Goal: Task Accomplishment & Management: Manage account settings

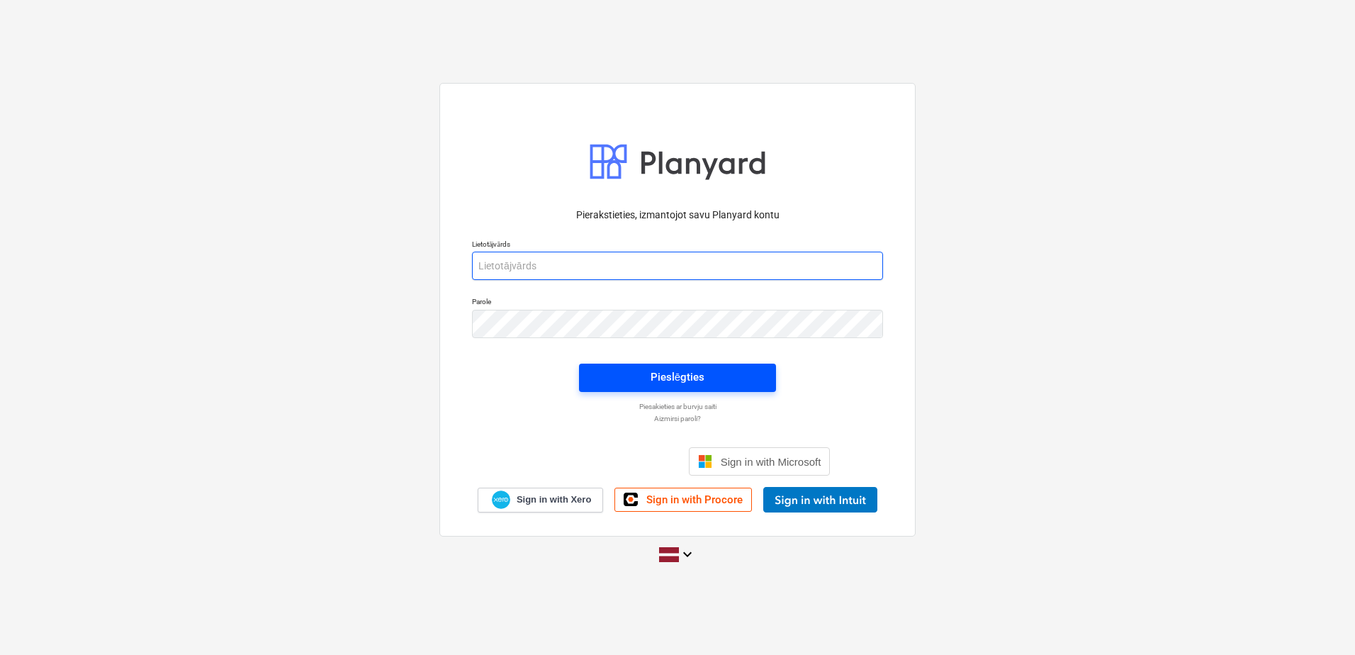
type input "[PERSON_NAME][EMAIL_ADDRESS][PERSON_NAME][DOMAIN_NAME]"
click at [663, 381] on div "Pieslēgties" at bounding box center [677, 377] width 54 height 18
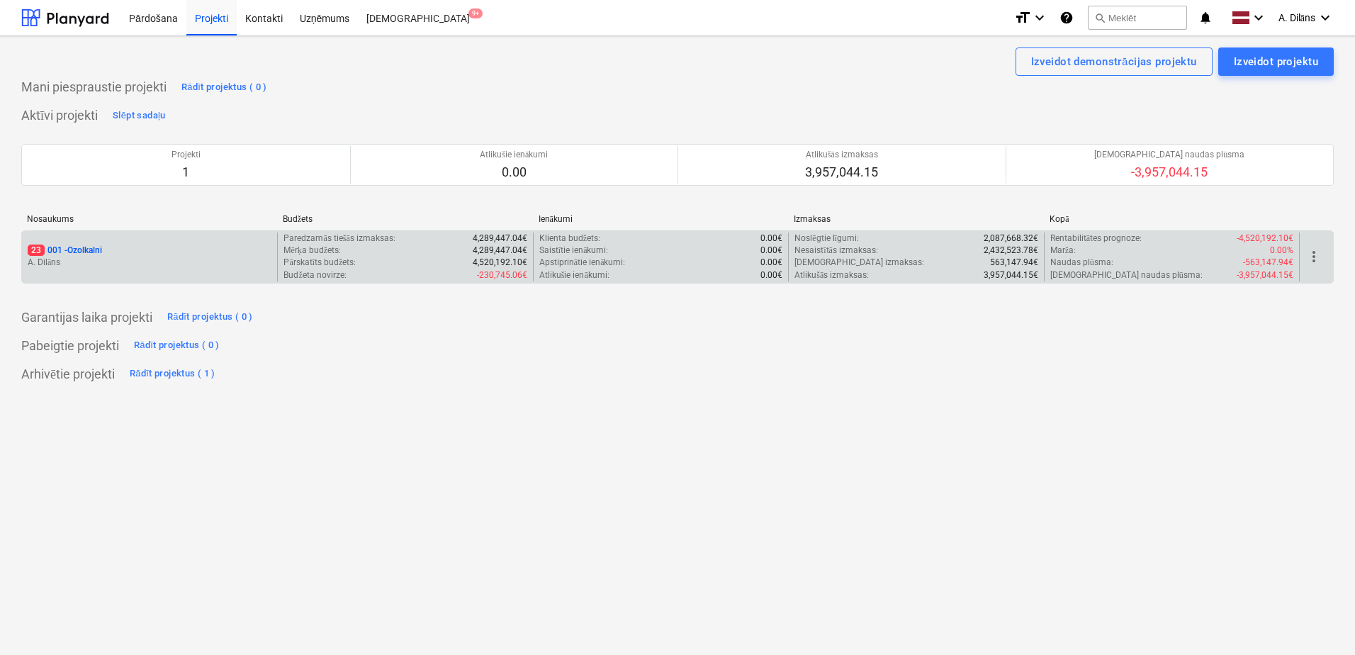
click at [188, 259] on p "A. Dilāns" at bounding box center [150, 263] width 244 height 12
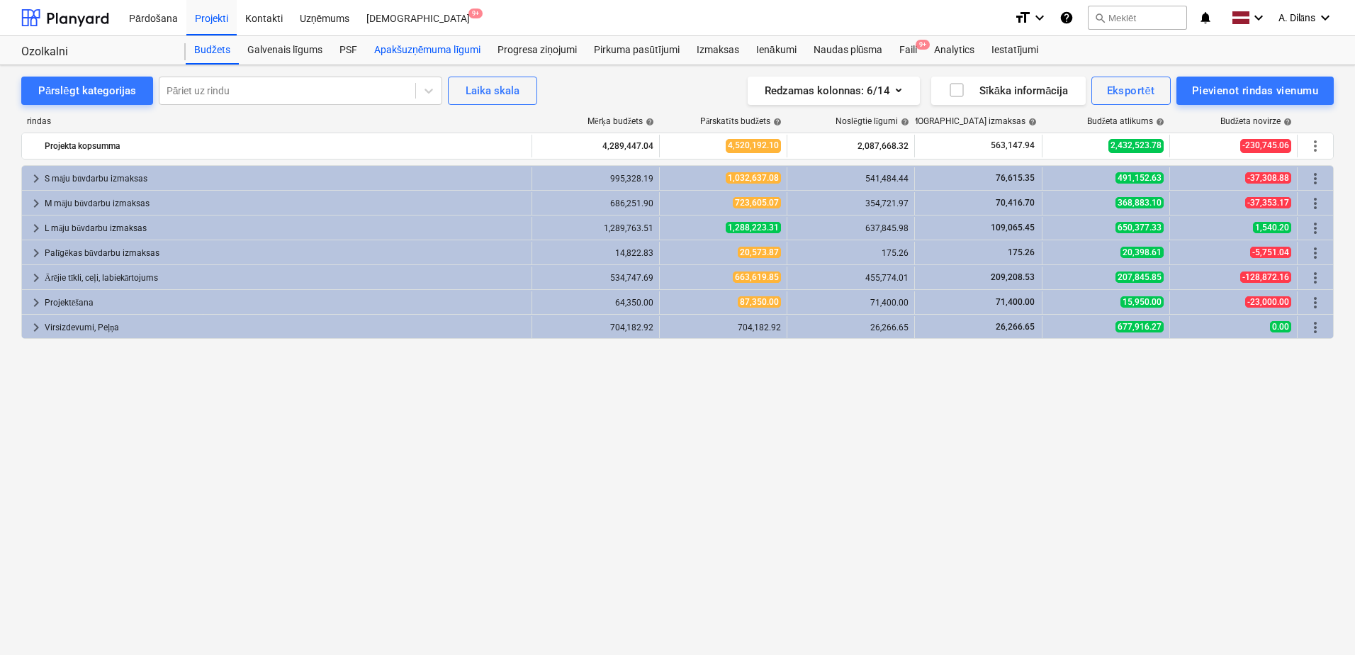
click at [402, 51] on div "Apakšuzņēmuma līgumi" at bounding box center [427, 50] width 123 height 28
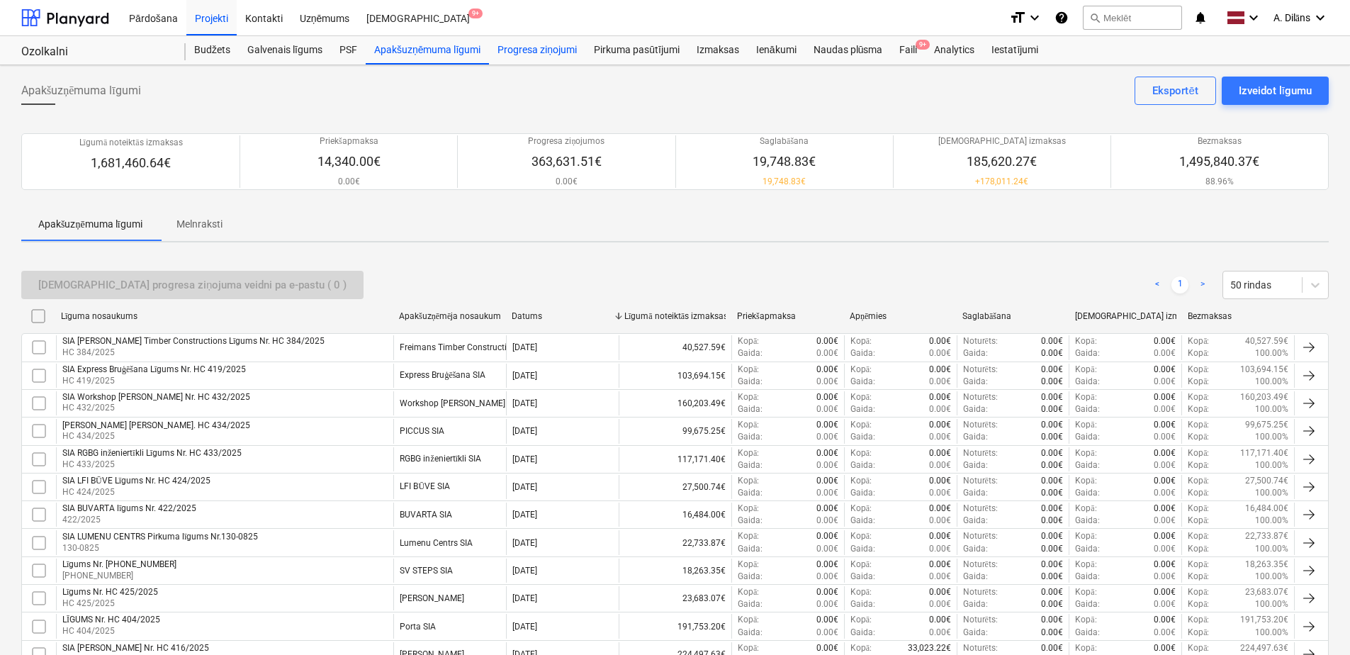
click at [553, 45] on div "Progresa ziņojumi" at bounding box center [537, 50] width 96 height 28
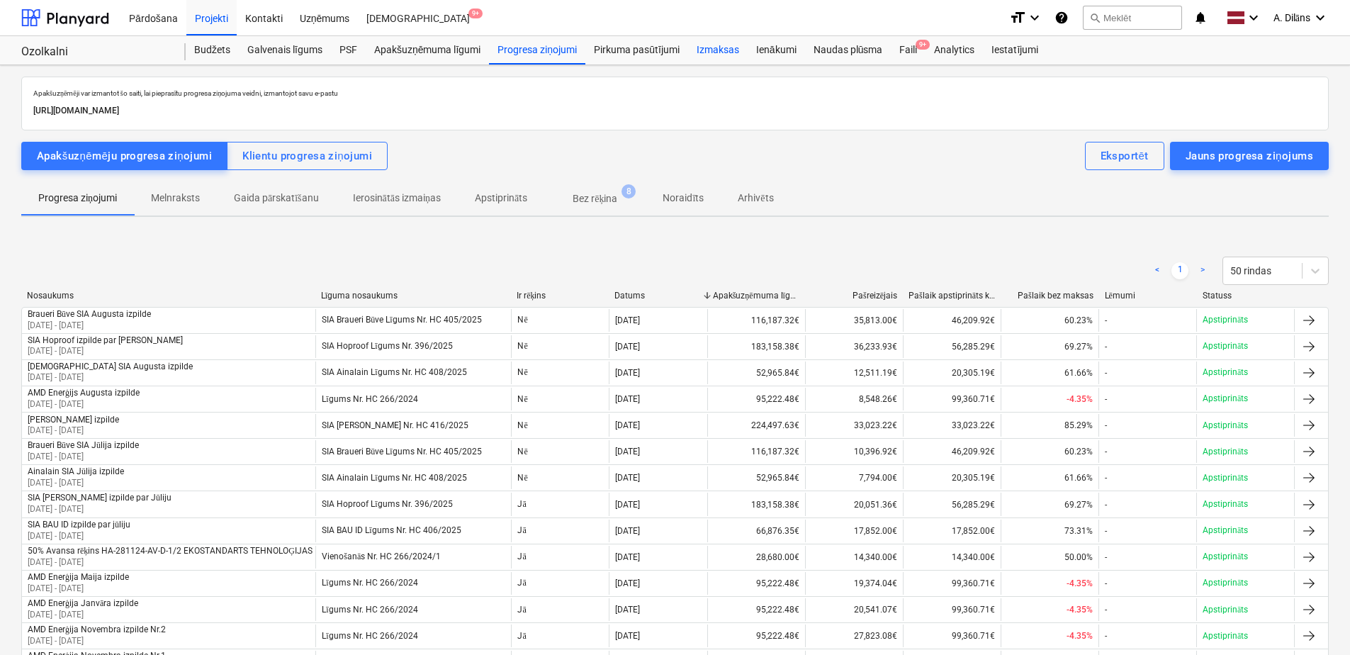
click at [706, 41] on div "Izmaksas" at bounding box center [718, 50] width 60 height 28
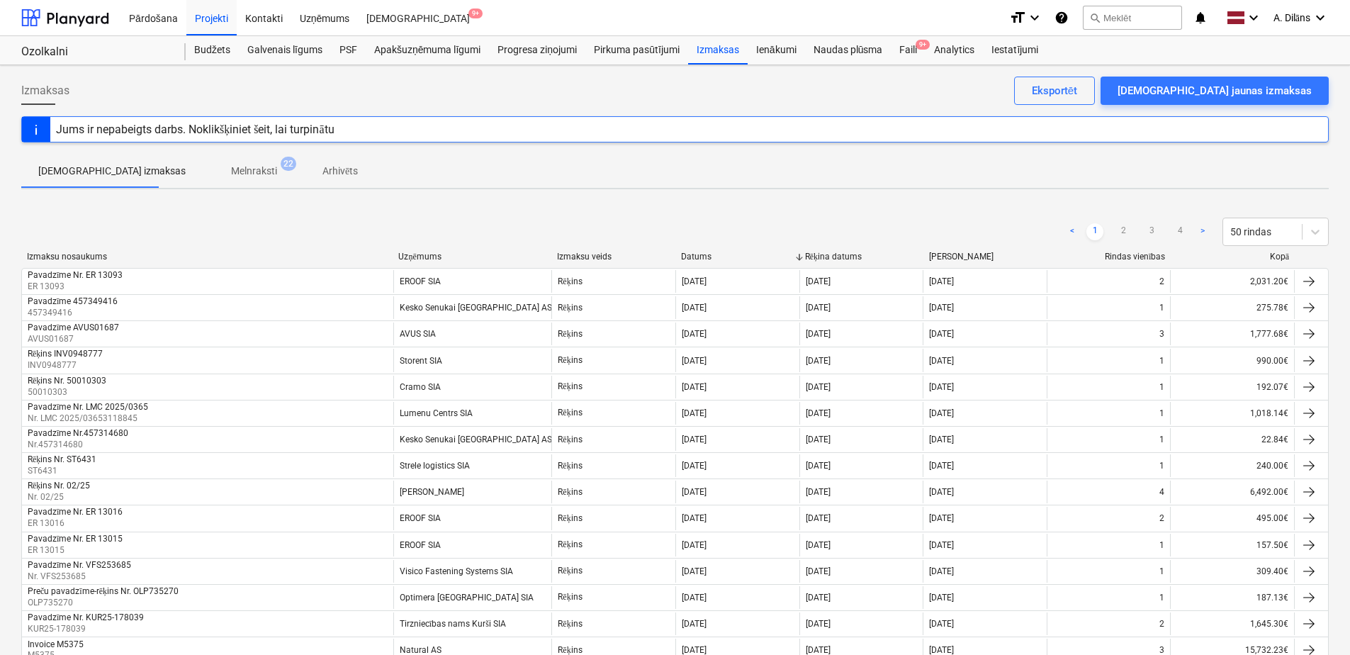
click at [231, 168] on p "Melnraksti" at bounding box center [254, 171] width 46 height 15
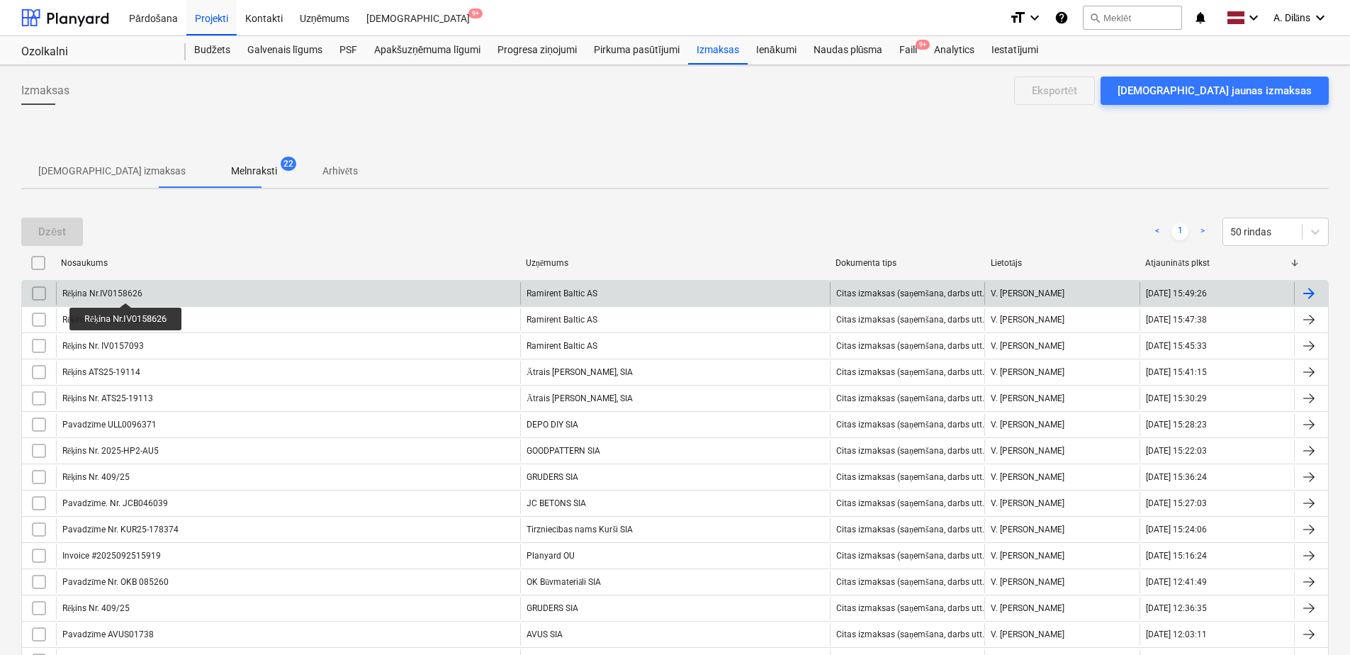
click at [128, 290] on div "Rēķina Nr.IV0158626" at bounding box center [102, 293] width 80 height 11
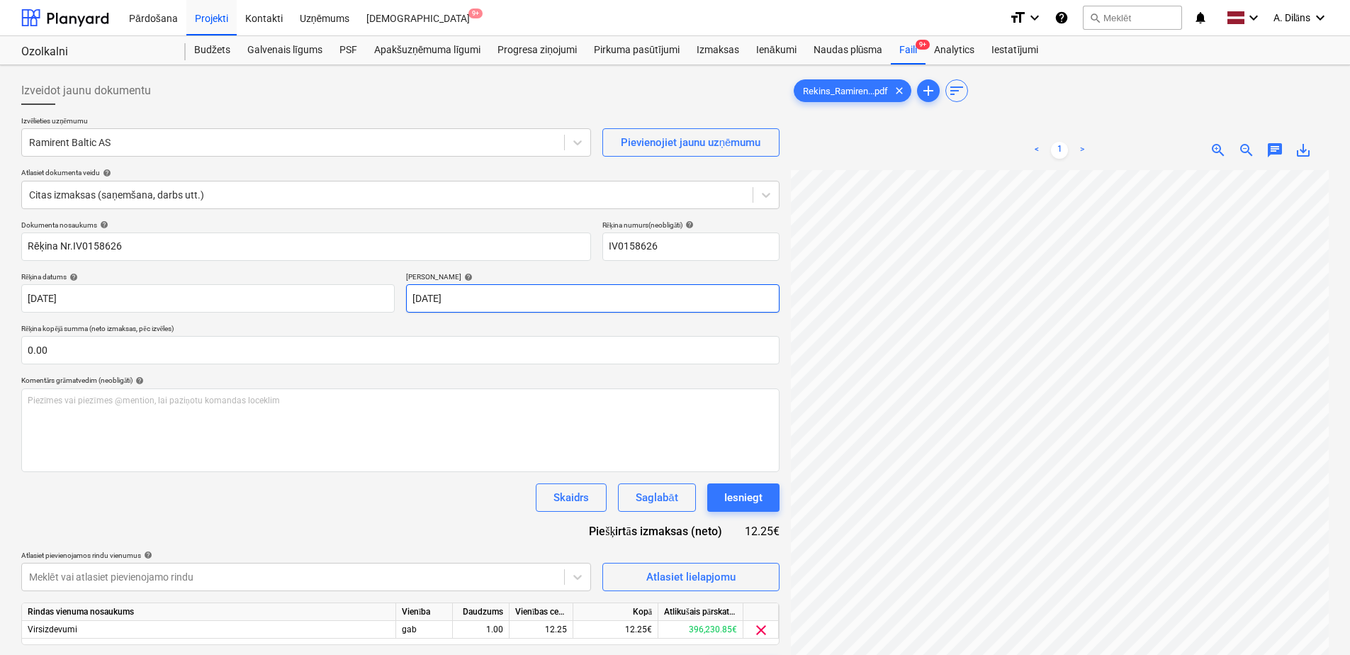
scroll to position [283, 0]
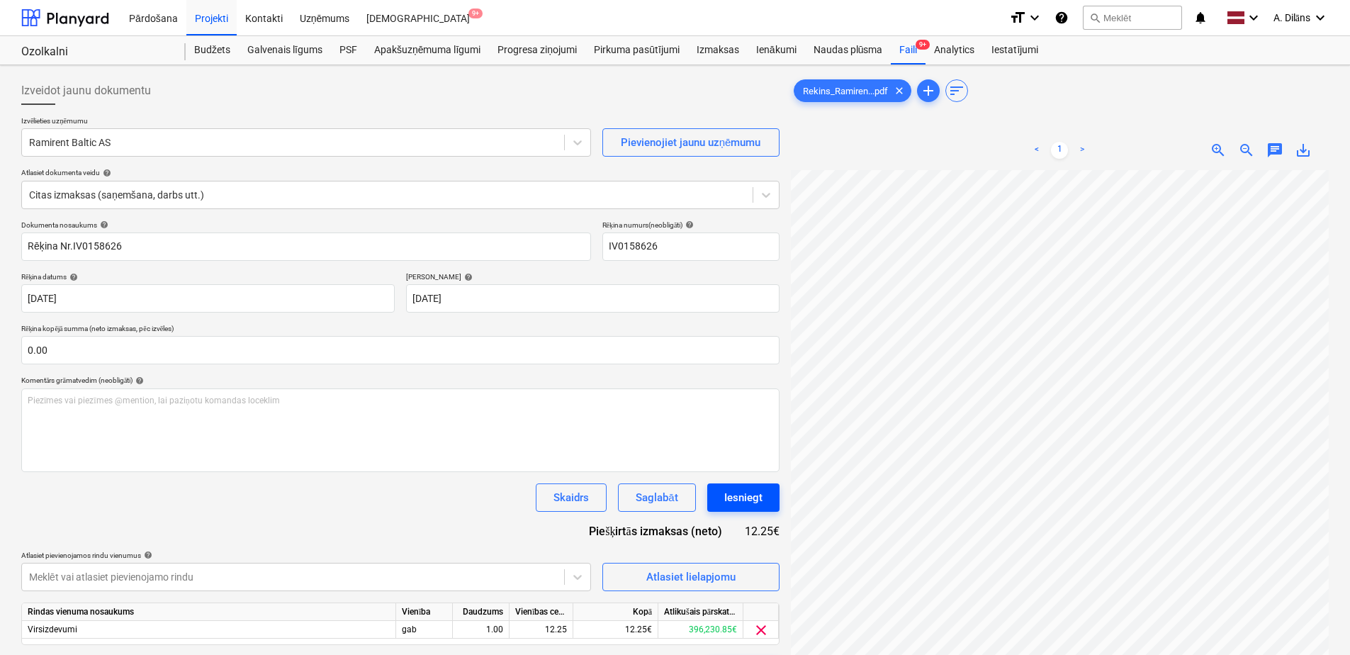
click at [763, 499] on button "Iesniegt" at bounding box center [743, 497] width 72 height 28
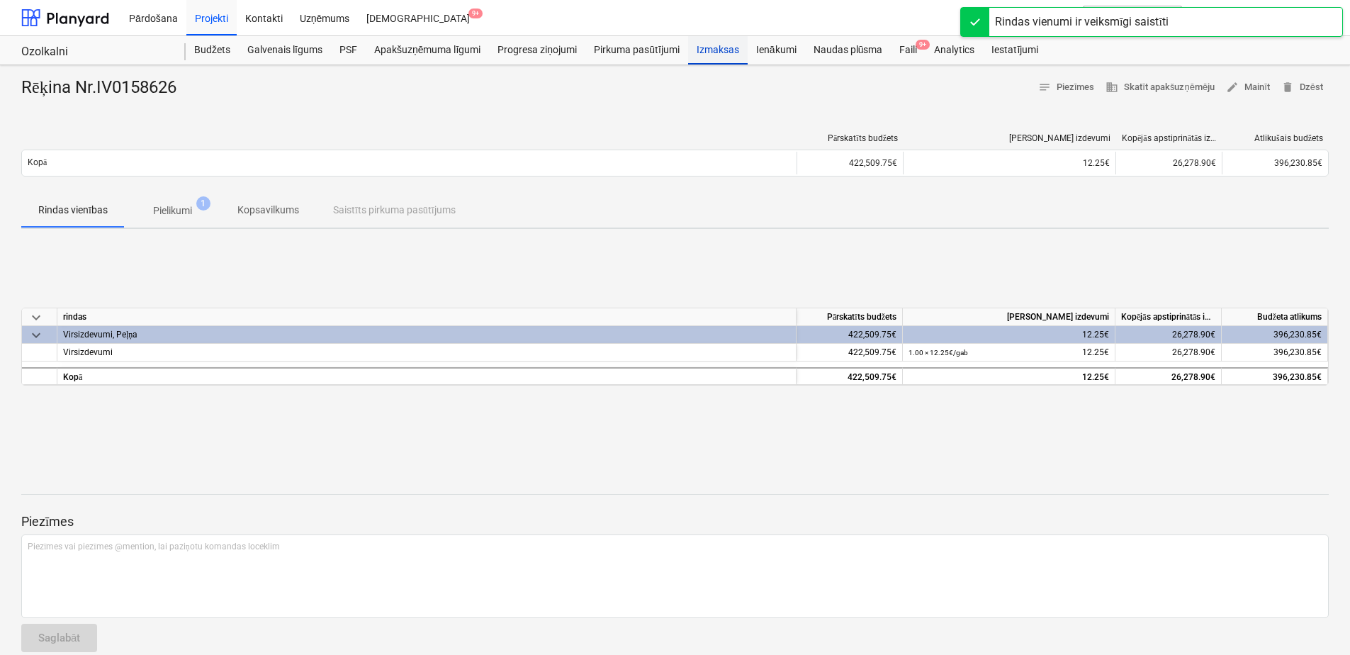
click at [731, 47] on div "Izmaksas" at bounding box center [718, 50] width 60 height 28
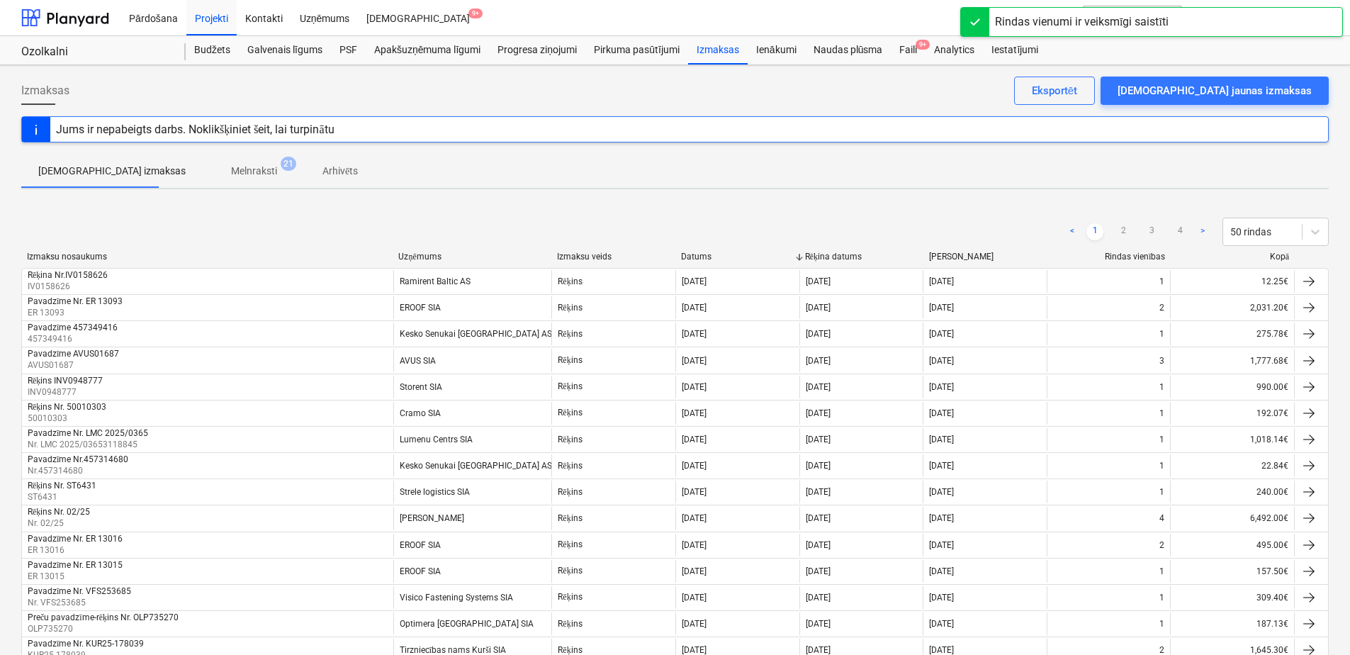
click at [231, 171] on p "Melnraksti" at bounding box center [254, 171] width 46 height 15
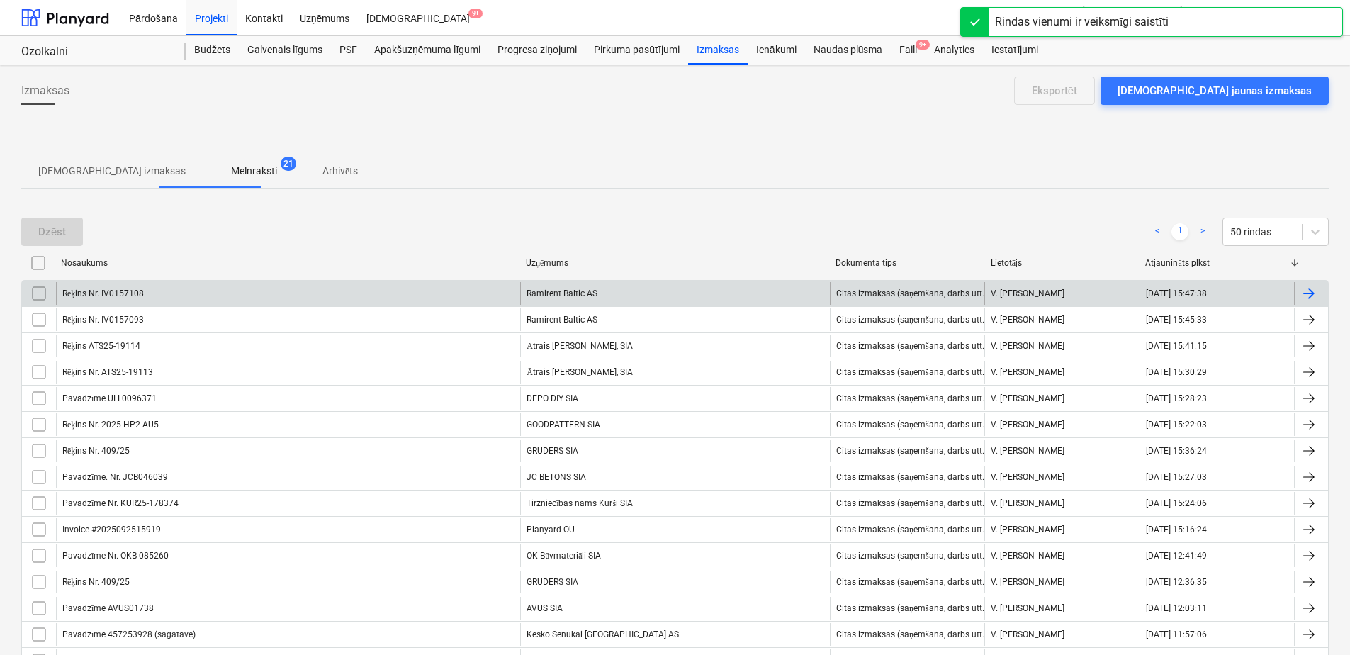
click at [289, 291] on div "Rēķins Nr. IV0157108" at bounding box center [288, 293] width 464 height 23
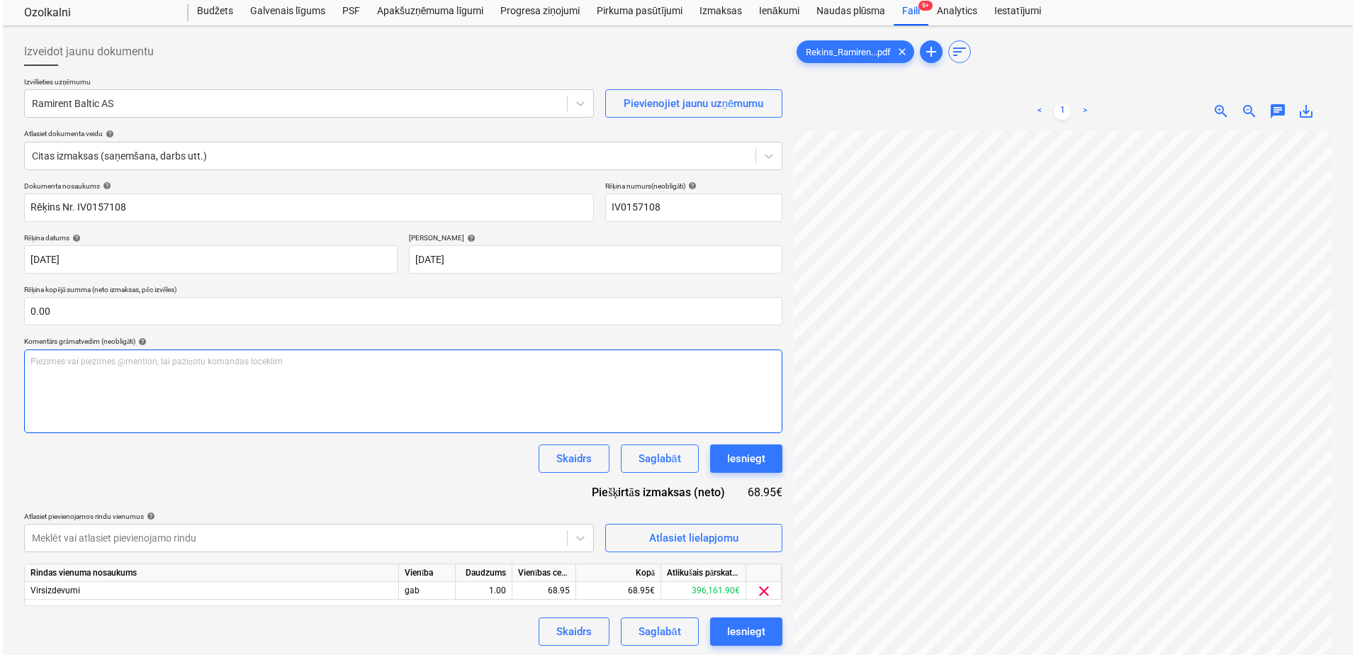
scroll to position [41, 0]
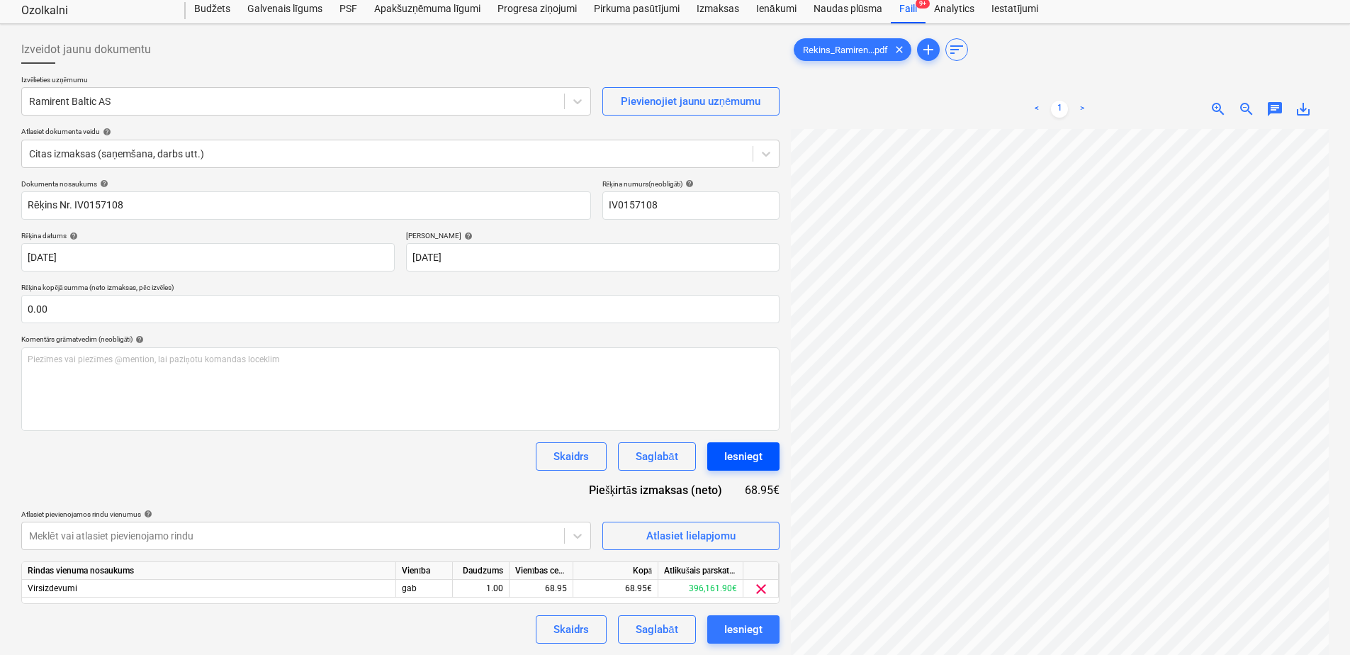
click at [737, 449] on div "Iesniegt" at bounding box center [743, 456] width 38 height 18
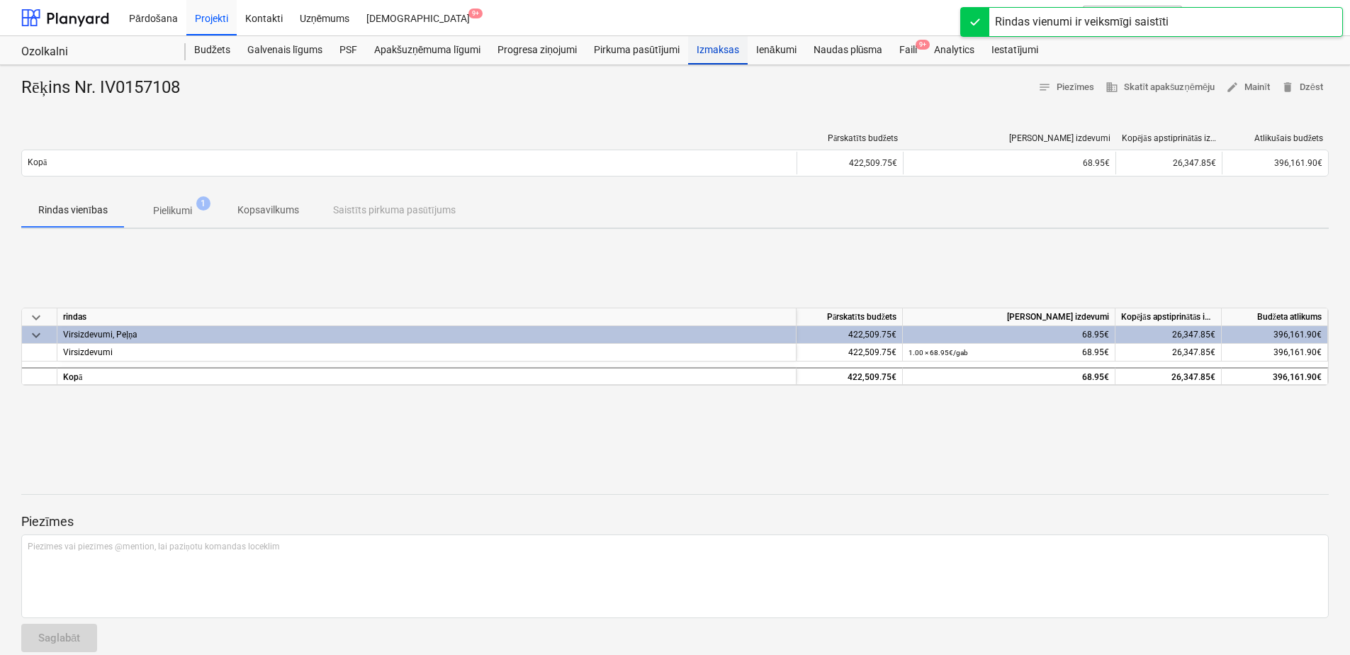
click at [703, 47] on div "Izmaksas" at bounding box center [718, 50] width 60 height 28
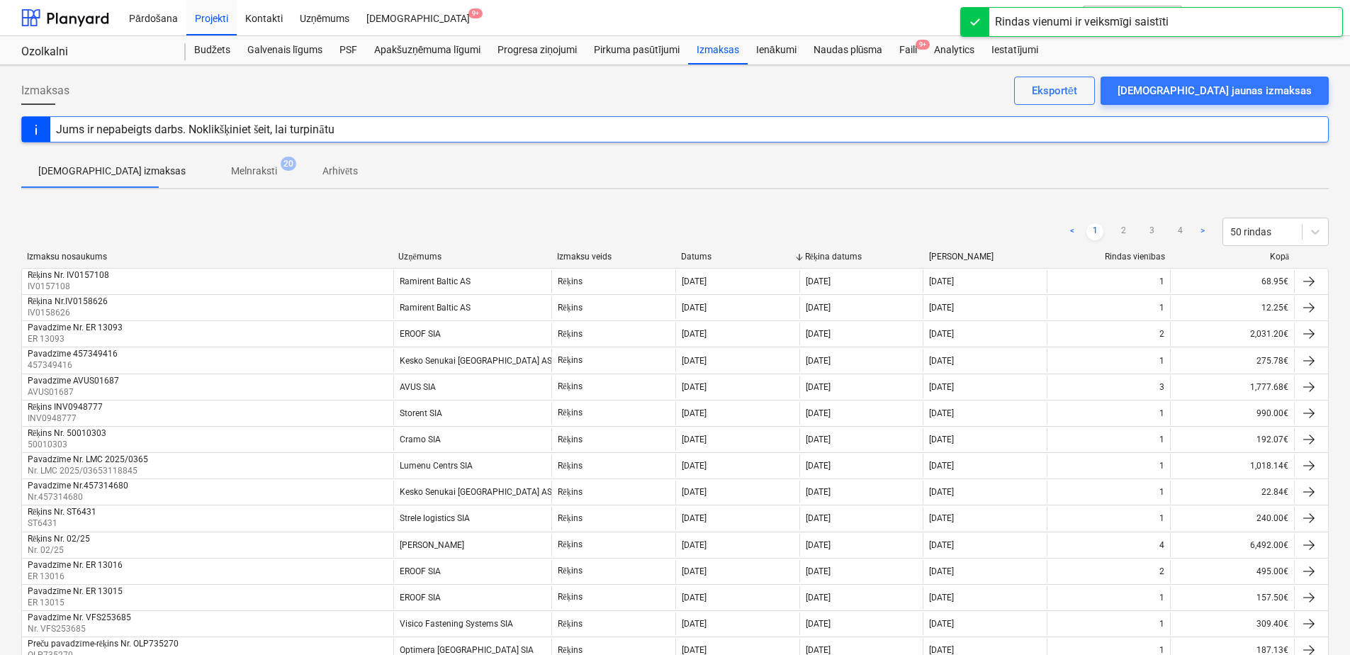
click at [236, 174] on span "Melnraksti 20" at bounding box center [254, 171] width 69 height 15
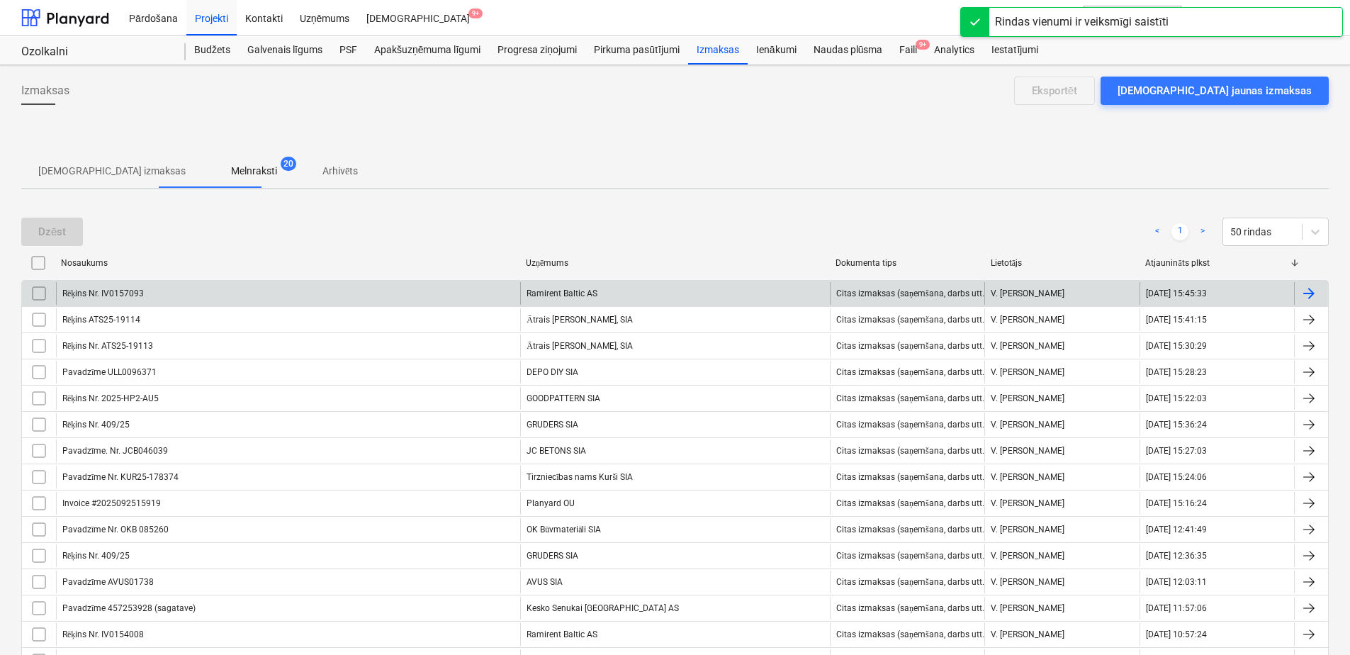
click at [483, 296] on div "Rēķins Nr. IV0157093" at bounding box center [288, 293] width 464 height 23
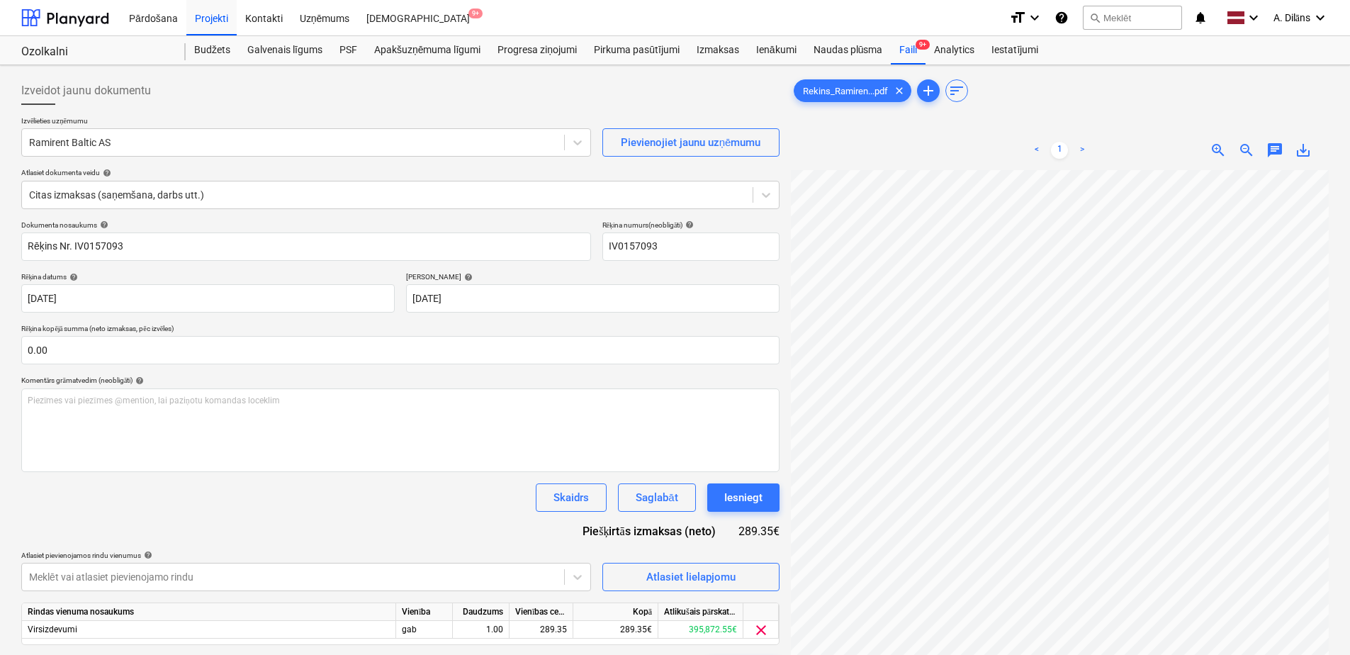
scroll to position [142, 0]
click at [762, 493] on button "Iesniegt" at bounding box center [743, 497] width 72 height 28
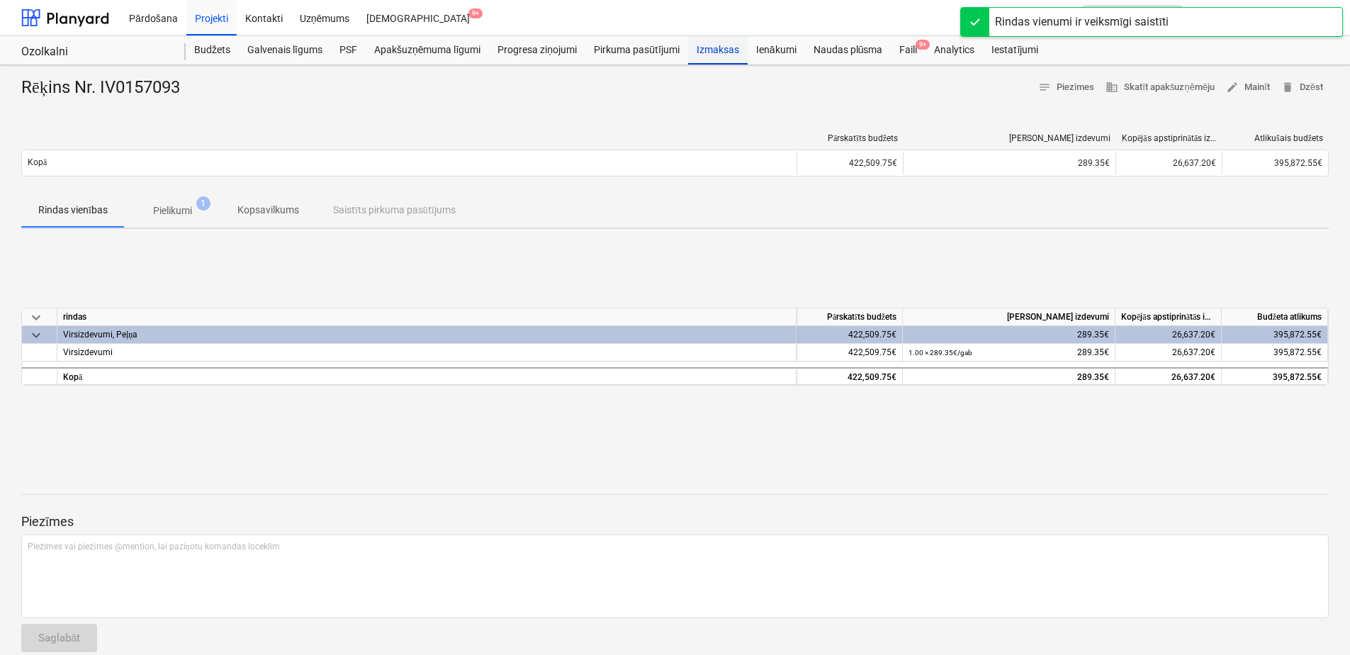
click at [714, 56] on div "Izmaksas" at bounding box center [718, 50] width 60 height 28
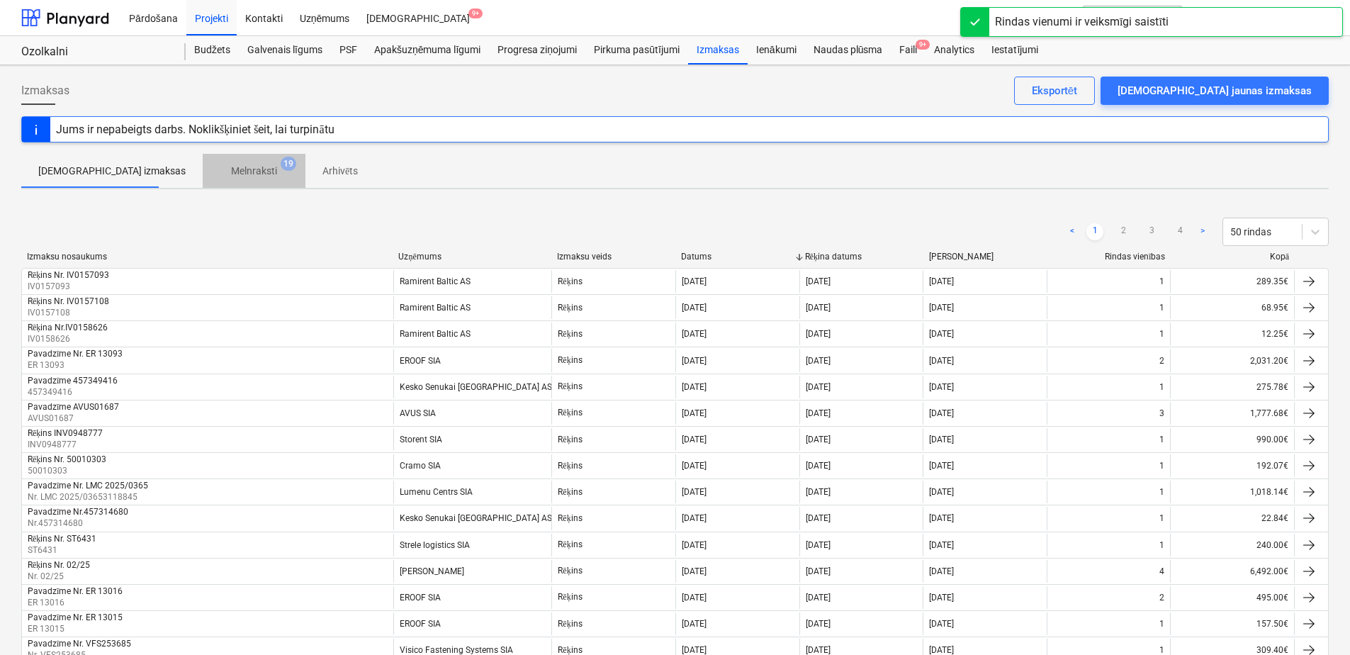
click at [281, 166] on span "19" at bounding box center [289, 164] width 16 height 14
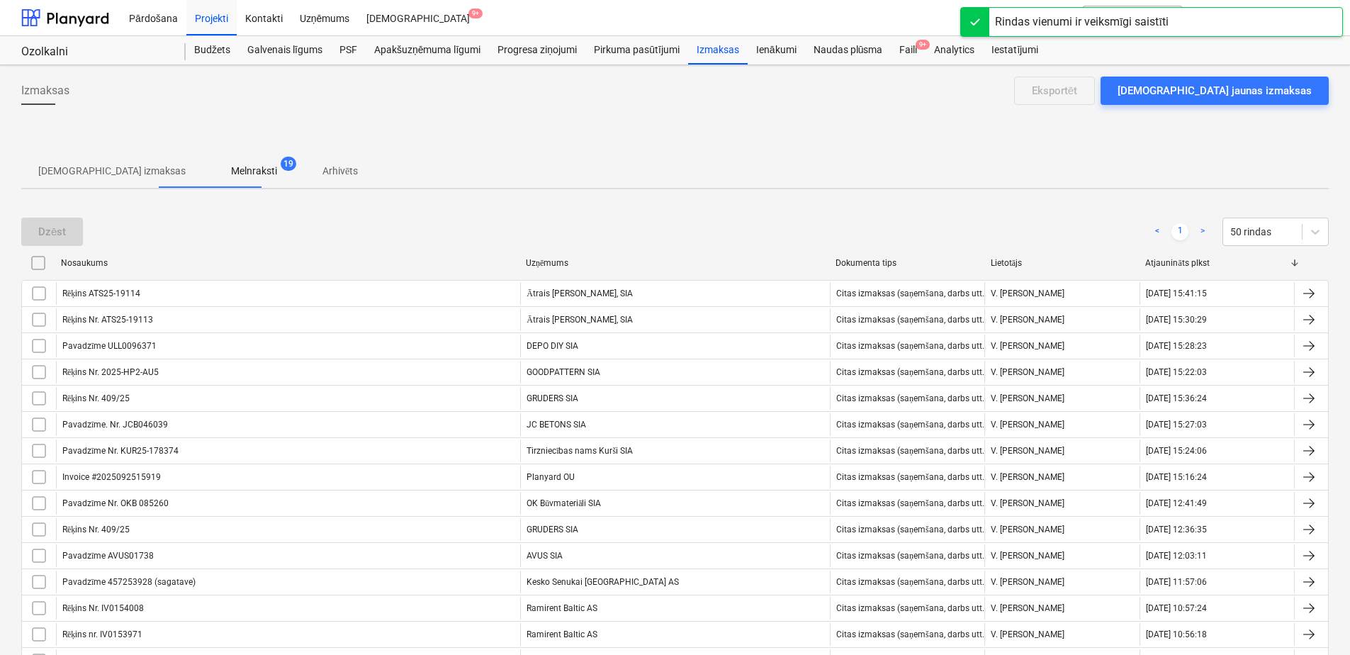
click at [210, 279] on div "Nosaukums Uzņēmums Dokumenta tips Lietotājs Atjaunināts plkst" at bounding box center [674, 266] width 1307 height 28
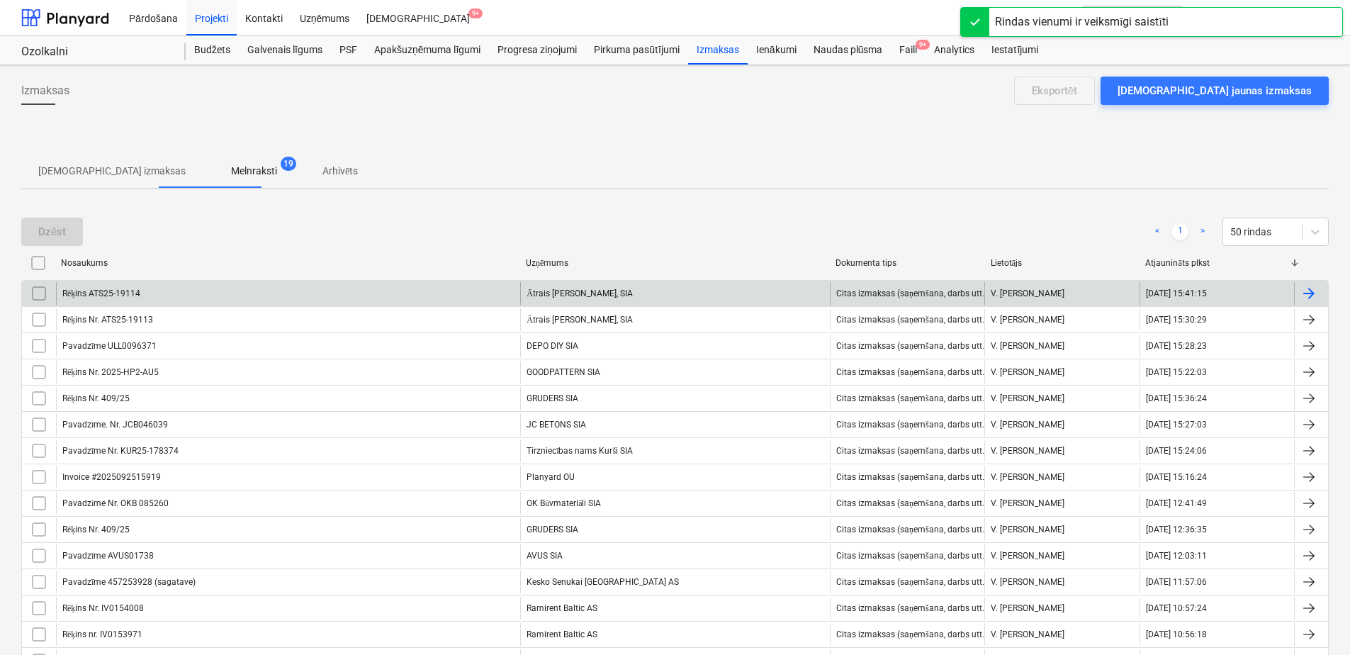
click at [210, 287] on div "Rēķins ATS25-19114" at bounding box center [288, 293] width 464 height 23
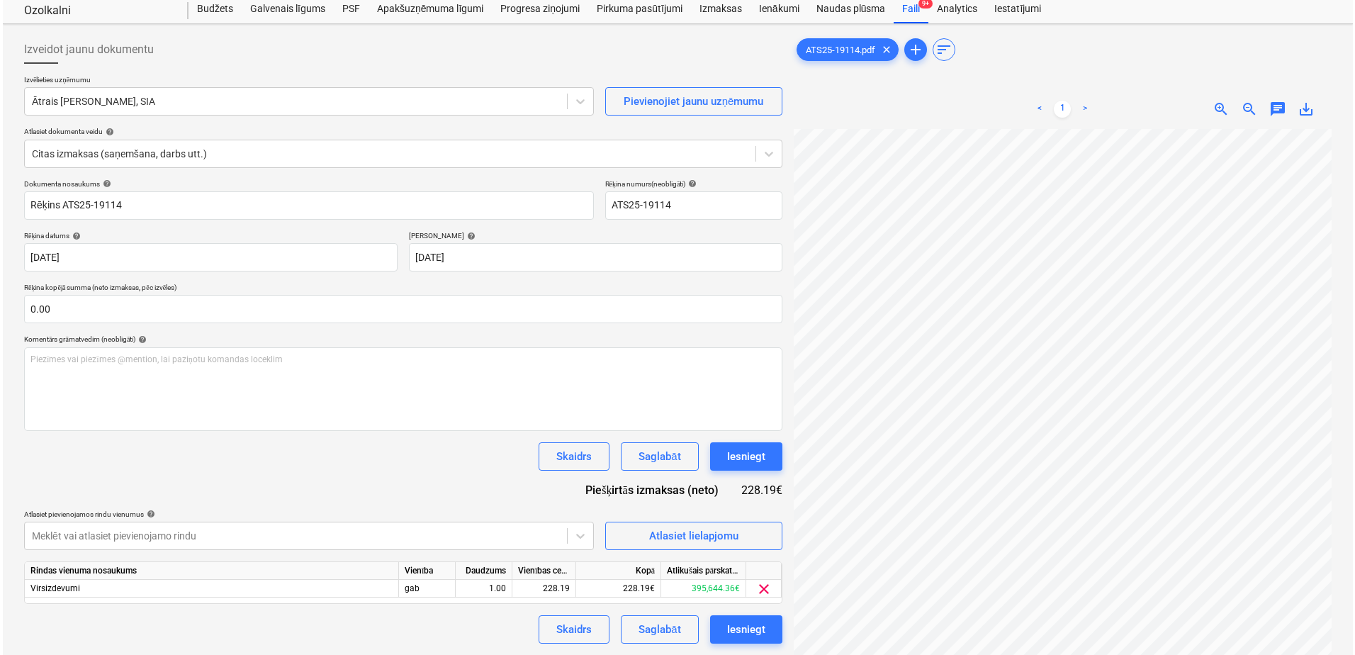
scroll to position [283, 0]
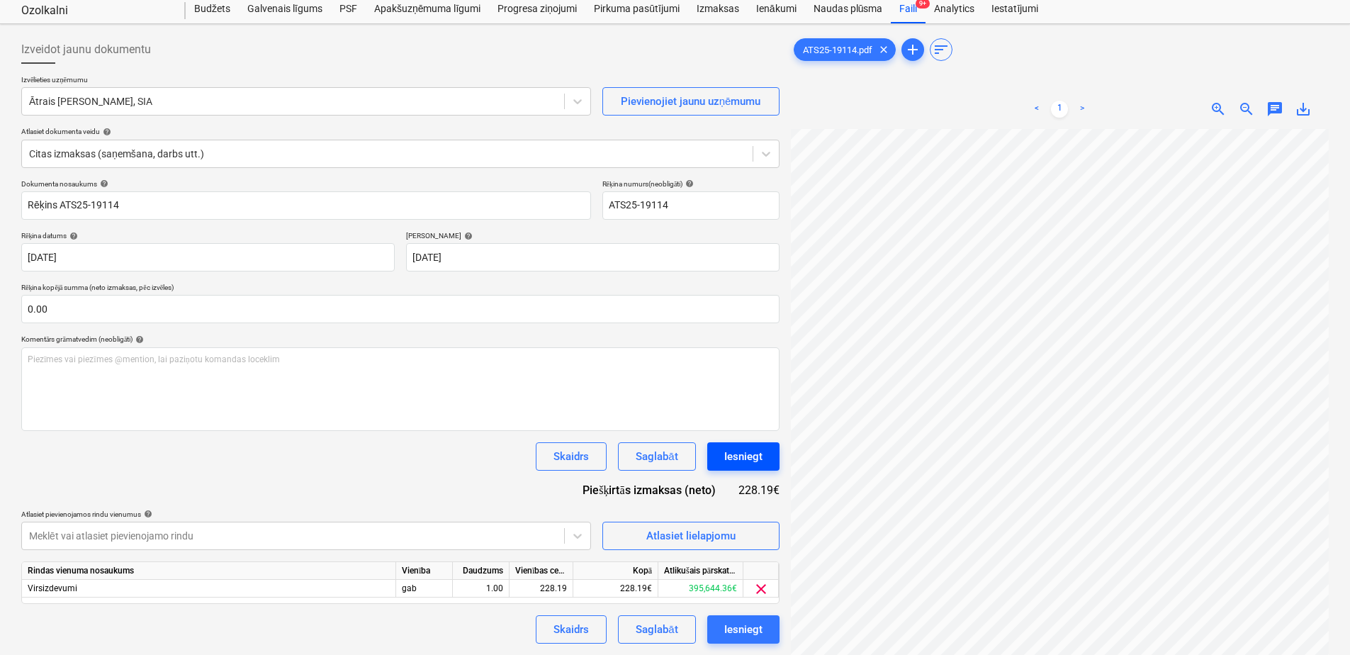
click at [746, 458] on div "Iesniegt" at bounding box center [743, 456] width 38 height 18
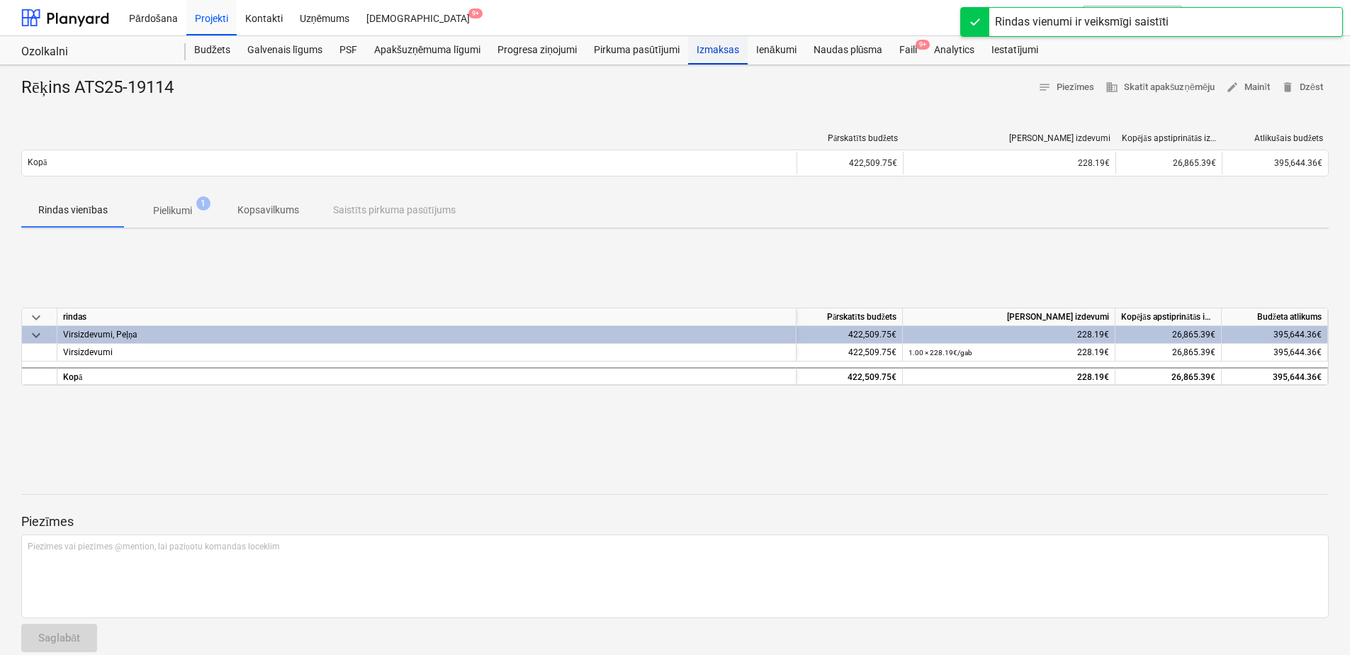
click at [733, 55] on div "Izmaksas" at bounding box center [718, 50] width 60 height 28
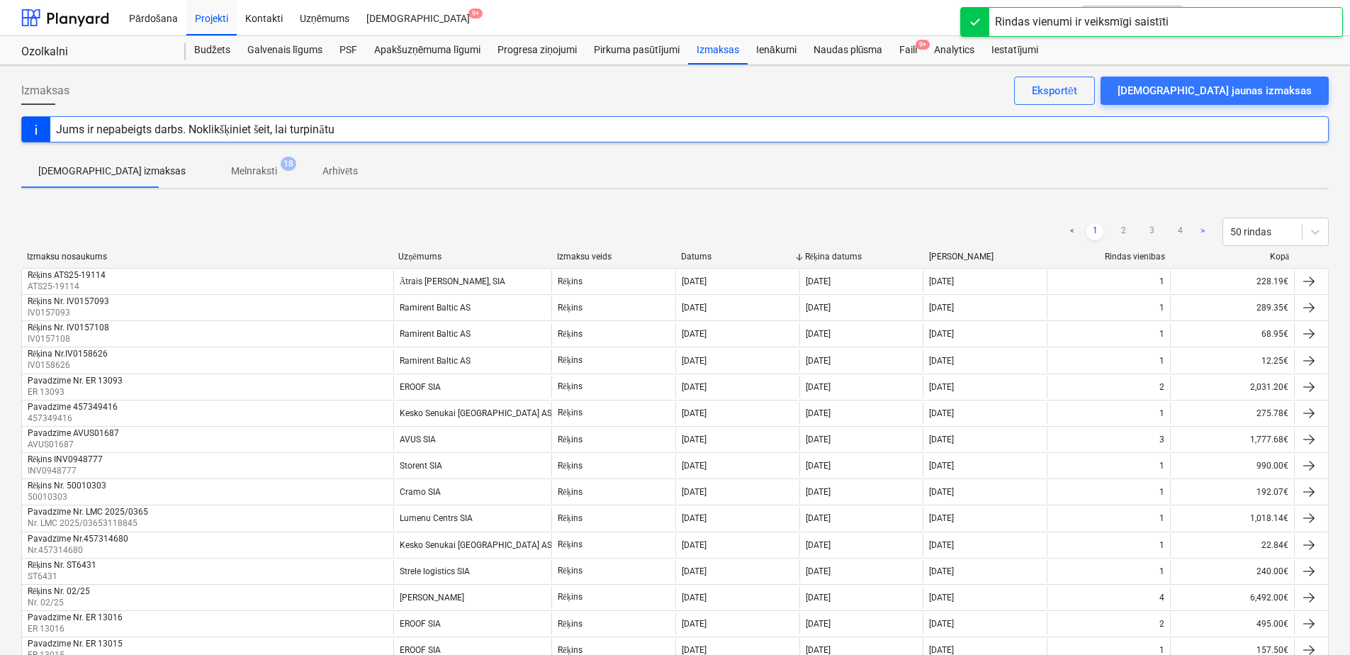
click at [231, 173] on p "Melnraksti" at bounding box center [254, 171] width 46 height 15
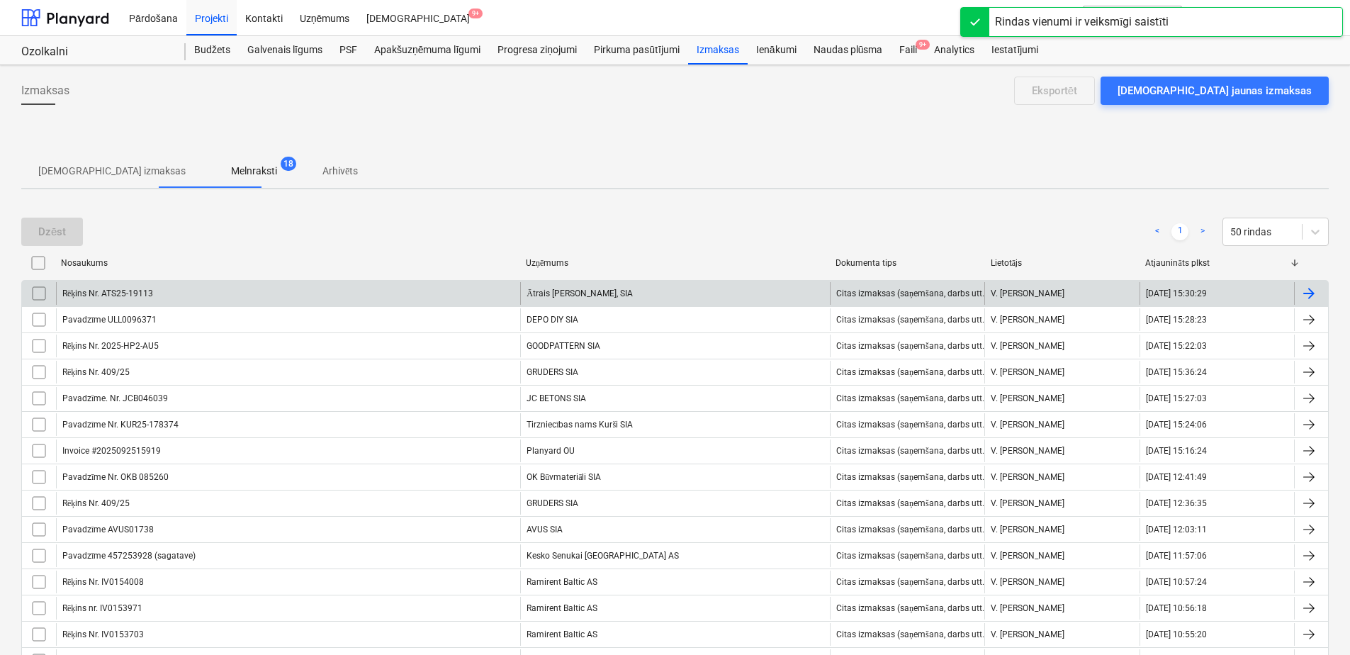
click at [294, 294] on div "Rēķins Nr. ATS25-19113" at bounding box center [288, 293] width 464 height 23
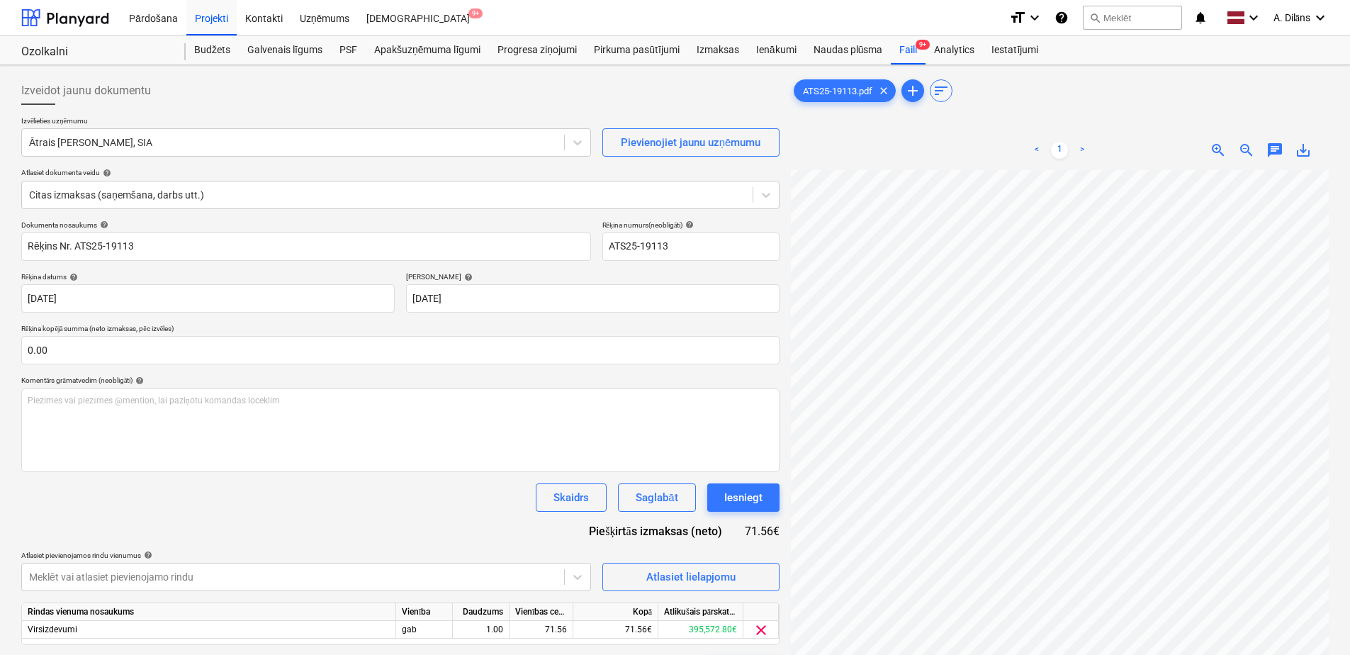
scroll to position [283, 0]
click at [741, 497] on div "Iesniegt" at bounding box center [743, 497] width 38 height 18
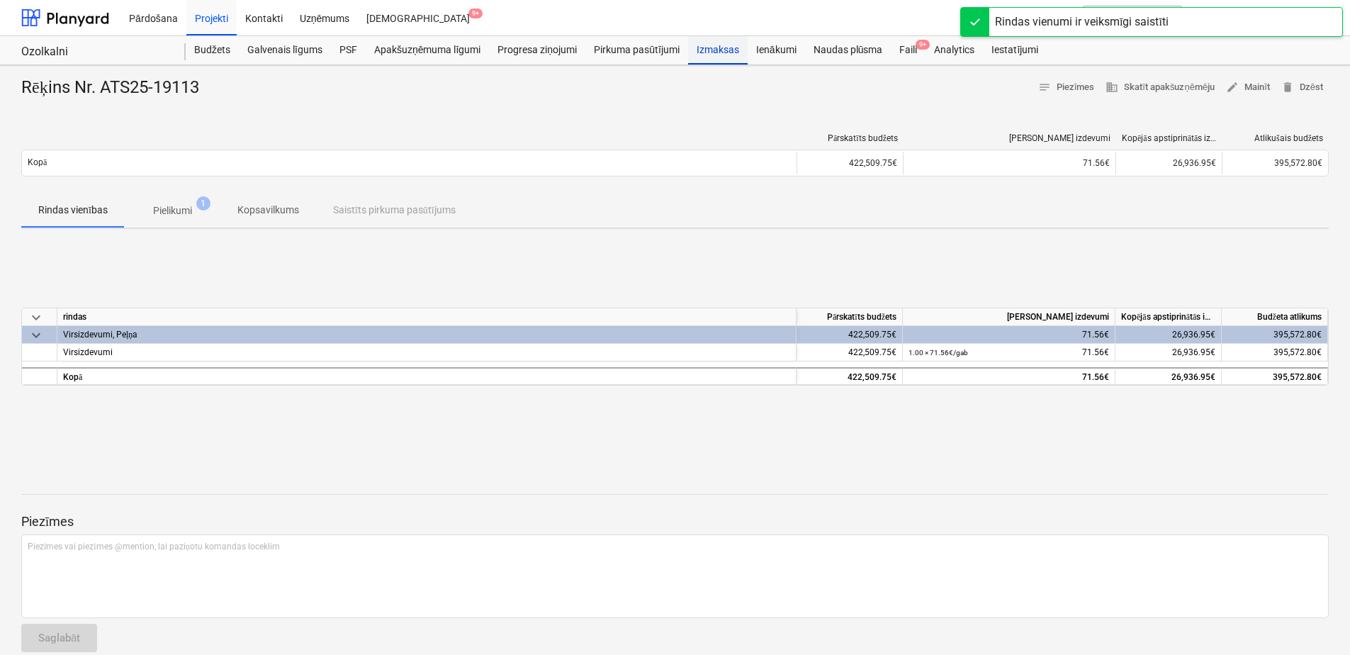
click at [709, 43] on div "Izmaksas" at bounding box center [718, 50] width 60 height 28
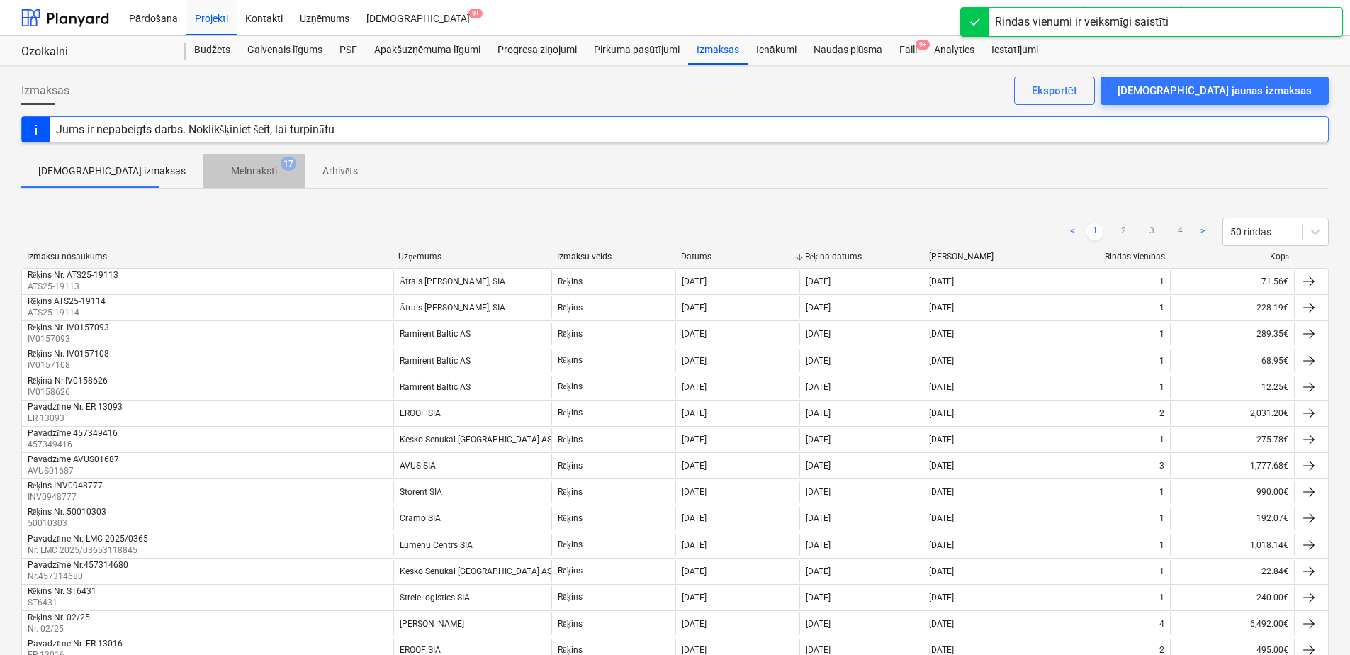
click at [231, 177] on p "Melnraksti" at bounding box center [254, 171] width 46 height 15
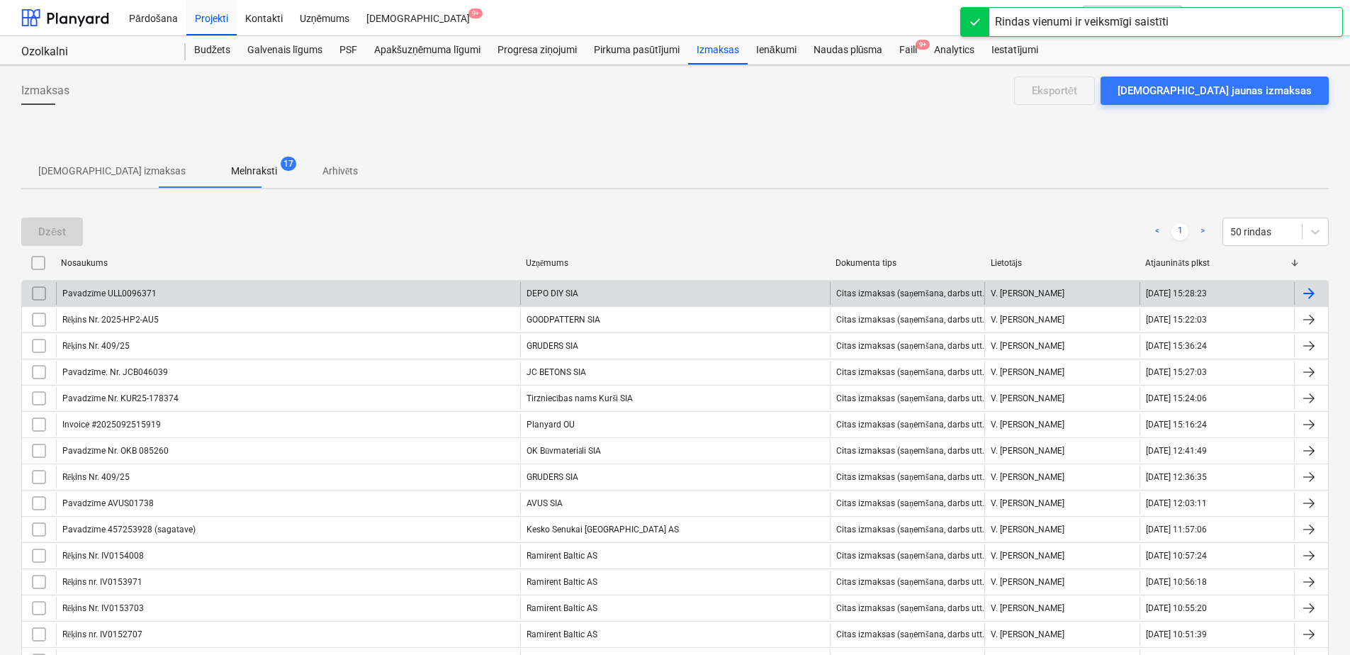
click at [613, 288] on div "DEPO DIY SIA" at bounding box center [675, 293] width 310 height 23
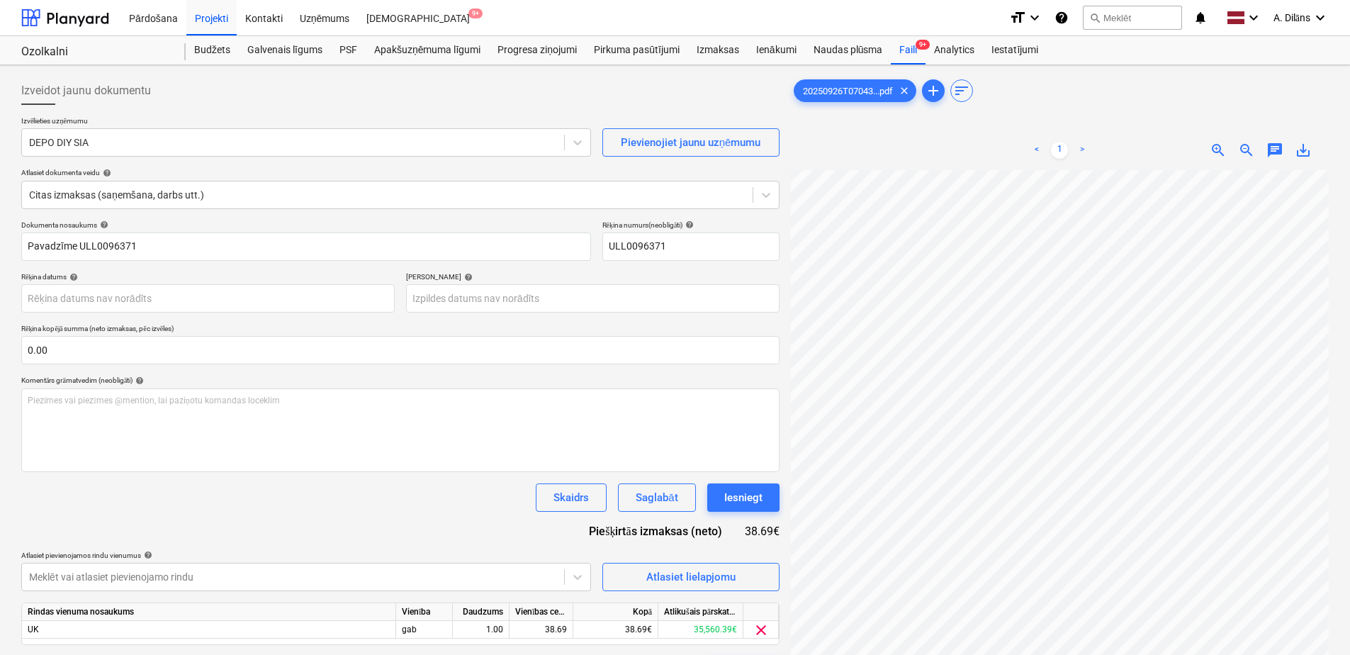
scroll to position [283, 0]
click at [743, 500] on div "Iesniegt" at bounding box center [743, 497] width 38 height 18
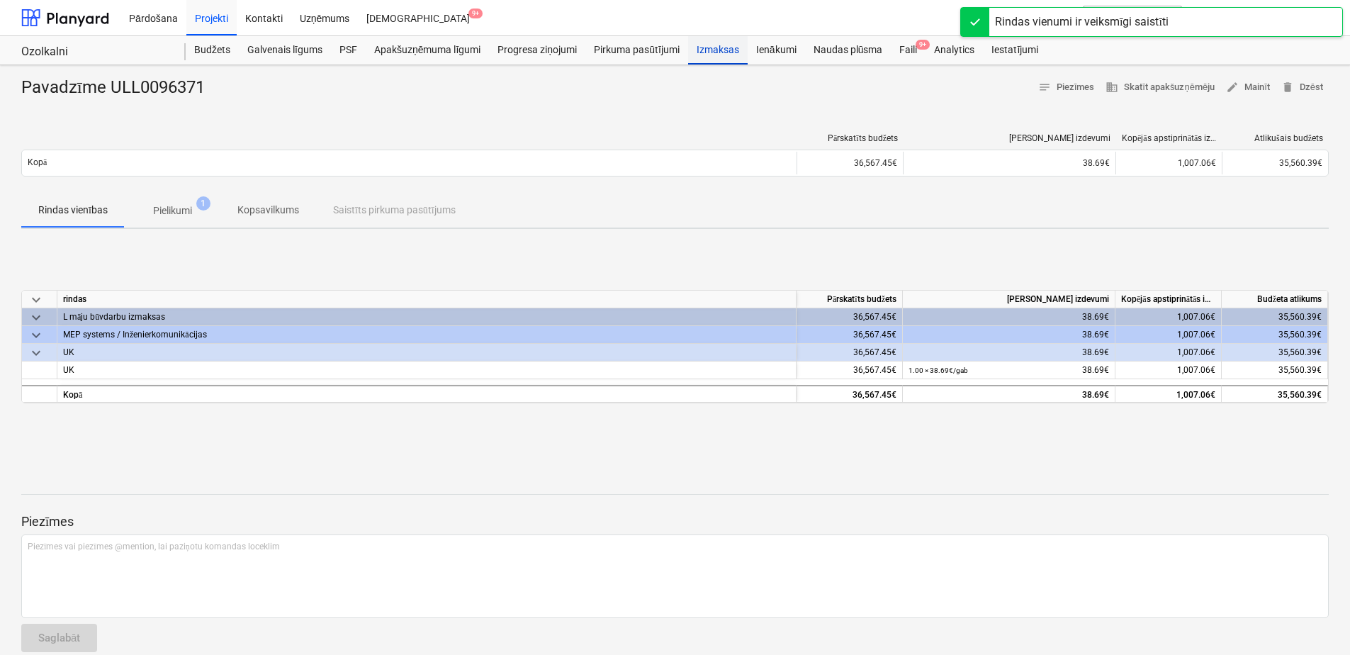
click at [715, 50] on div "Izmaksas" at bounding box center [718, 50] width 60 height 28
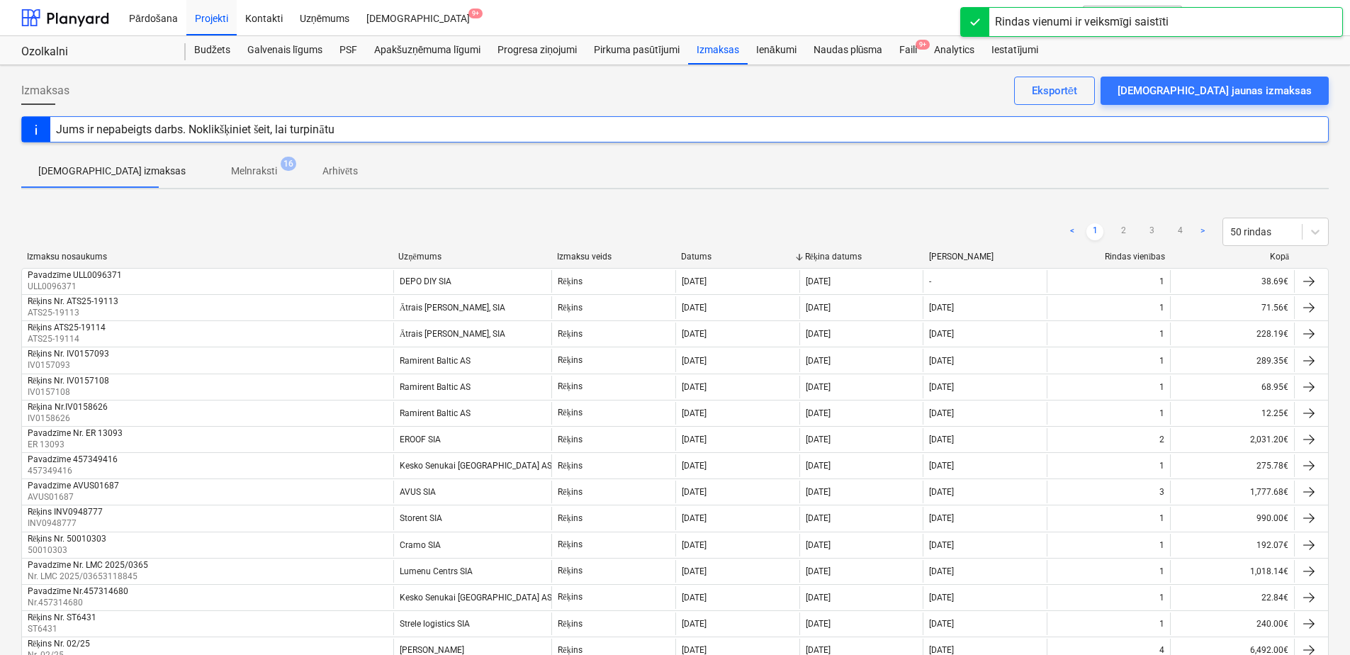
click at [231, 171] on p "Melnraksti" at bounding box center [254, 171] width 46 height 15
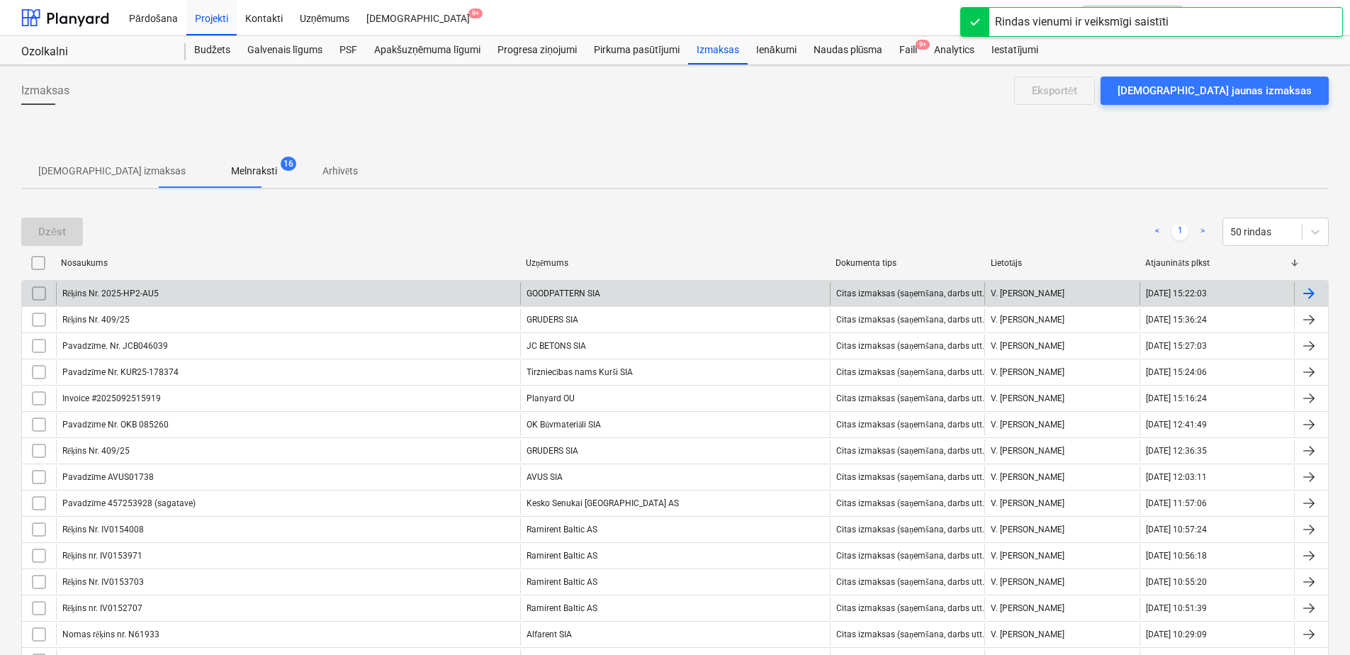
click at [612, 291] on div "GOODPATTERN SIA" at bounding box center [675, 293] width 310 height 23
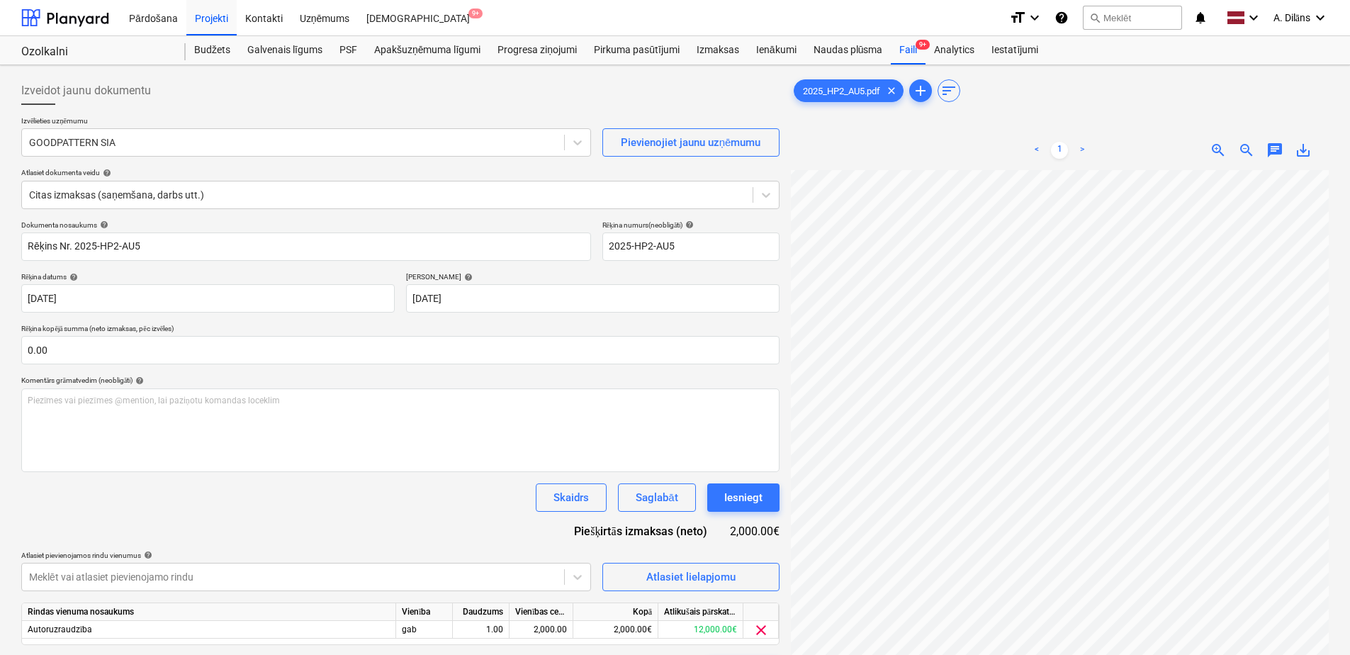
scroll to position [213, 0]
click at [751, 490] on div "Iesniegt" at bounding box center [743, 497] width 38 height 18
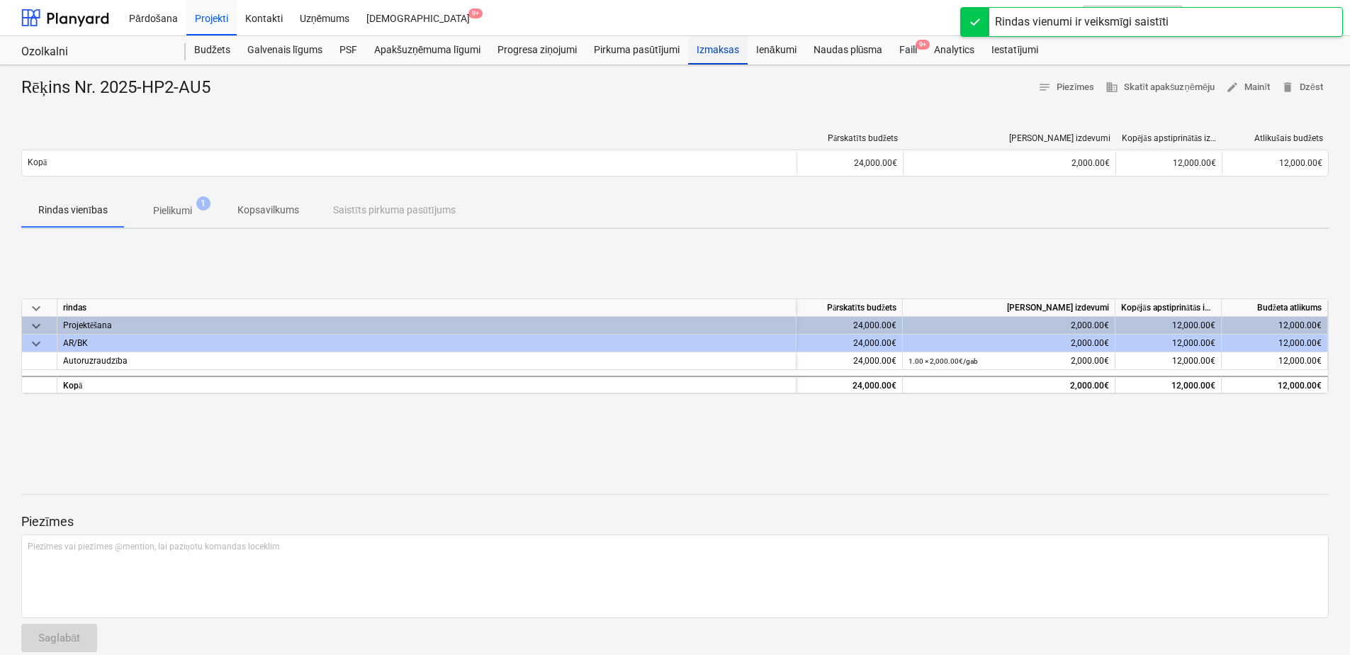
click at [716, 50] on div "Izmaksas" at bounding box center [718, 50] width 60 height 28
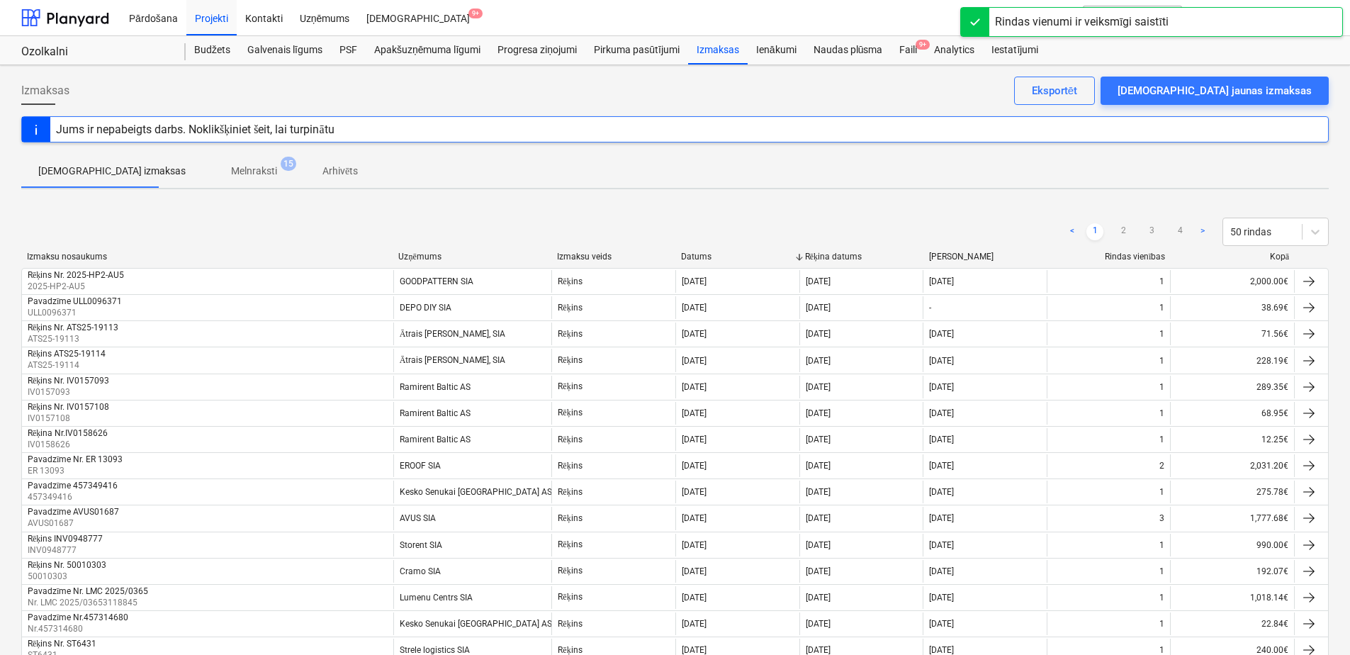
click at [231, 171] on p "Melnraksti" at bounding box center [254, 171] width 46 height 15
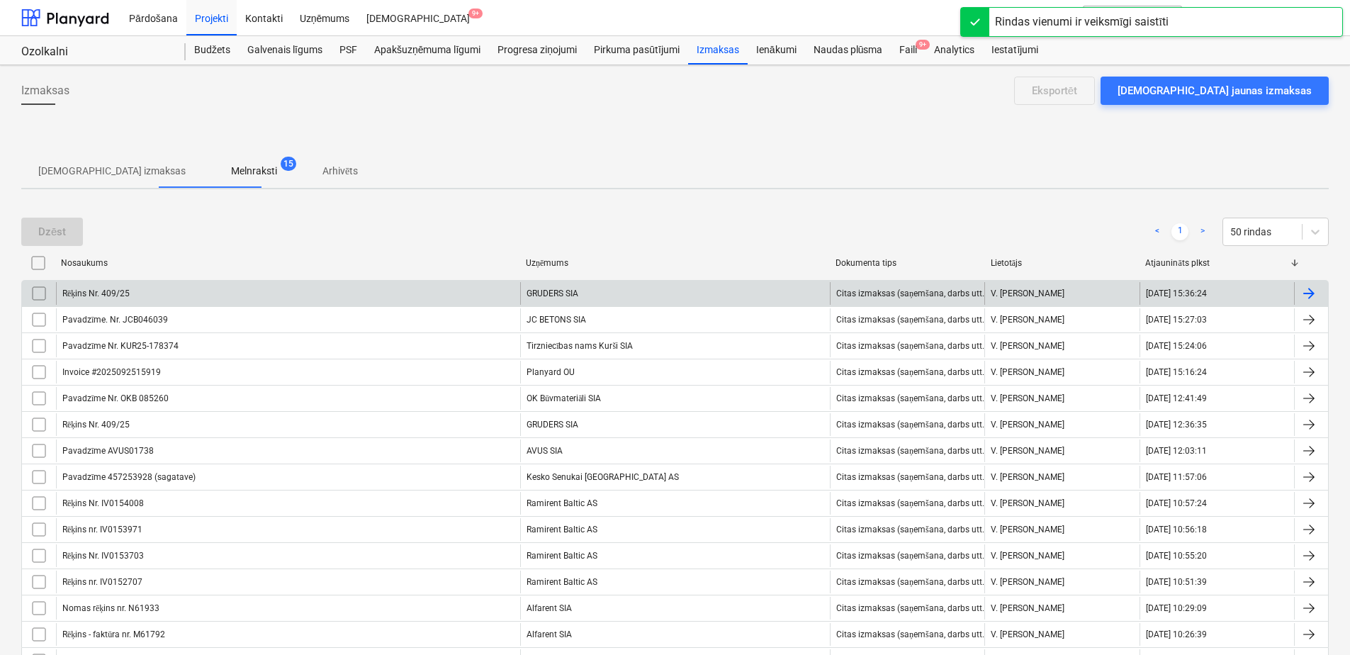
click at [596, 295] on div "GRUDERS SIA" at bounding box center [675, 293] width 310 height 23
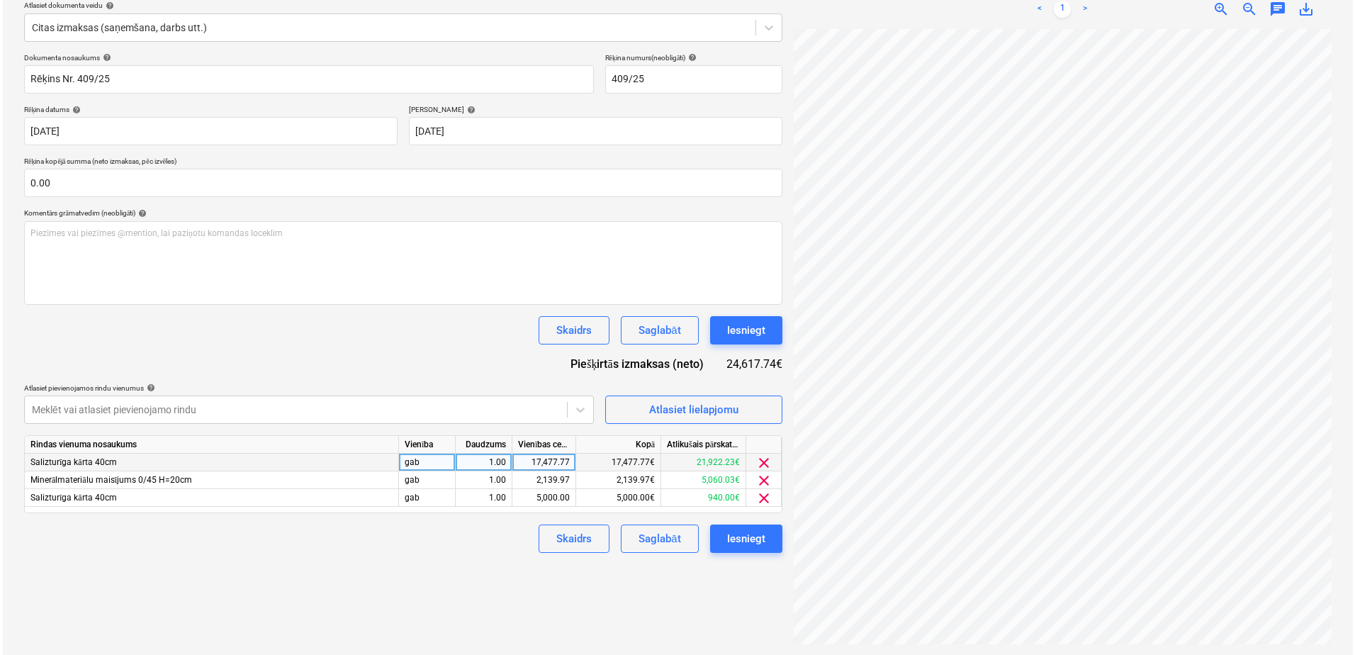
scroll to position [168, 0]
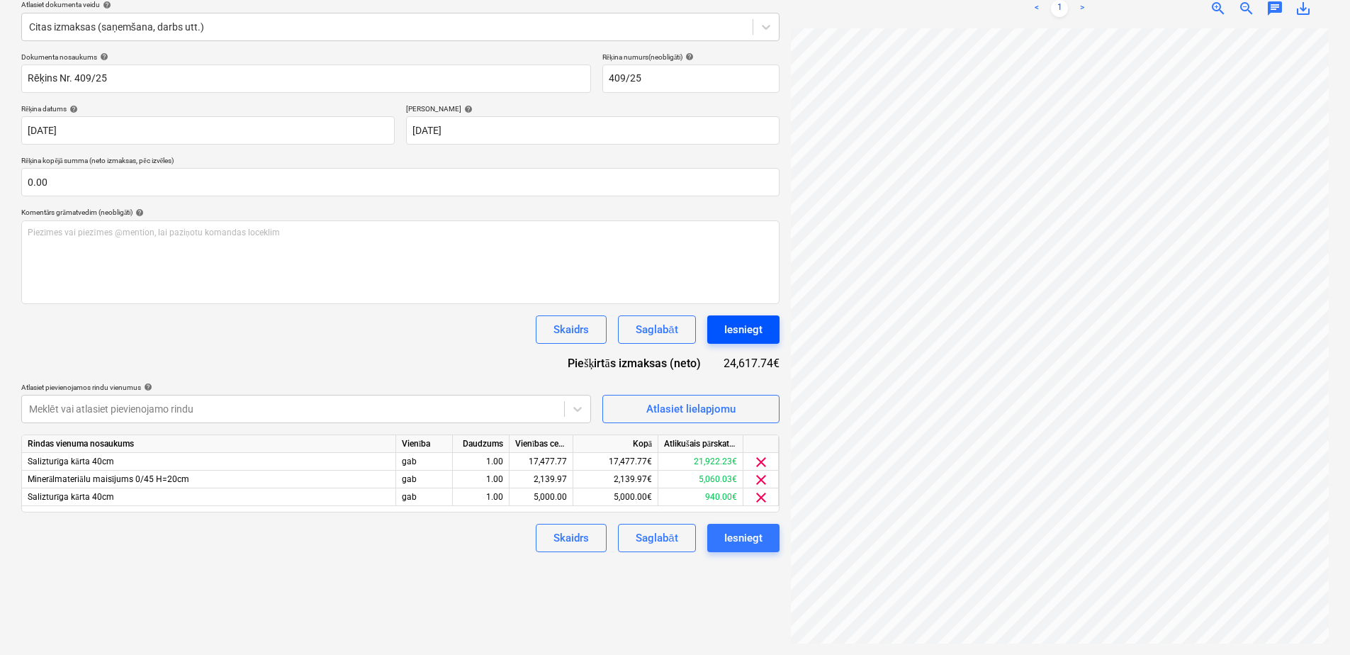
click at [746, 325] on div "Iesniegt" at bounding box center [743, 329] width 38 height 18
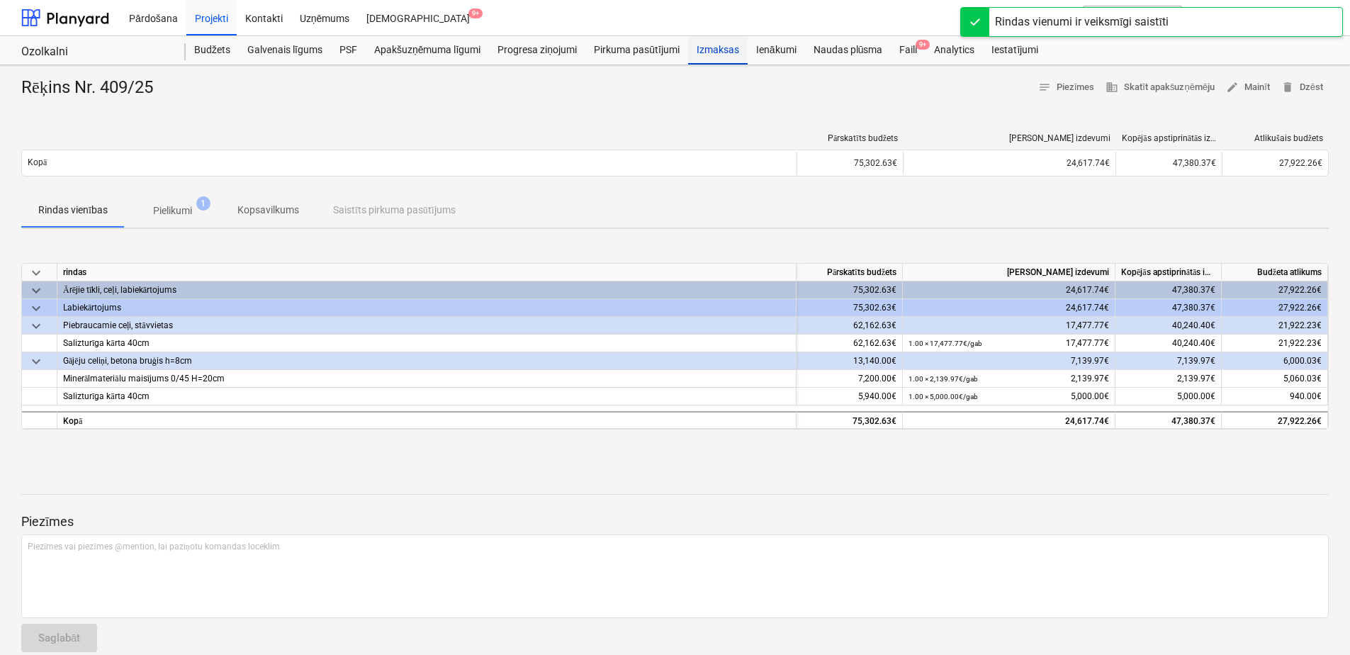
click at [723, 48] on div "Izmaksas" at bounding box center [718, 50] width 60 height 28
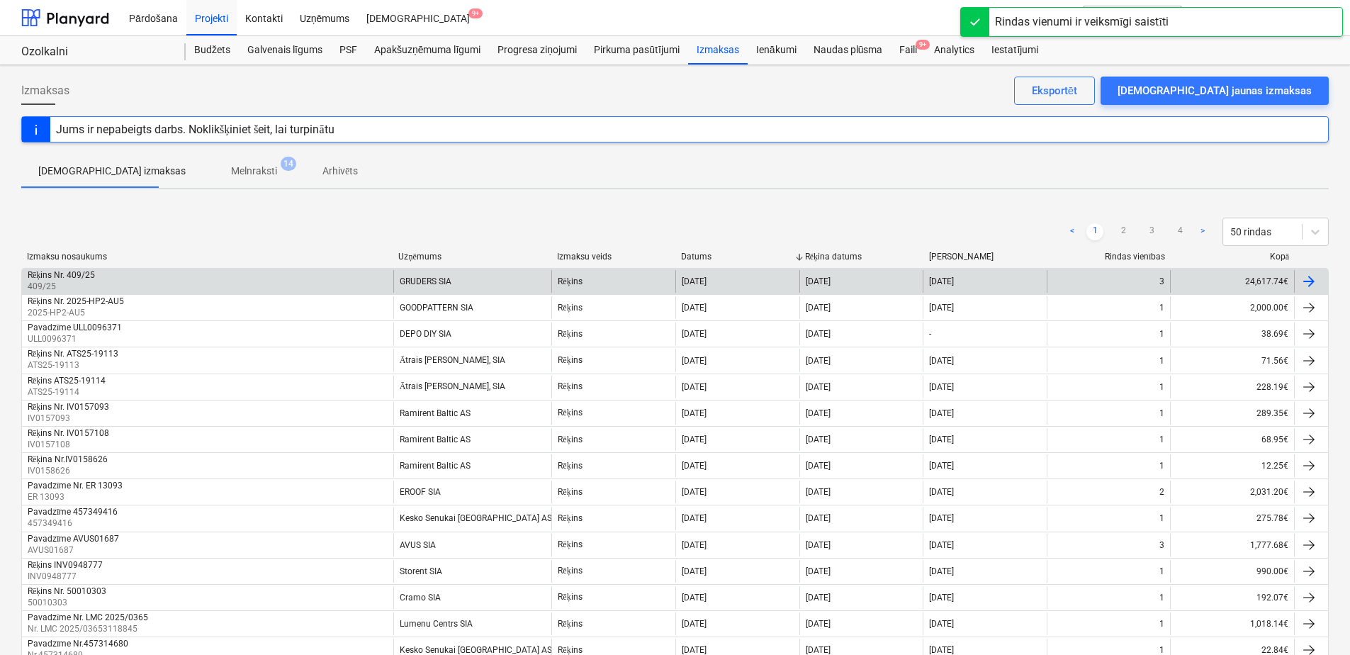
click at [247, 276] on div "Rēķins Nr. 409/25 409/25" at bounding box center [207, 281] width 371 height 23
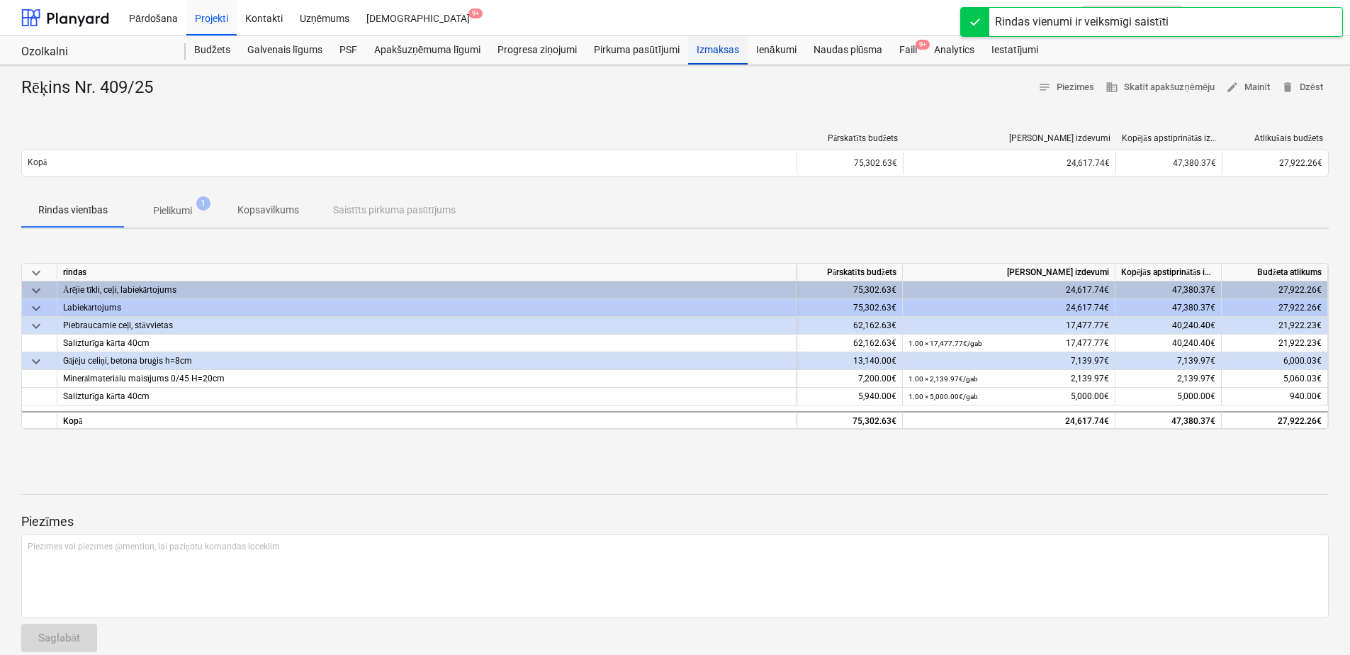
click at [719, 53] on div "Izmaksas" at bounding box center [718, 50] width 60 height 28
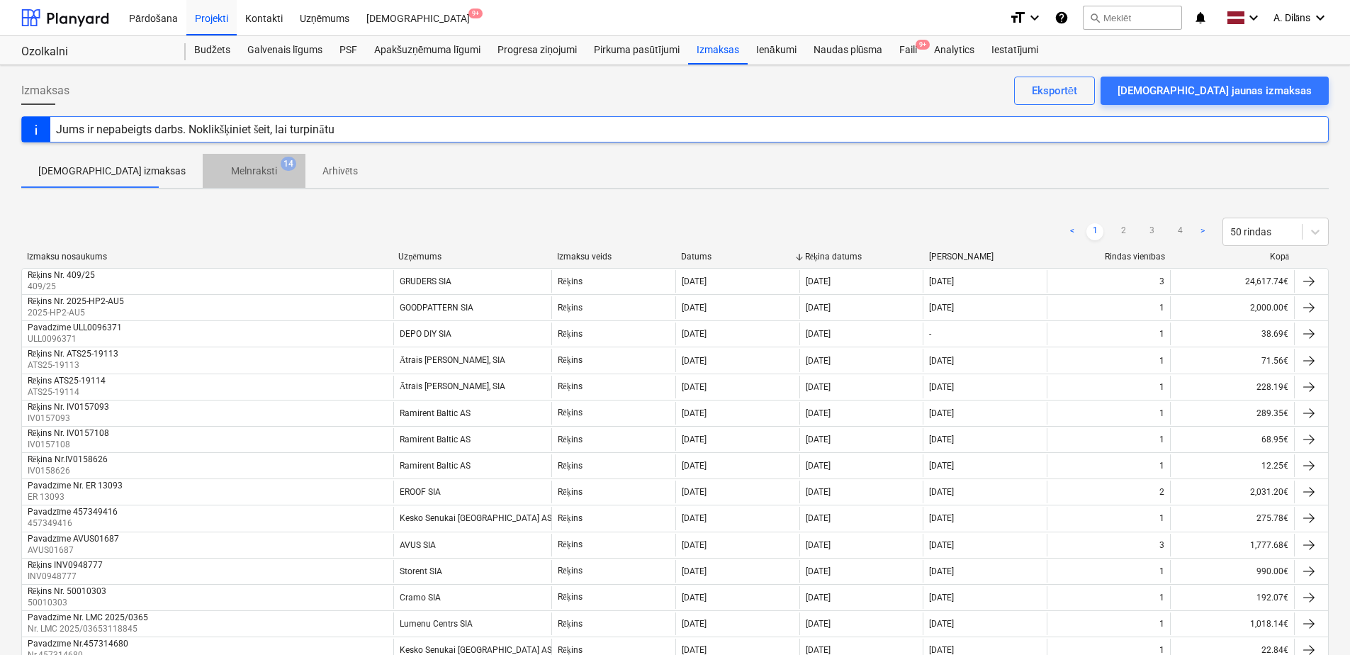
click at [231, 164] on p "Melnraksti" at bounding box center [254, 171] width 46 height 15
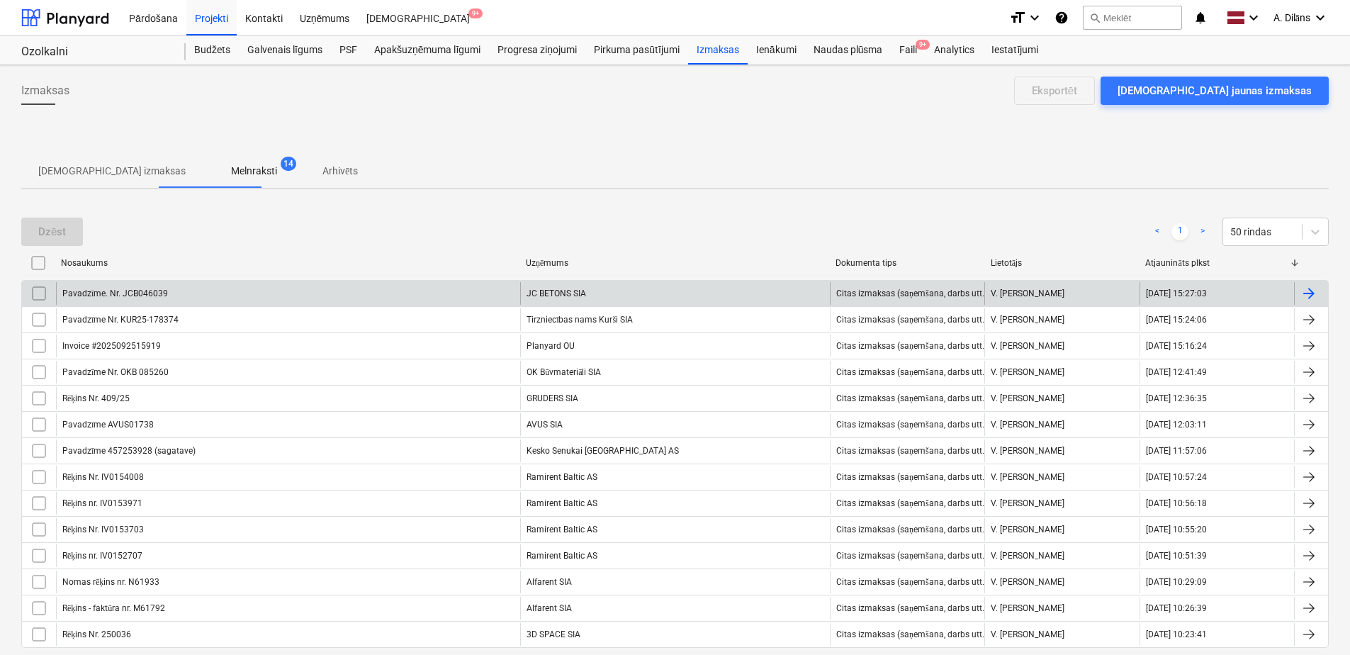
click at [314, 296] on div "Pavadzīme. Nr. JCB046039" at bounding box center [288, 293] width 464 height 23
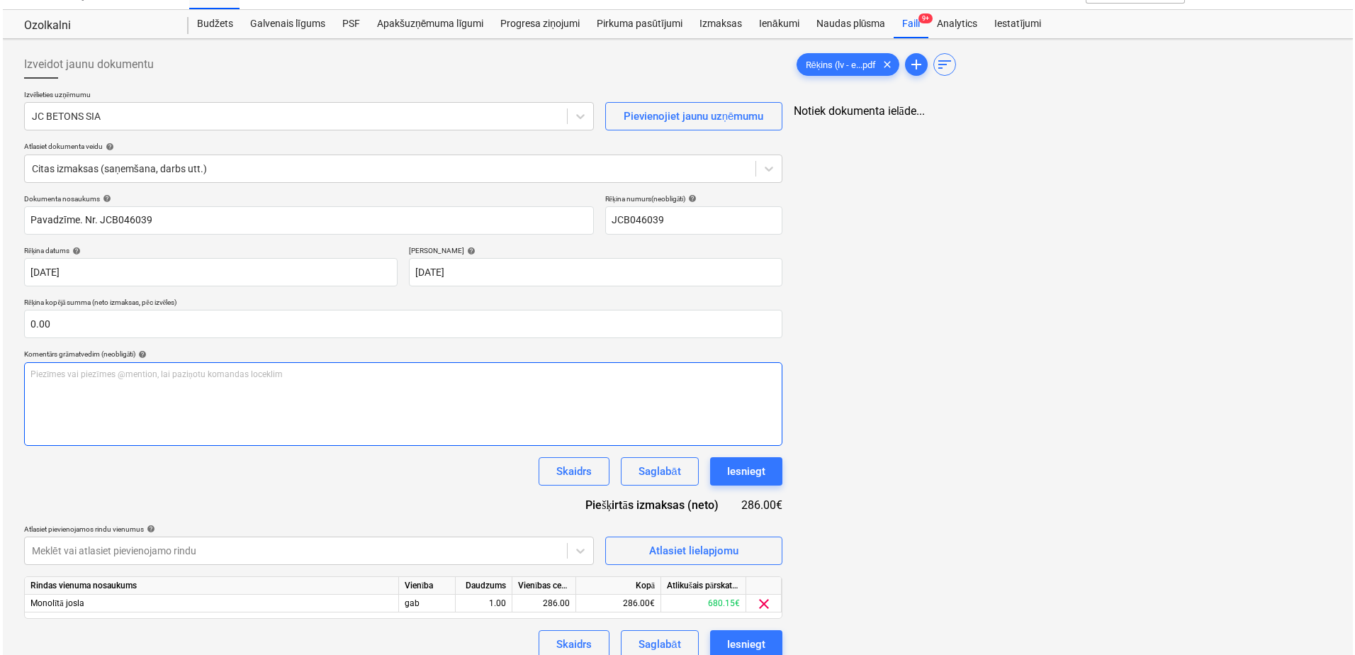
scroll to position [41, 0]
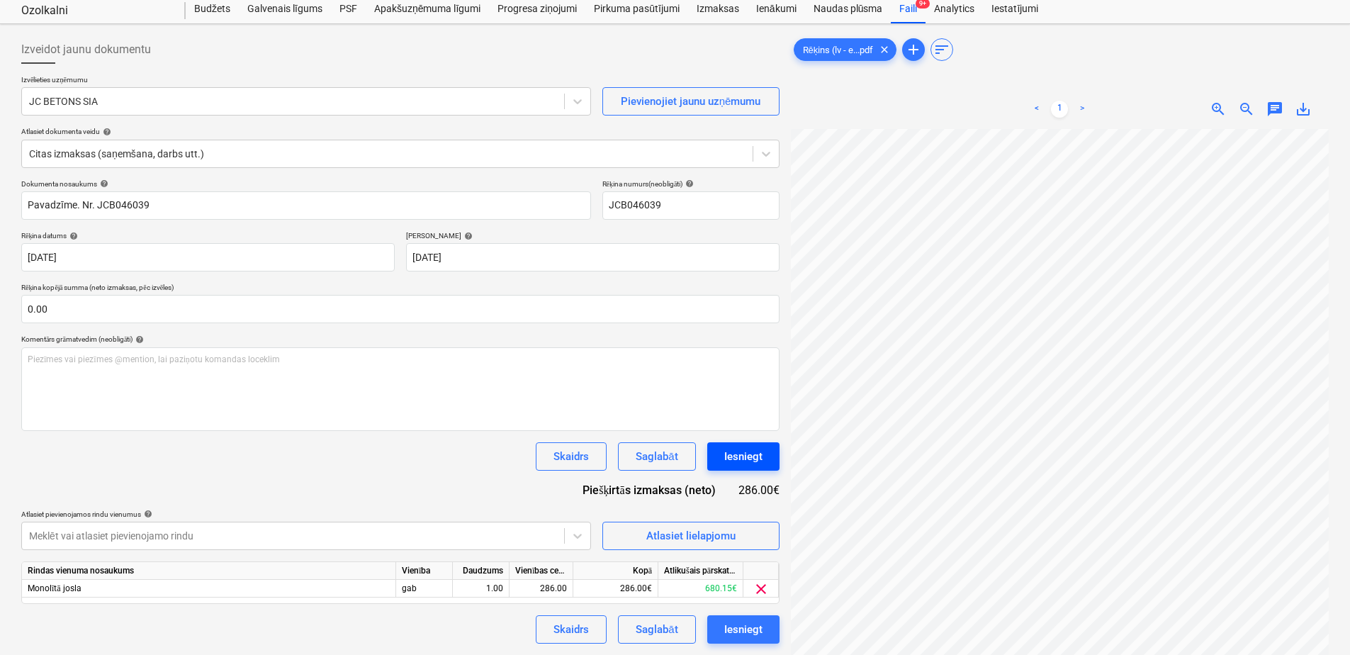
click at [749, 457] on div "Iesniegt" at bounding box center [743, 456] width 38 height 18
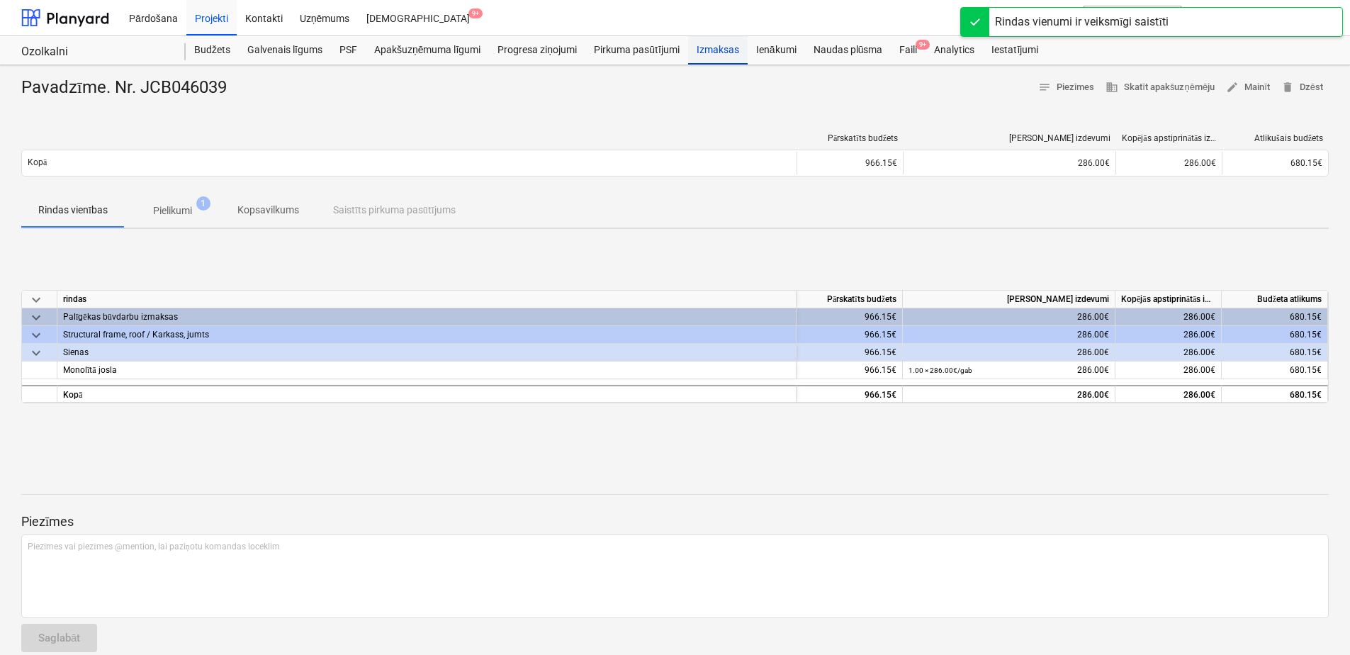
click at [716, 50] on div "Izmaksas" at bounding box center [718, 50] width 60 height 28
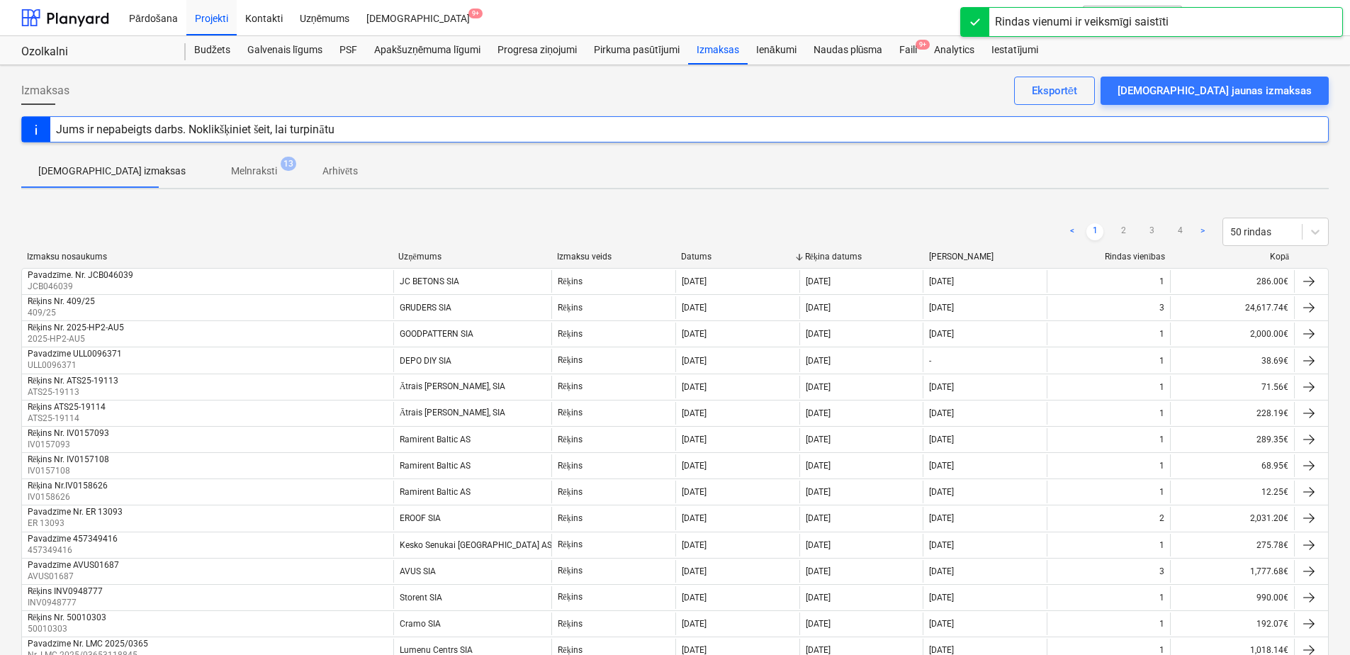
click at [232, 170] on p "Melnraksti" at bounding box center [254, 171] width 46 height 15
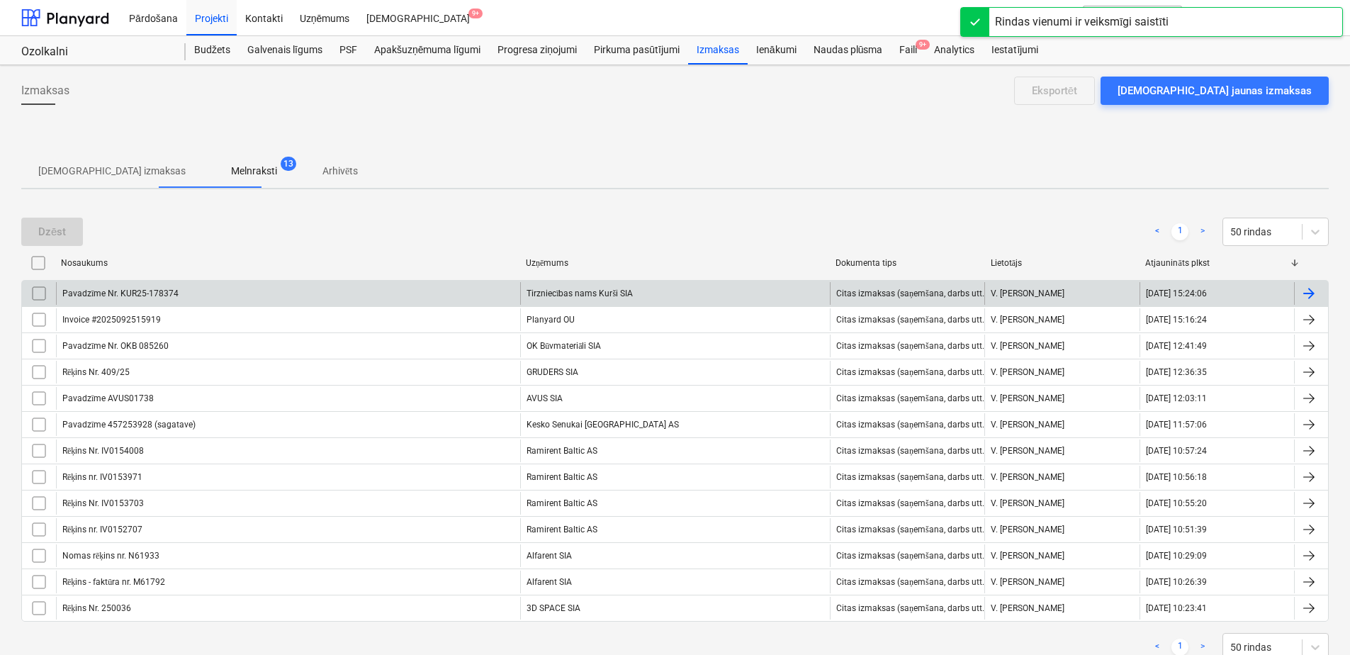
click at [642, 294] on div "Tirzniecības nams Kurši SIA" at bounding box center [675, 293] width 310 height 23
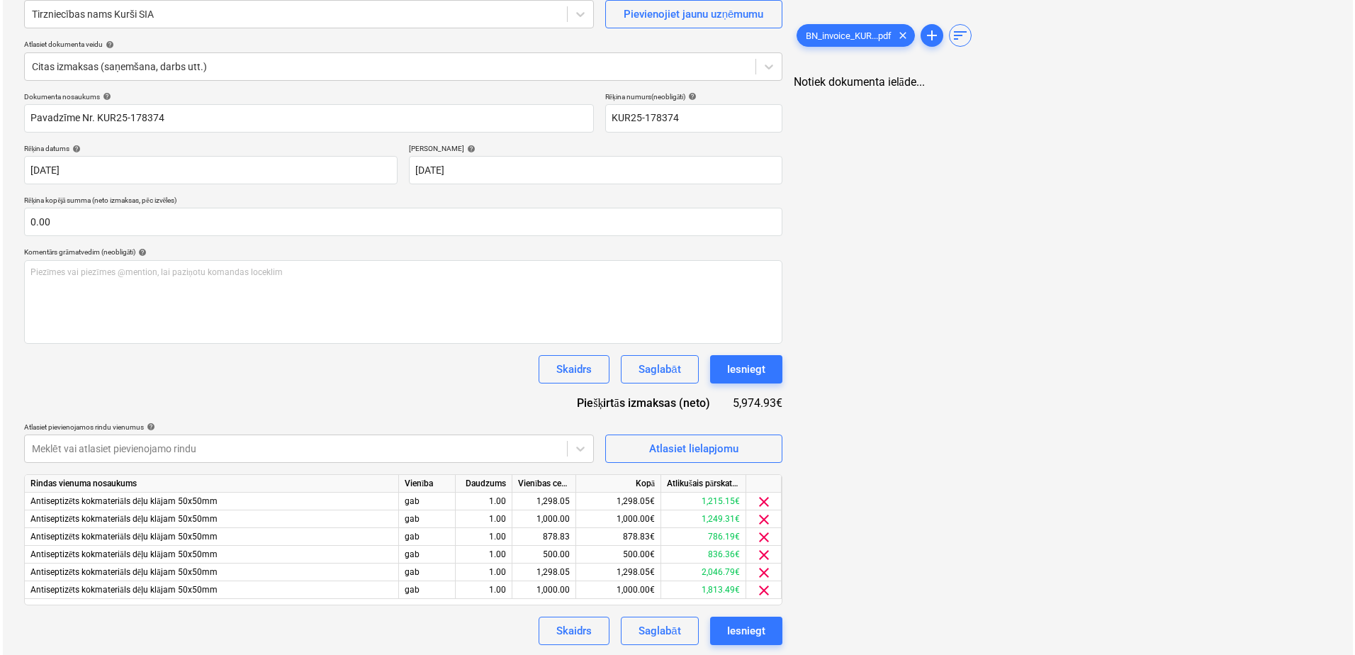
scroll to position [130, 0]
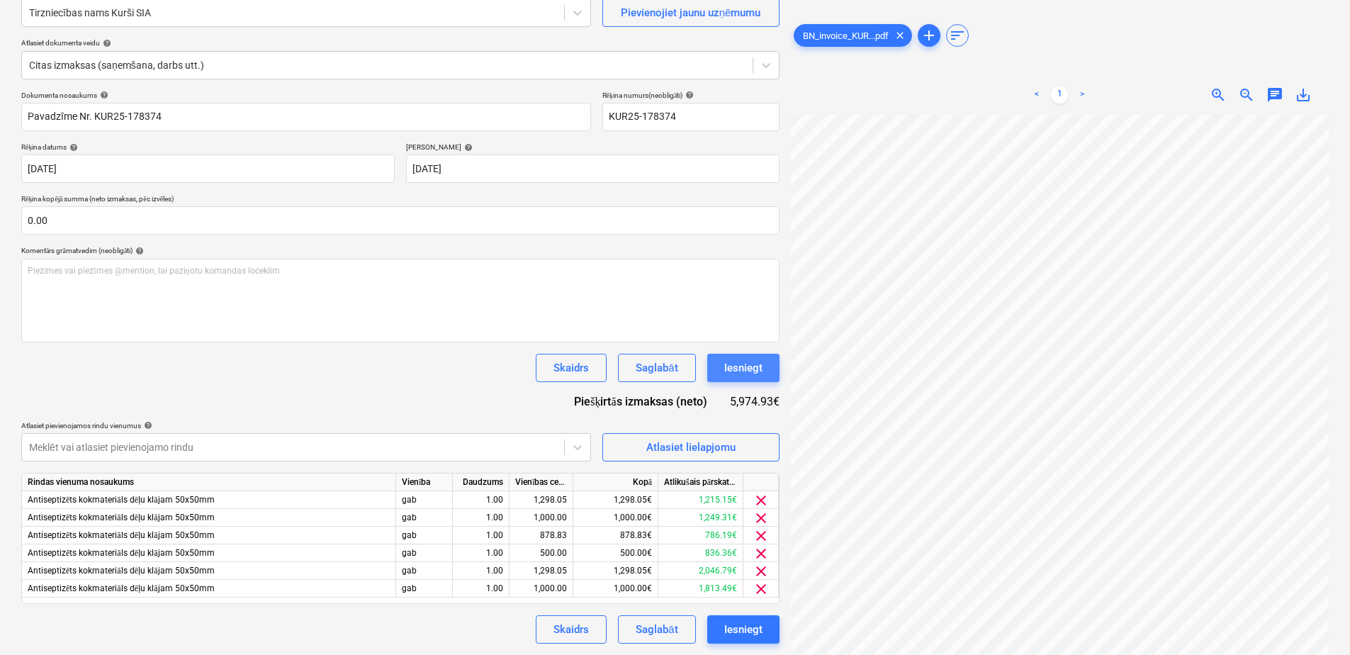
click at [739, 360] on div "Iesniegt" at bounding box center [743, 368] width 38 height 18
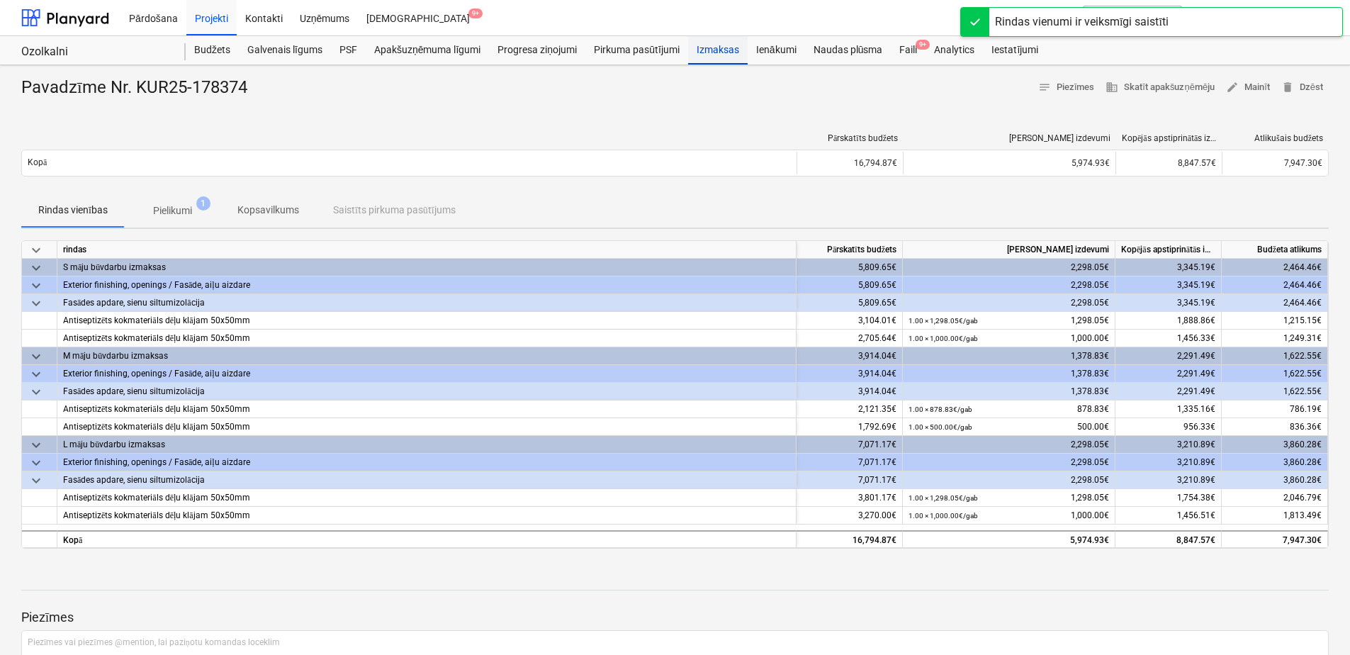
click at [712, 52] on div "Izmaksas" at bounding box center [718, 50] width 60 height 28
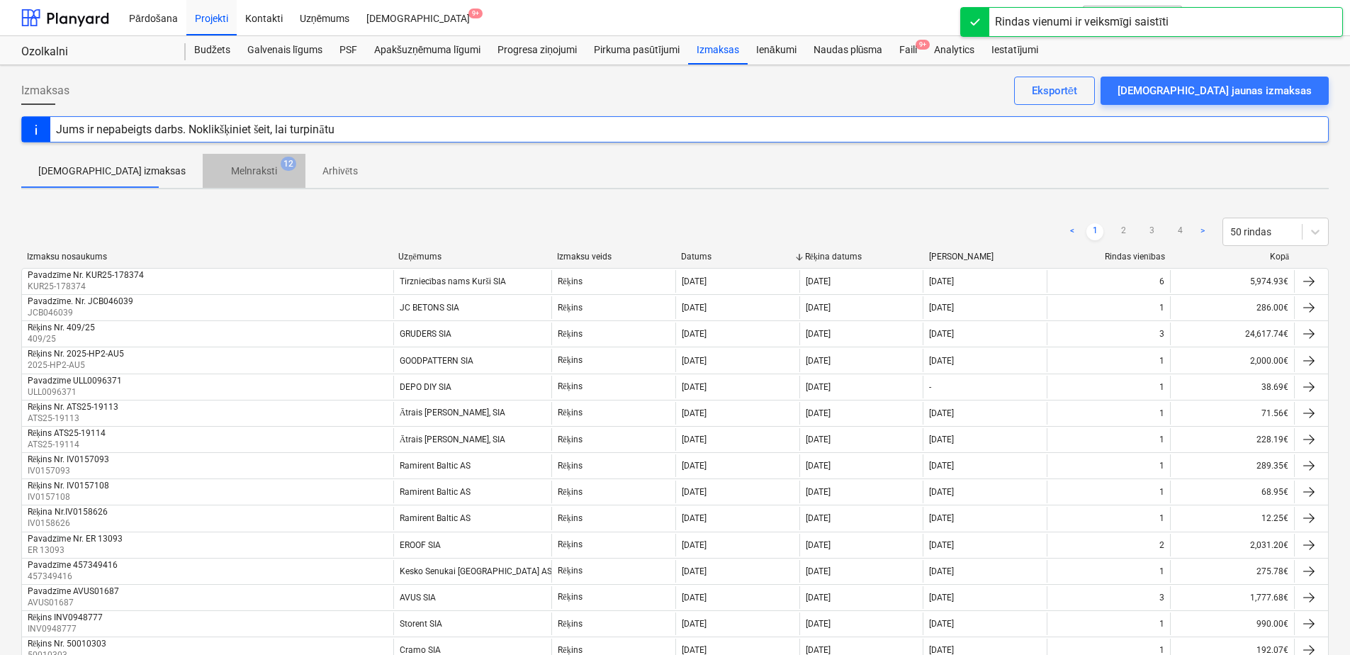
click at [231, 174] on p "Melnraksti" at bounding box center [254, 171] width 46 height 15
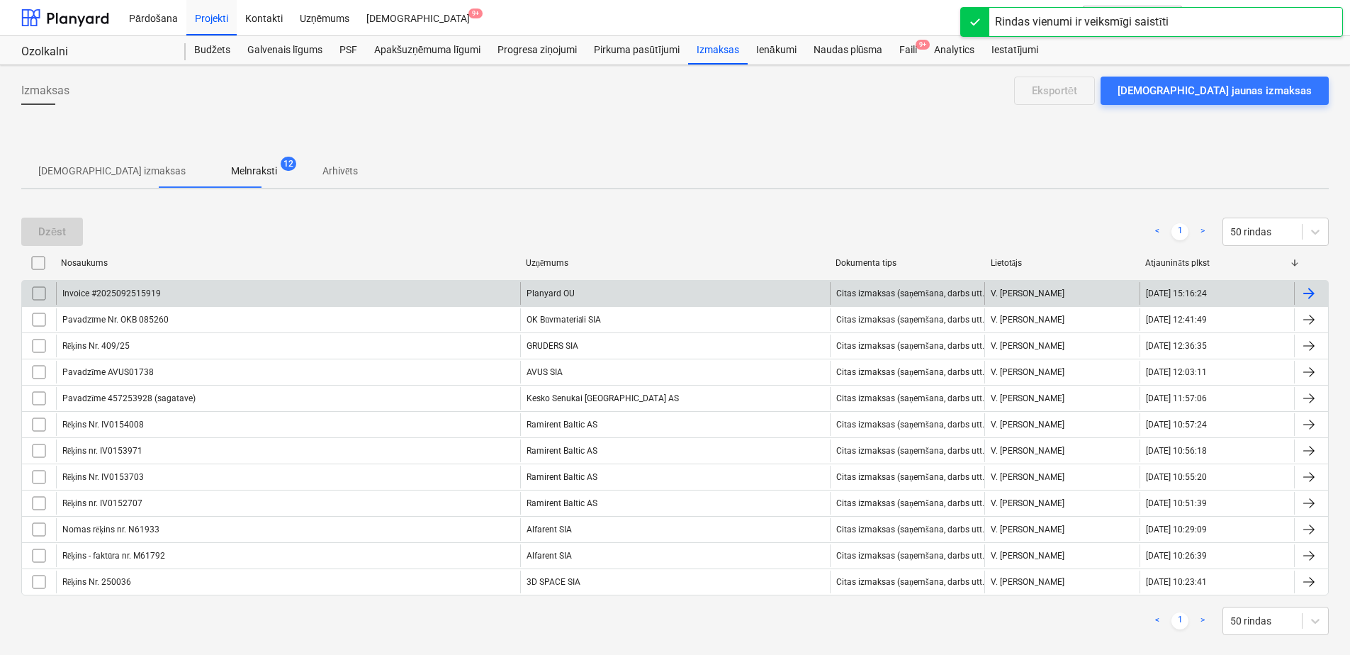
click at [561, 295] on div "Planyard OU" at bounding box center [675, 293] width 310 height 23
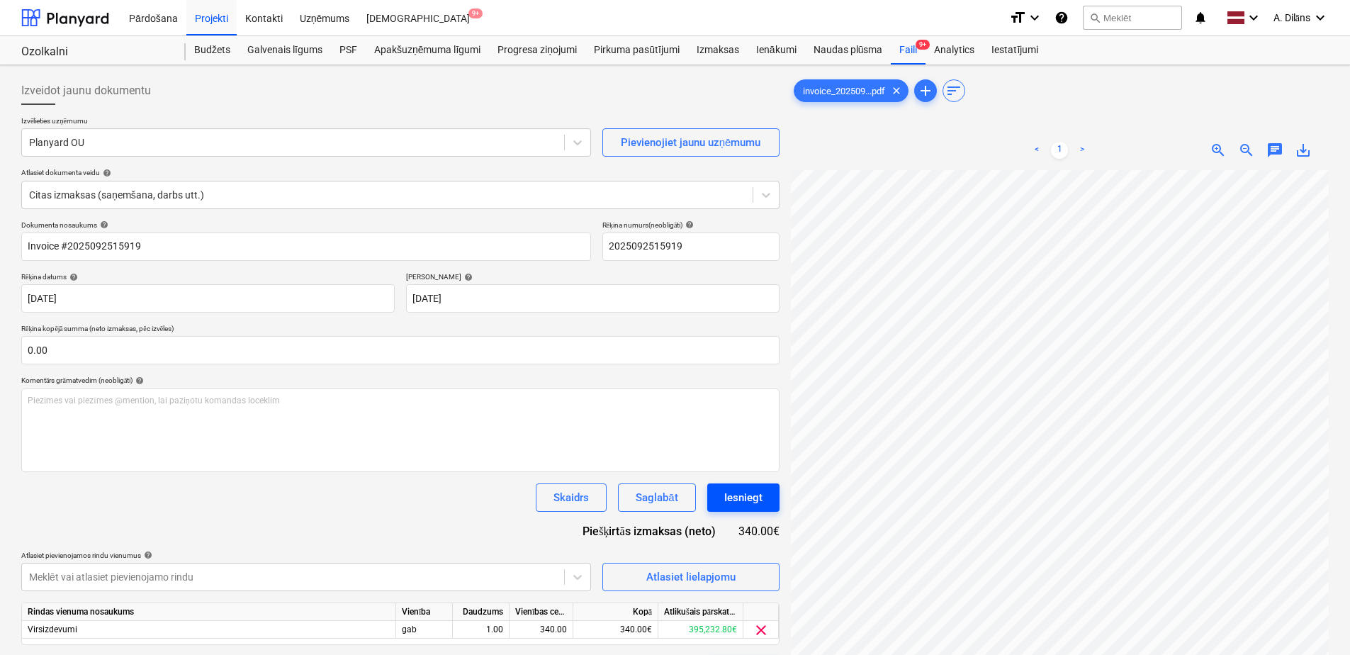
click at [755, 496] on div "Iesniegt" at bounding box center [743, 497] width 38 height 18
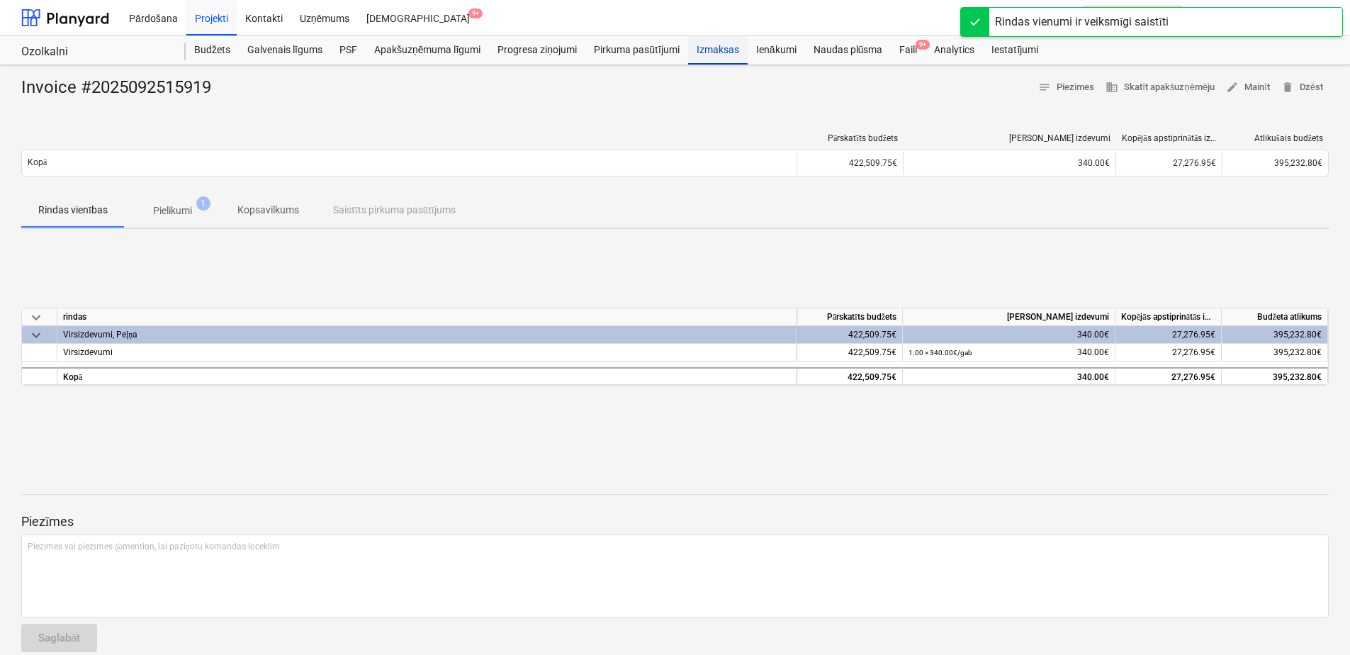
click at [716, 46] on div "Izmaksas" at bounding box center [718, 50] width 60 height 28
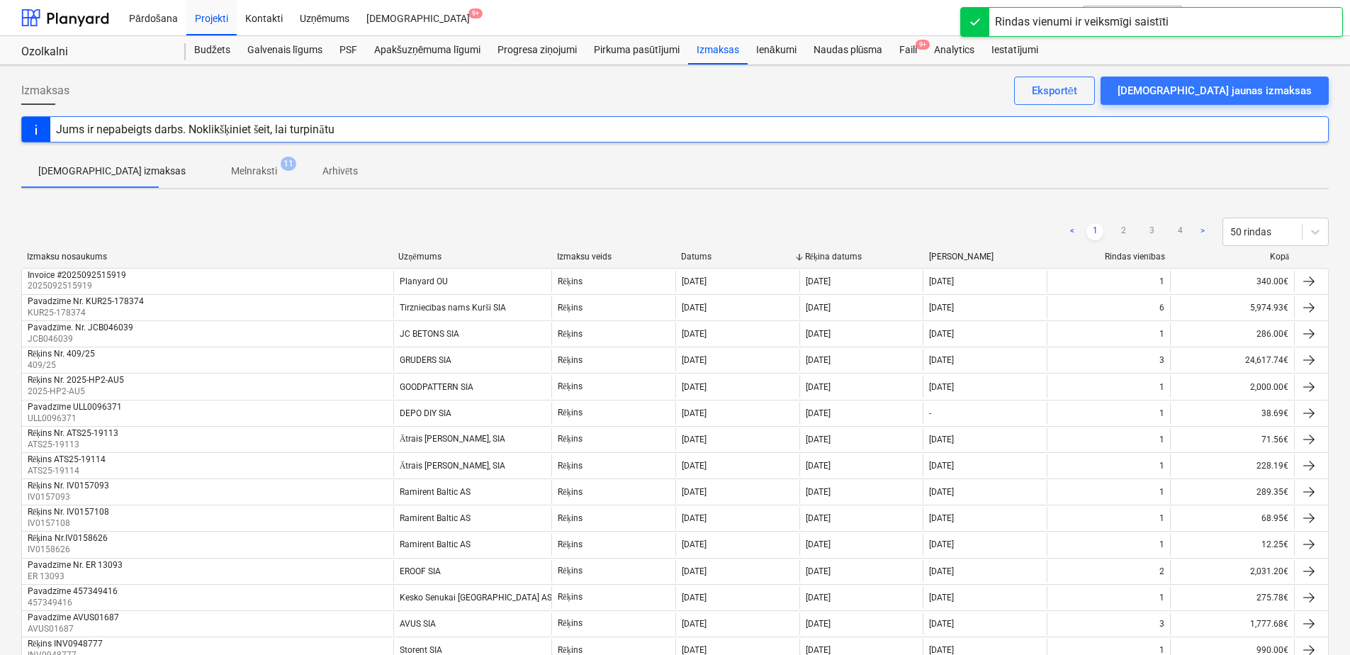
click at [231, 167] on p "Melnraksti" at bounding box center [254, 171] width 46 height 15
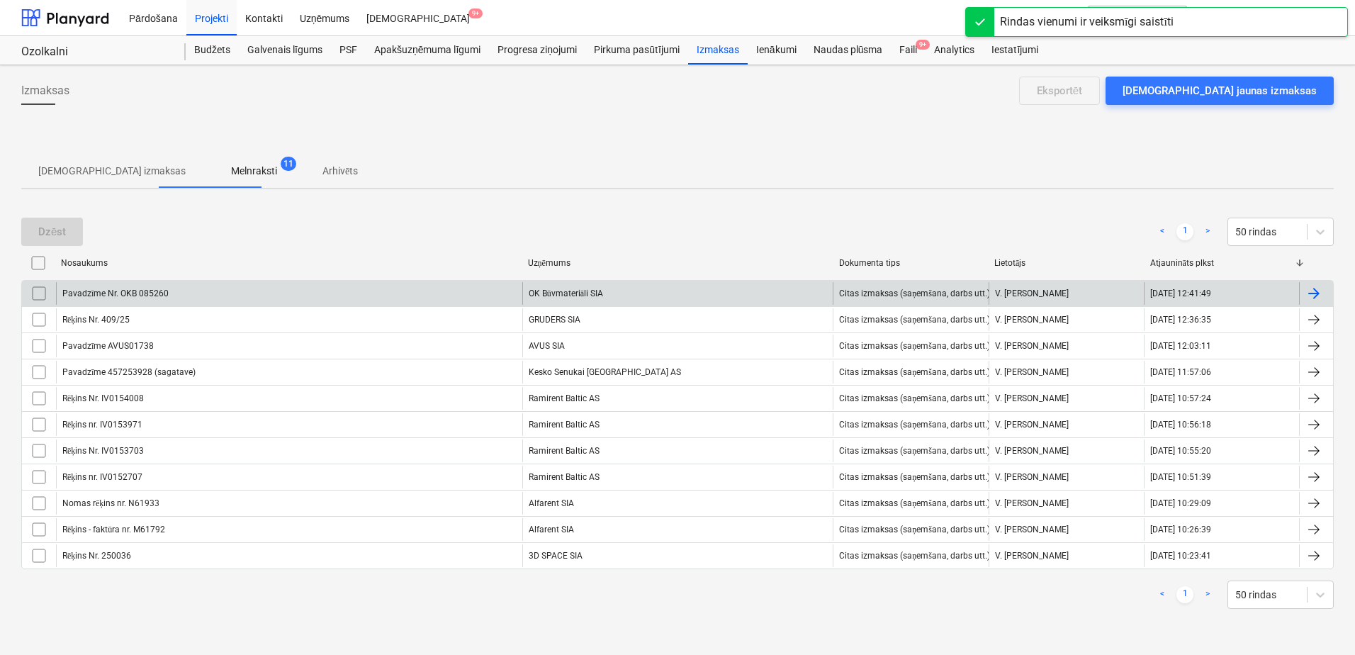
click at [585, 294] on div "OK Būvmateriāli SIA" at bounding box center [677, 293] width 311 height 23
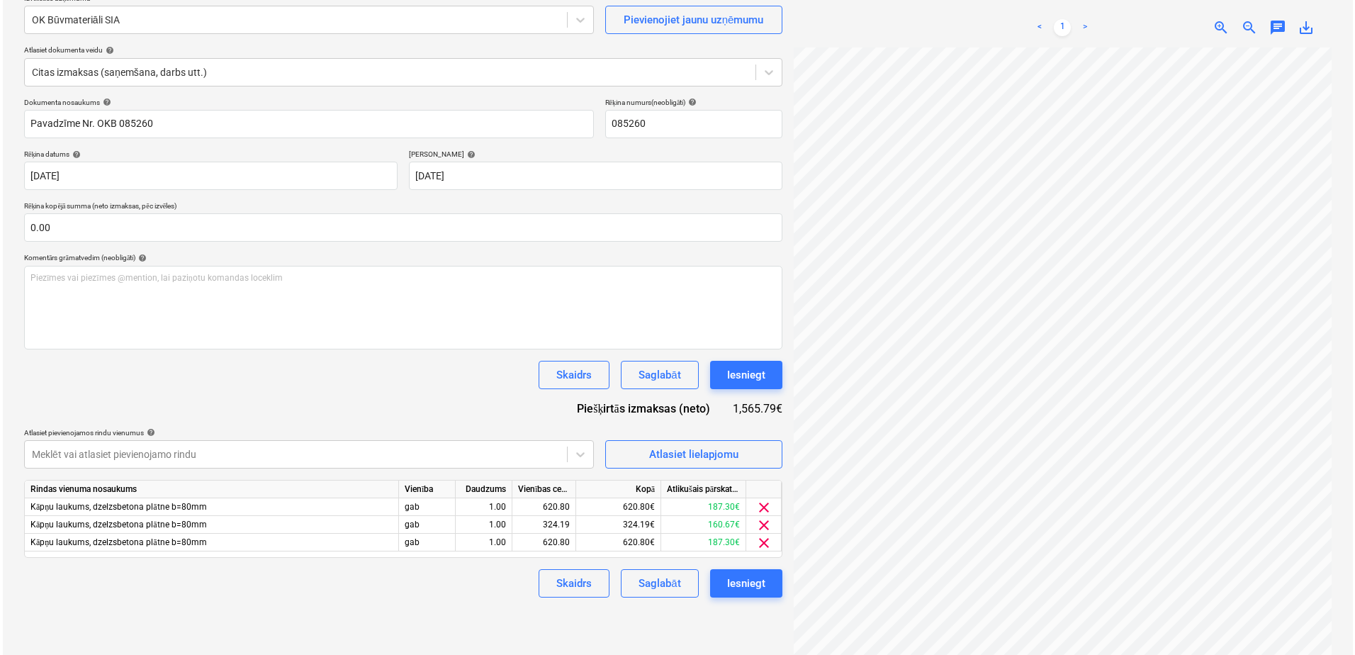
scroll to position [142, 0]
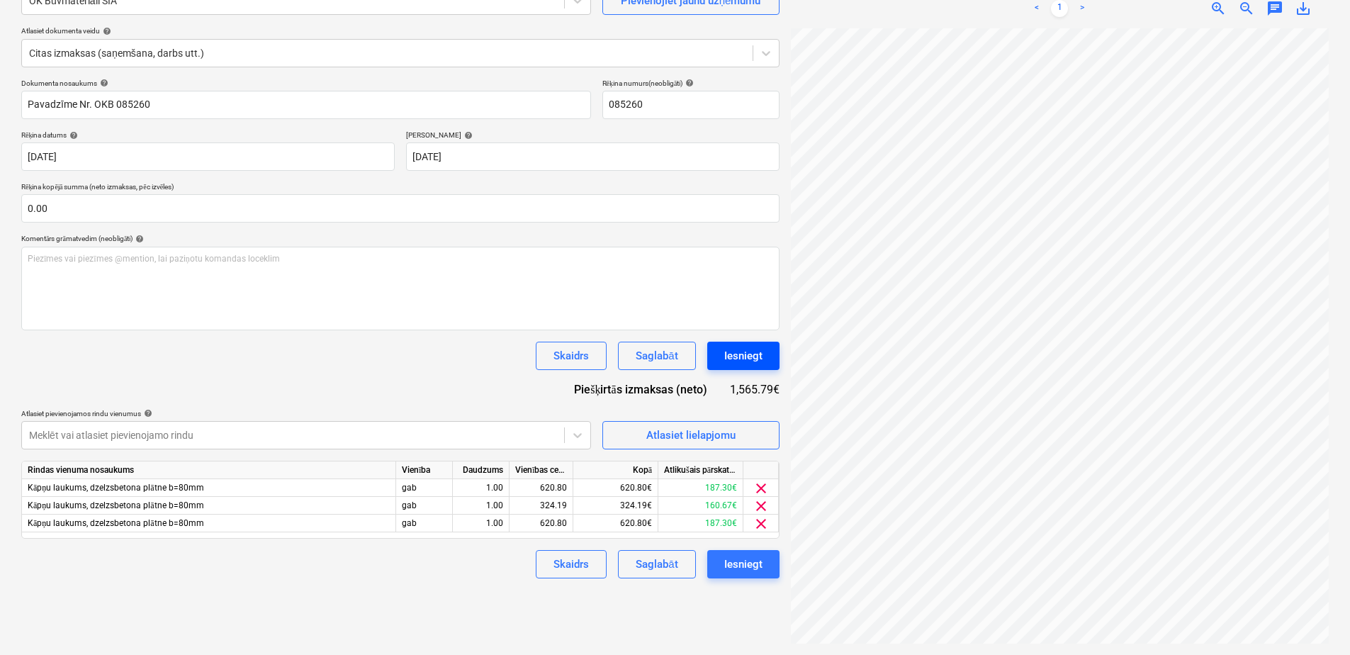
click at [753, 349] on div "Iesniegt" at bounding box center [743, 355] width 38 height 18
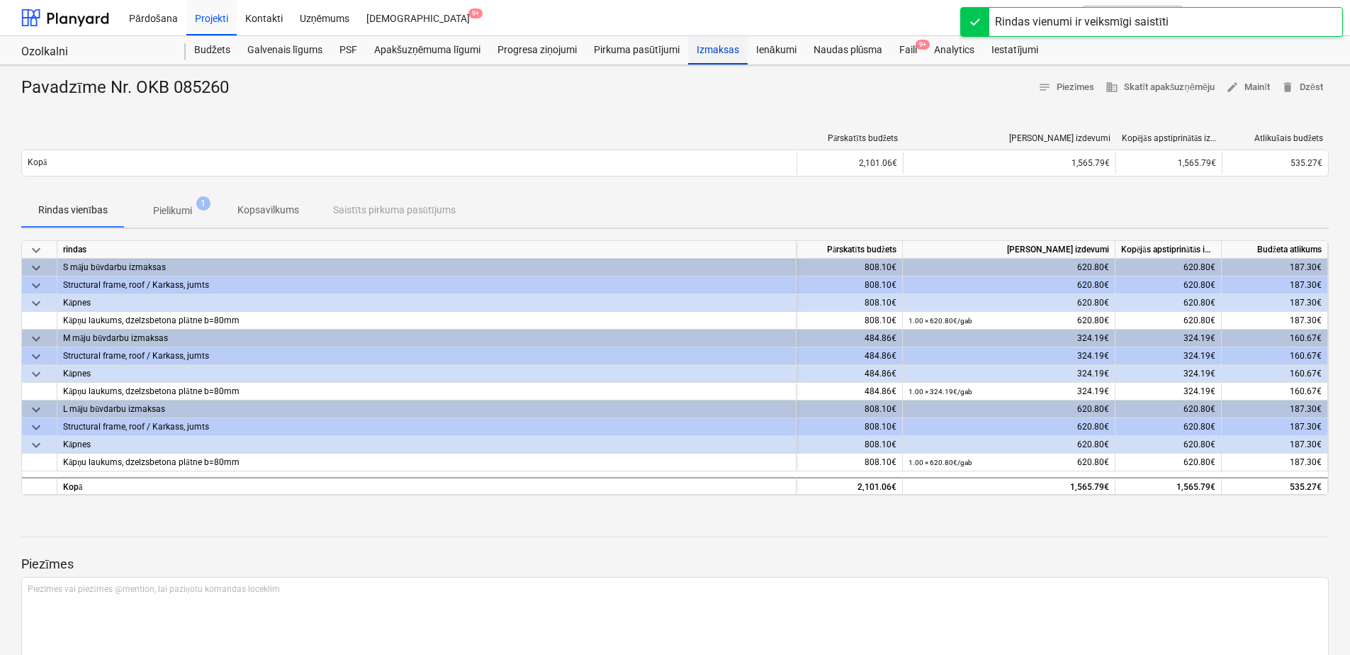
click at [720, 50] on div "Izmaksas" at bounding box center [718, 50] width 60 height 28
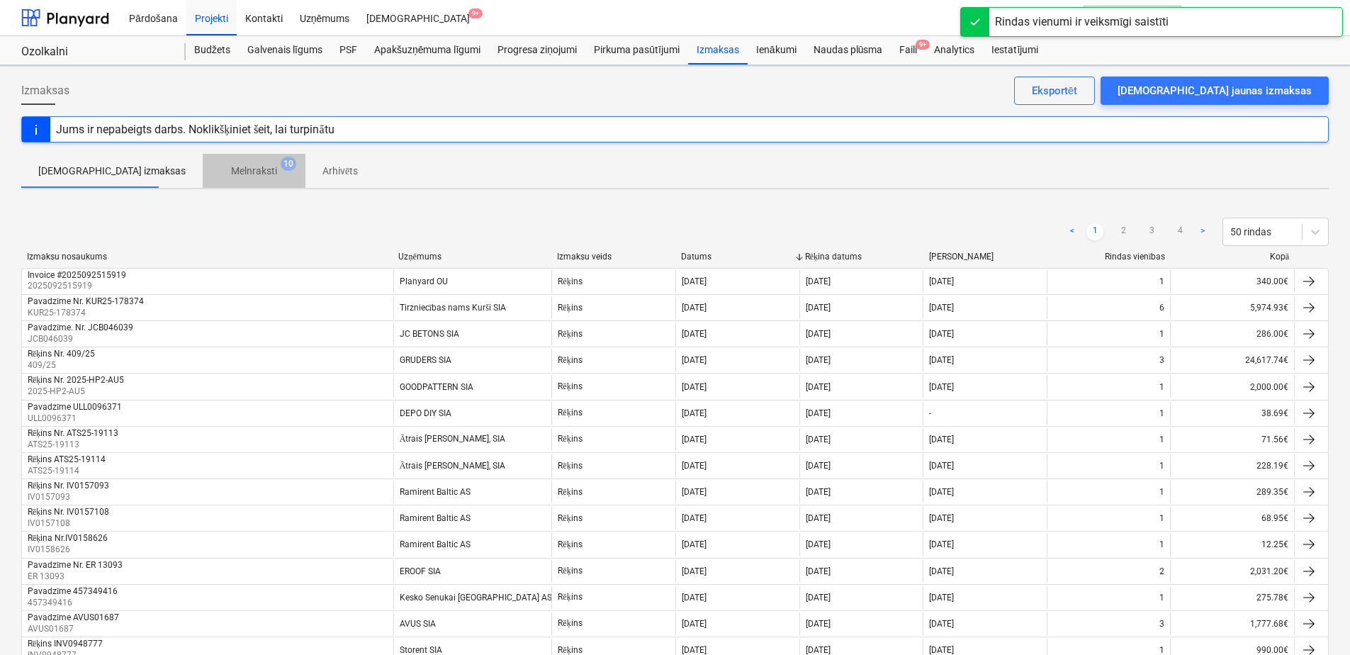
click at [231, 168] on p "Melnraksti" at bounding box center [254, 171] width 46 height 15
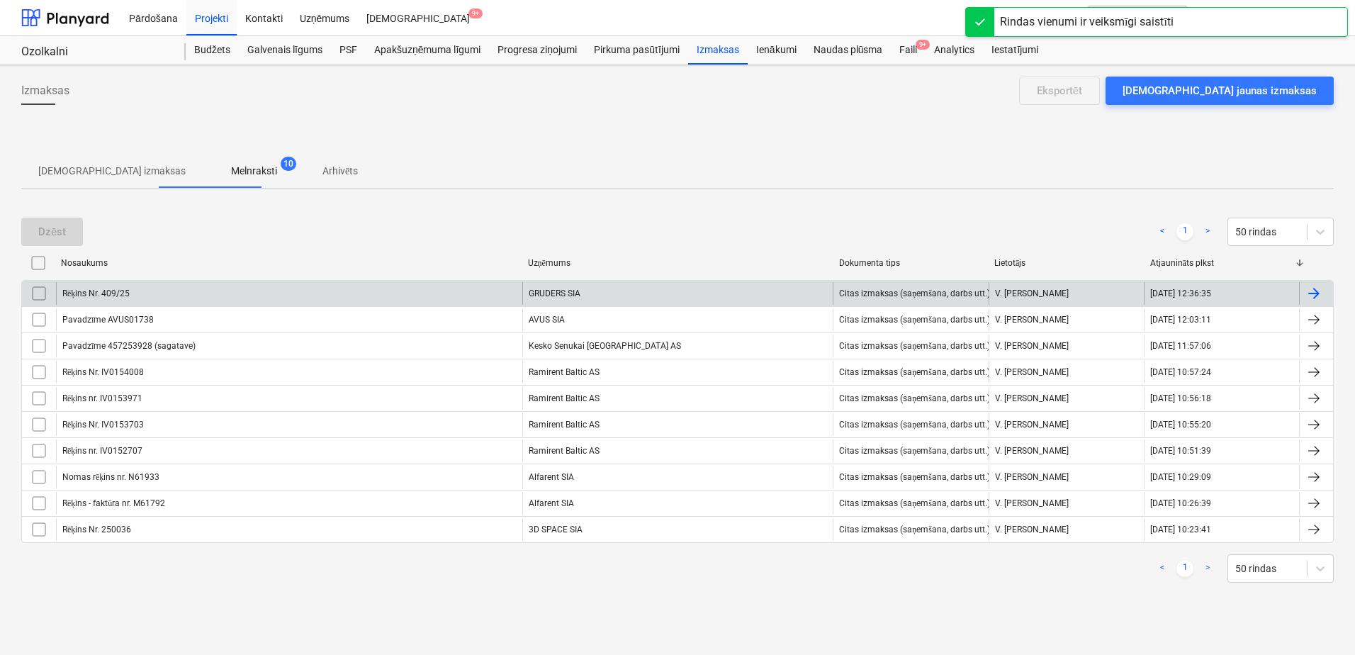
click at [641, 295] on div "GRUDERS SIA" at bounding box center [677, 293] width 311 height 23
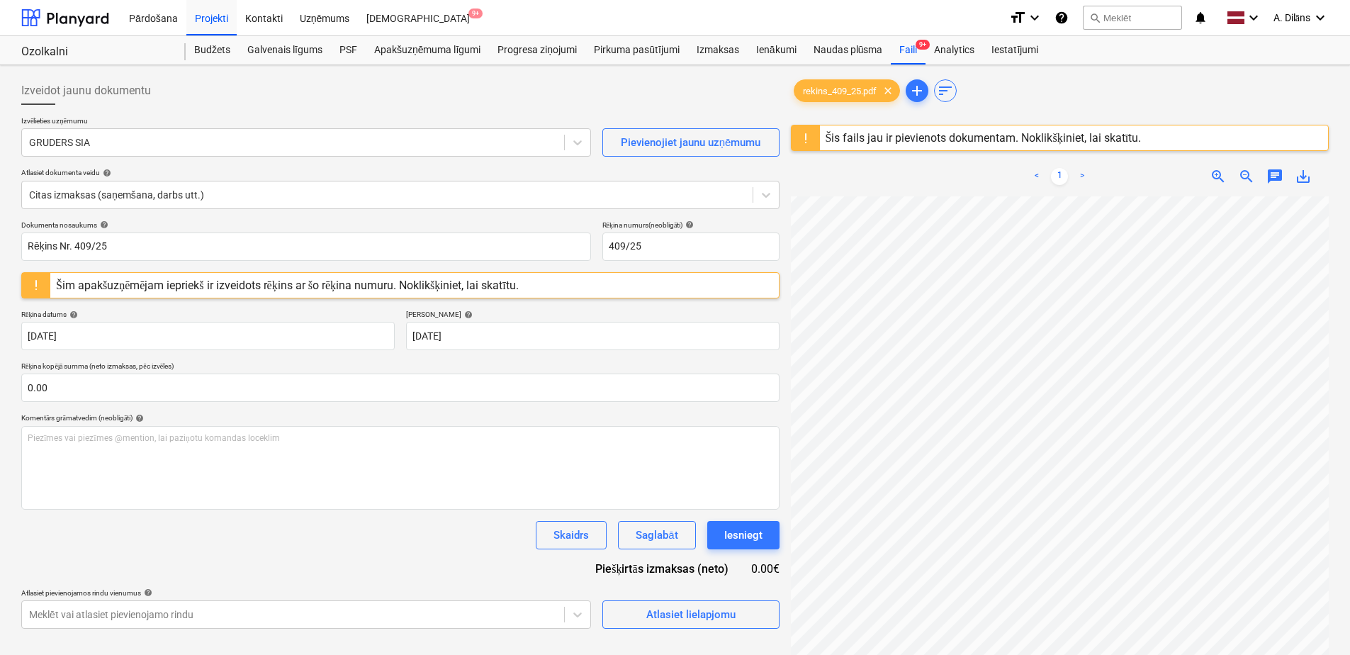
scroll to position [152, 73]
click at [725, 50] on div "Izmaksas" at bounding box center [718, 50] width 60 height 28
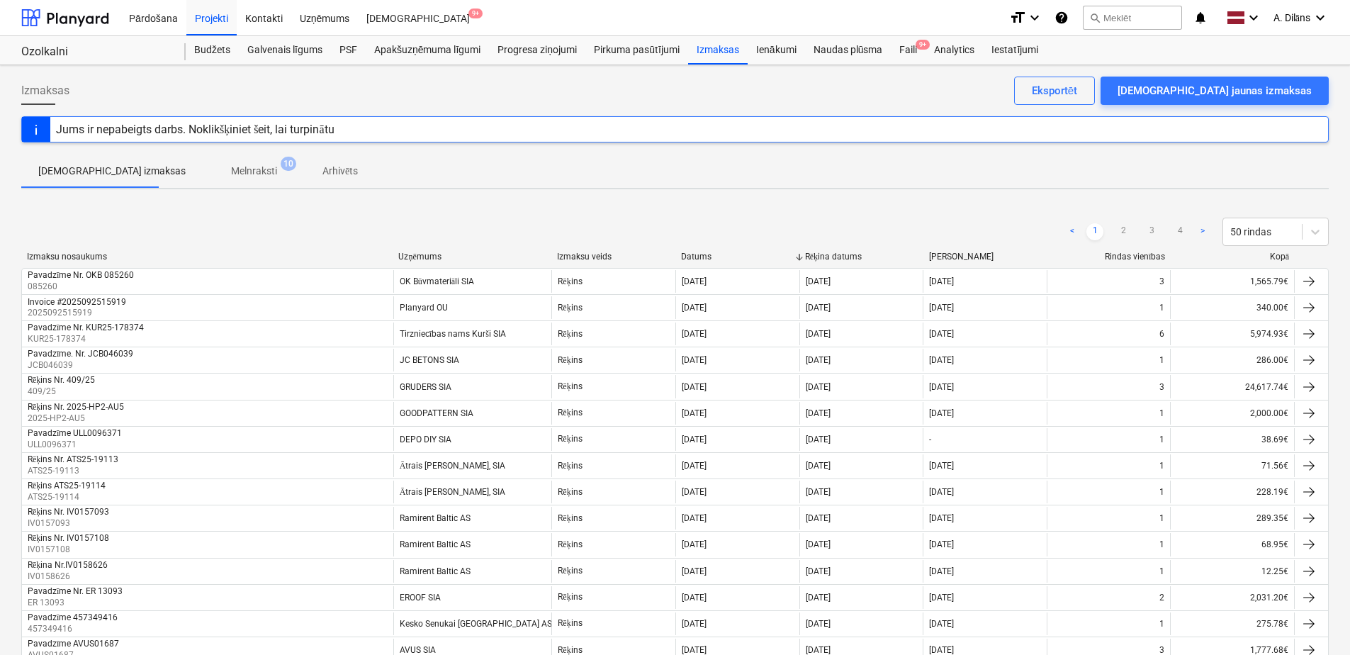
click at [231, 169] on p "Melnraksti" at bounding box center [254, 171] width 46 height 15
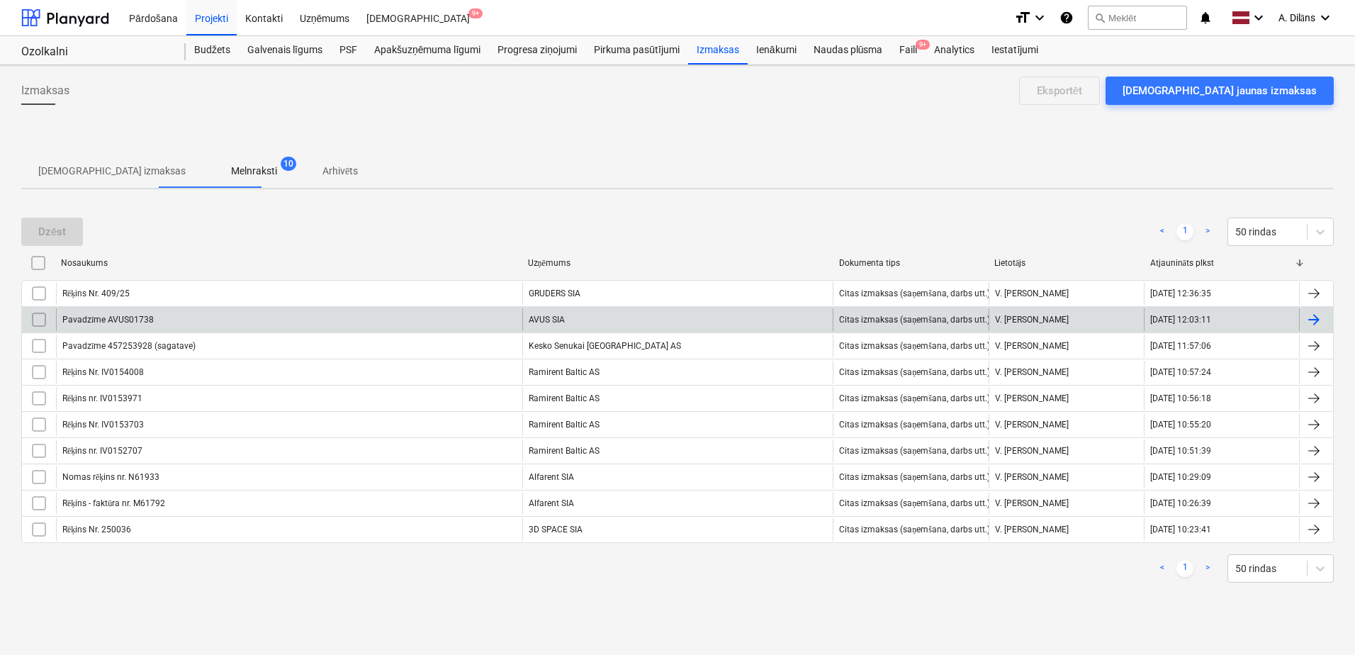
click at [610, 320] on div "AVUS SIA" at bounding box center [677, 319] width 311 height 23
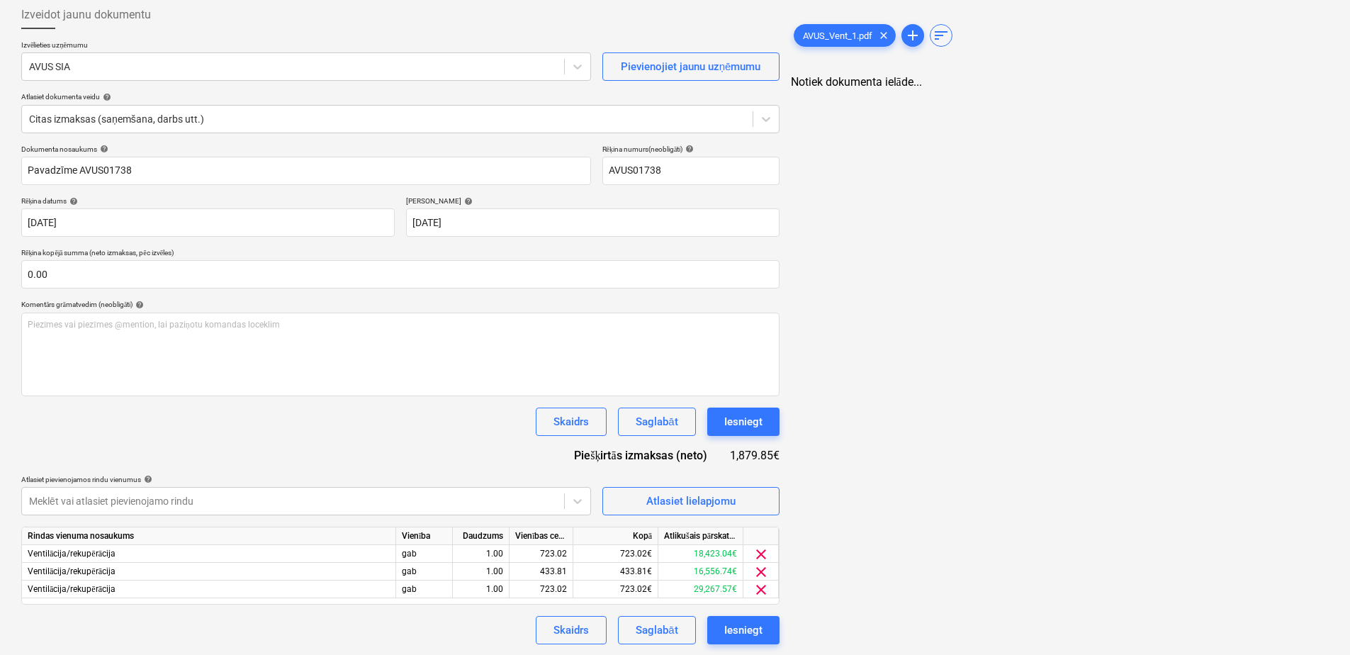
scroll to position [77, 0]
click at [779, 113] on div "Izveidot jaunu dokumentu Izvēlieties uzņēmumu AVUS SIA Pievienojiet jaunu uzņēm…" at bounding box center [675, 321] width 1319 height 655
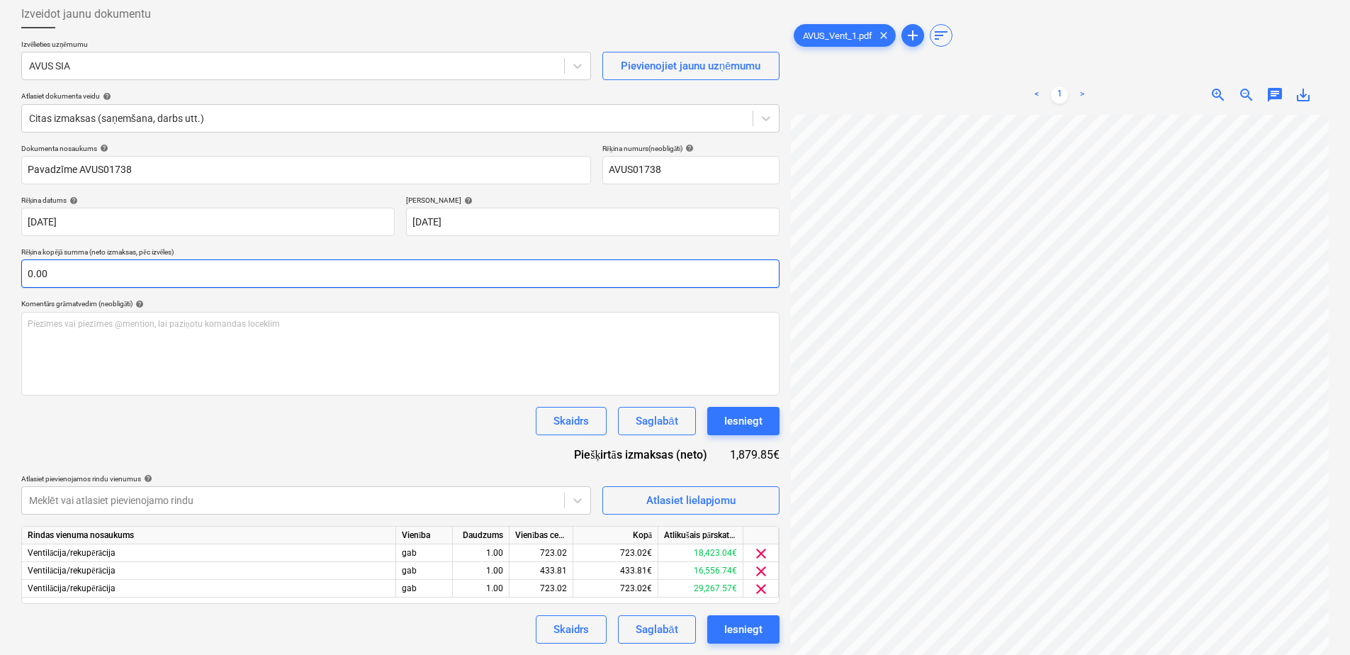
click at [593, 271] on div "Izveidot jaunu dokumentu Izvēlieties uzņēmumu AVUS SIA Pievienojiet jaunu uzņēm…" at bounding box center [675, 321] width 1319 height 655
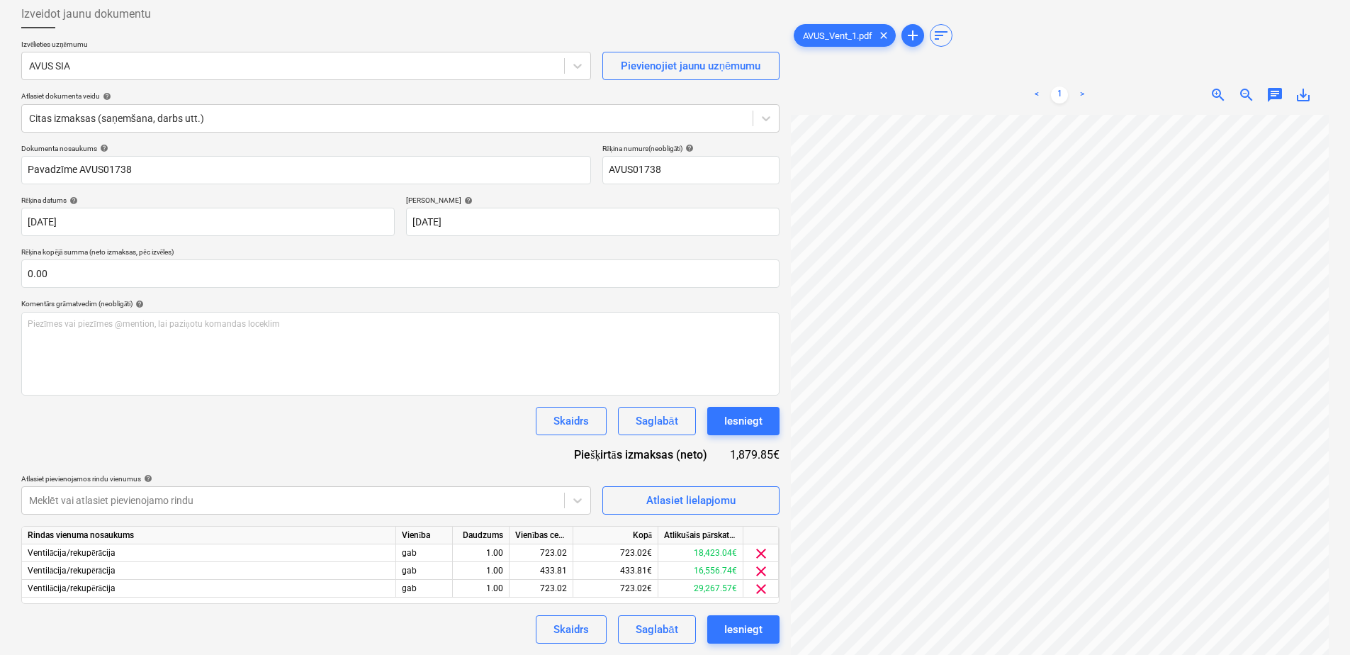
scroll to position [1072, 767]
click at [1246, 94] on span "zoom_out" at bounding box center [1246, 94] width 17 height 17
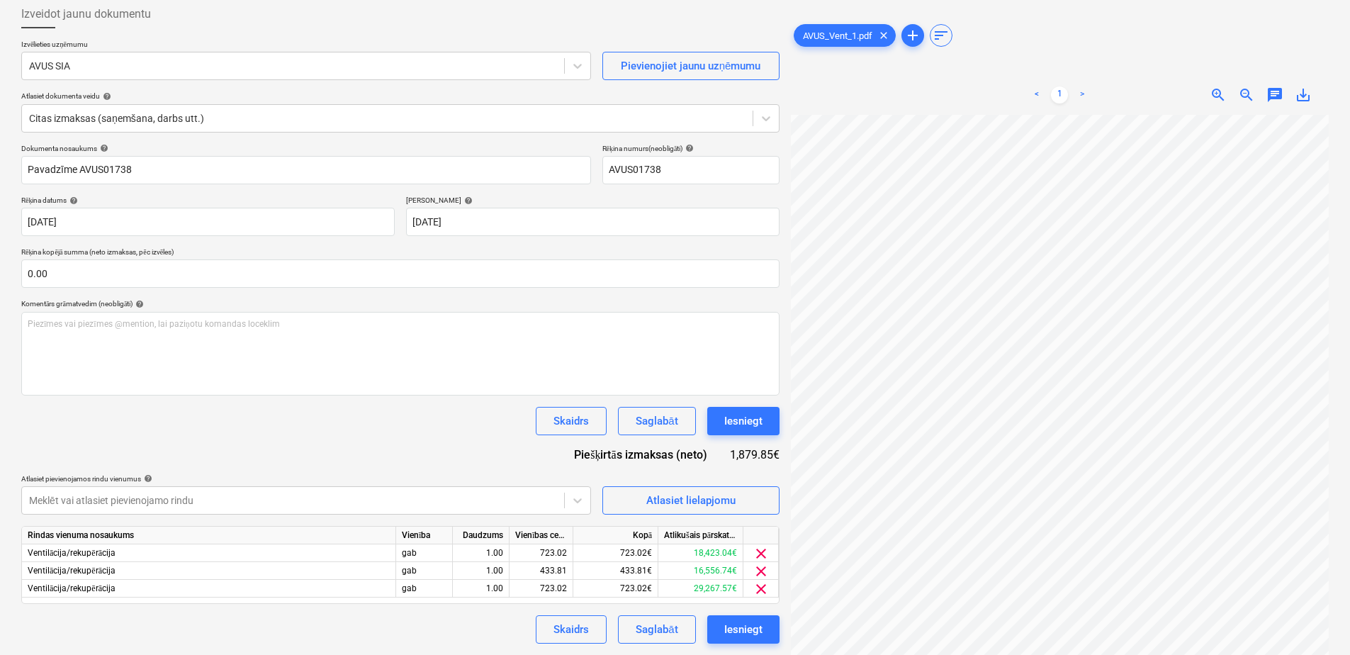
click at [1246, 94] on span "zoom_out" at bounding box center [1246, 94] width 17 height 17
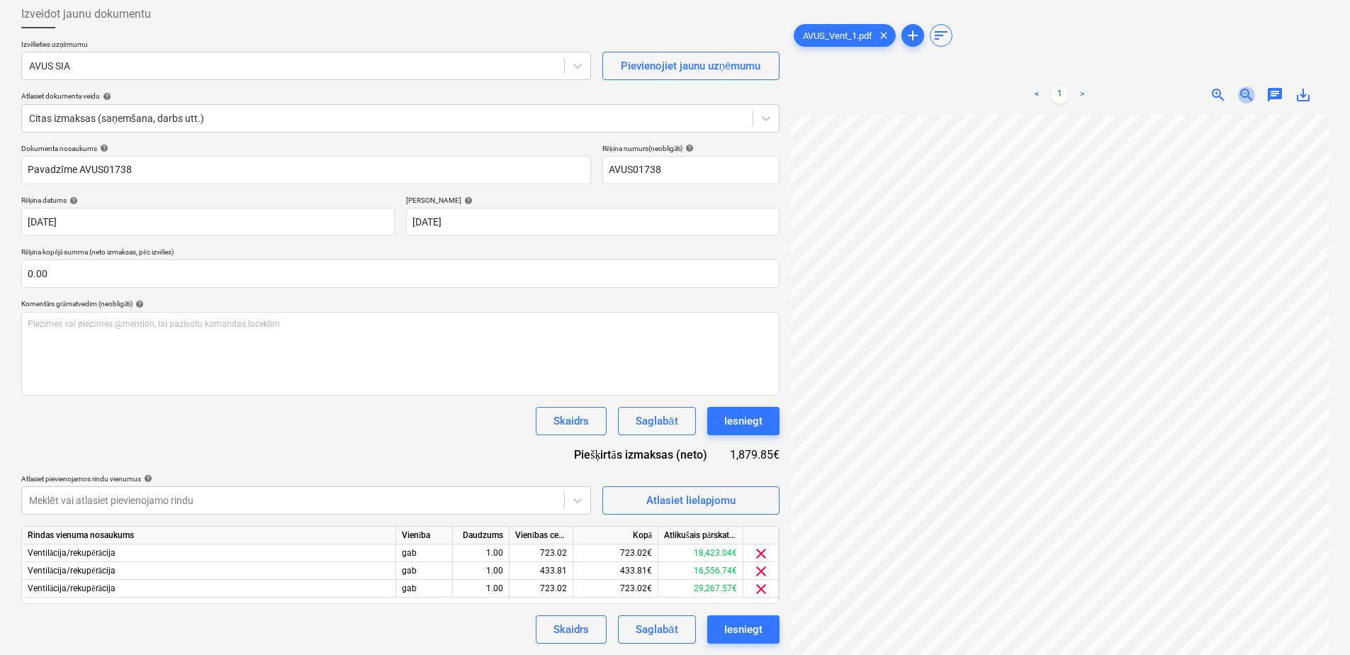
click at [1246, 94] on span "zoom_out" at bounding box center [1246, 94] width 17 height 17
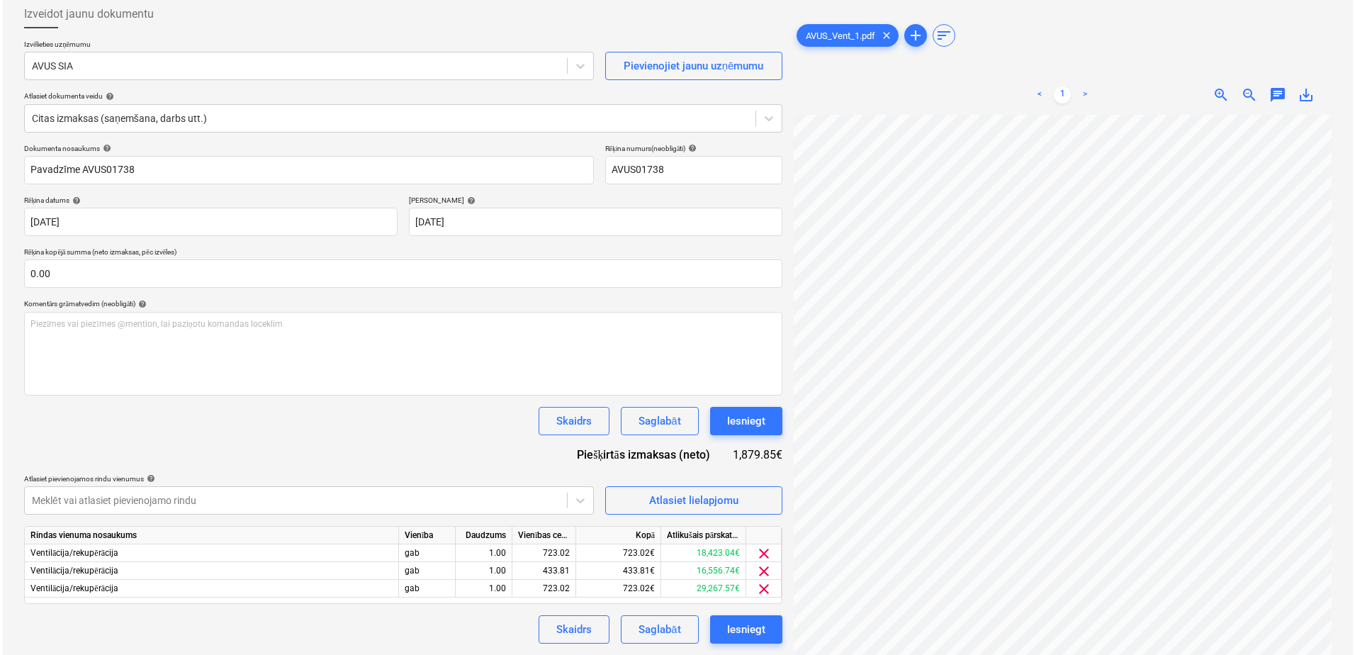
scroll to position [71, 0]
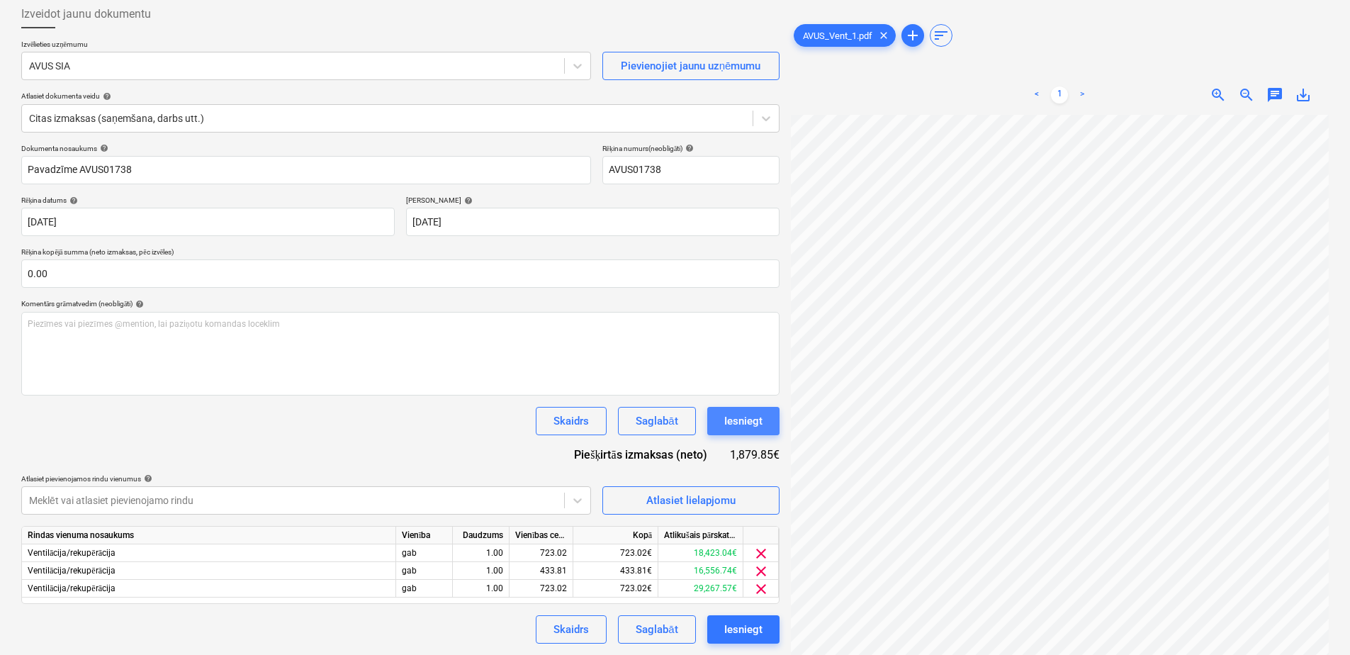
click at [745, 424] on div "Iesniegt" at bounding box center [743, 421] width 38 height 18
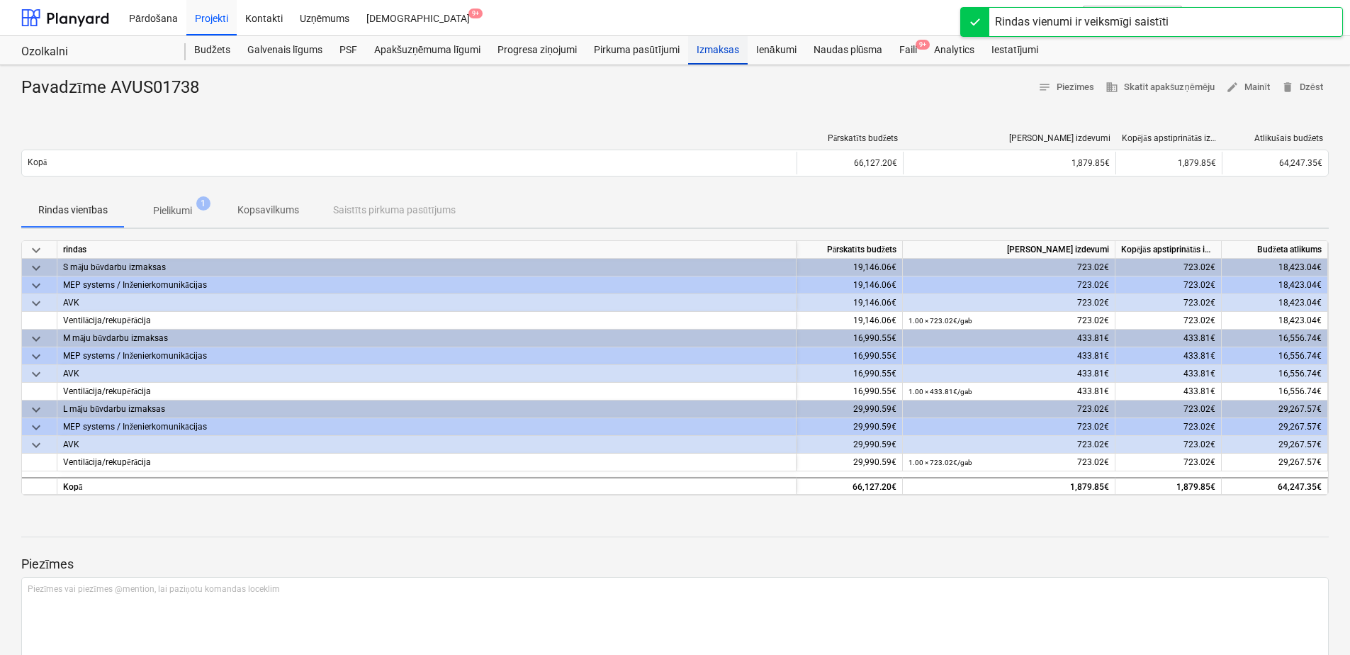
click at [729, 48] on div "Izmaksas" at bounding box center [718, 50] width 60 height 28
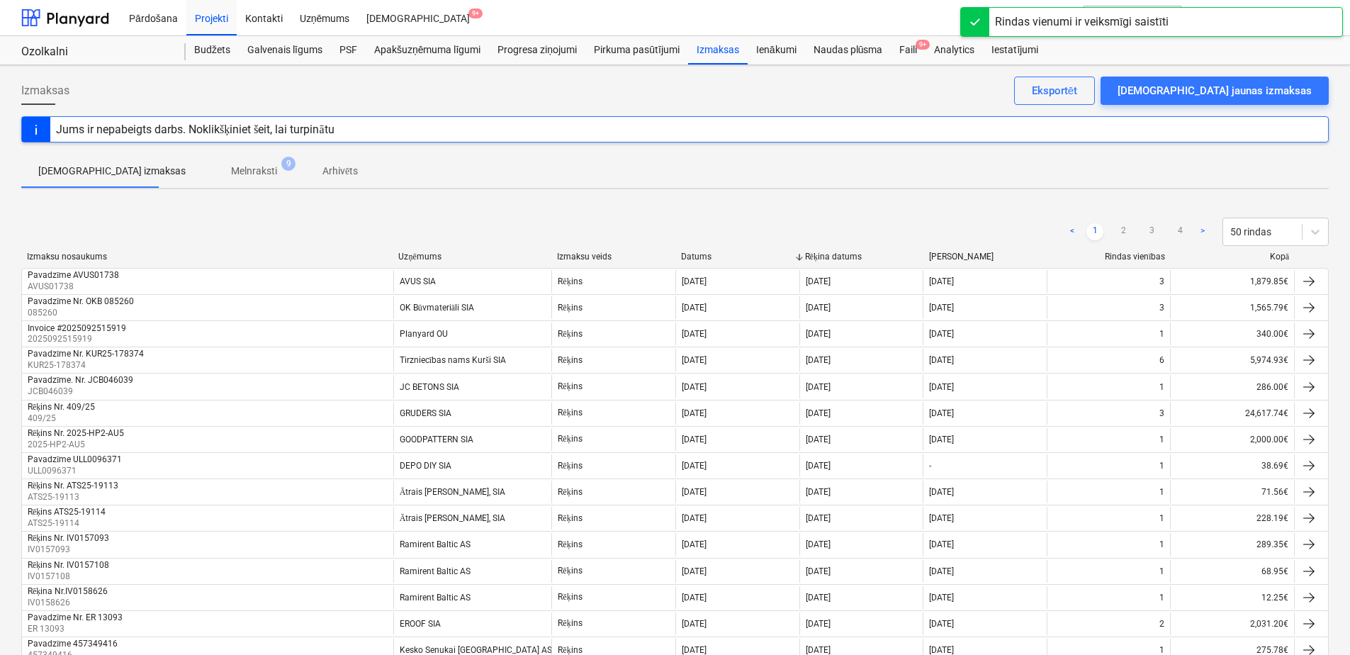
click at [232, 166] on p "Melnraksti" at bounding box center [254, 171] width 46 height 15
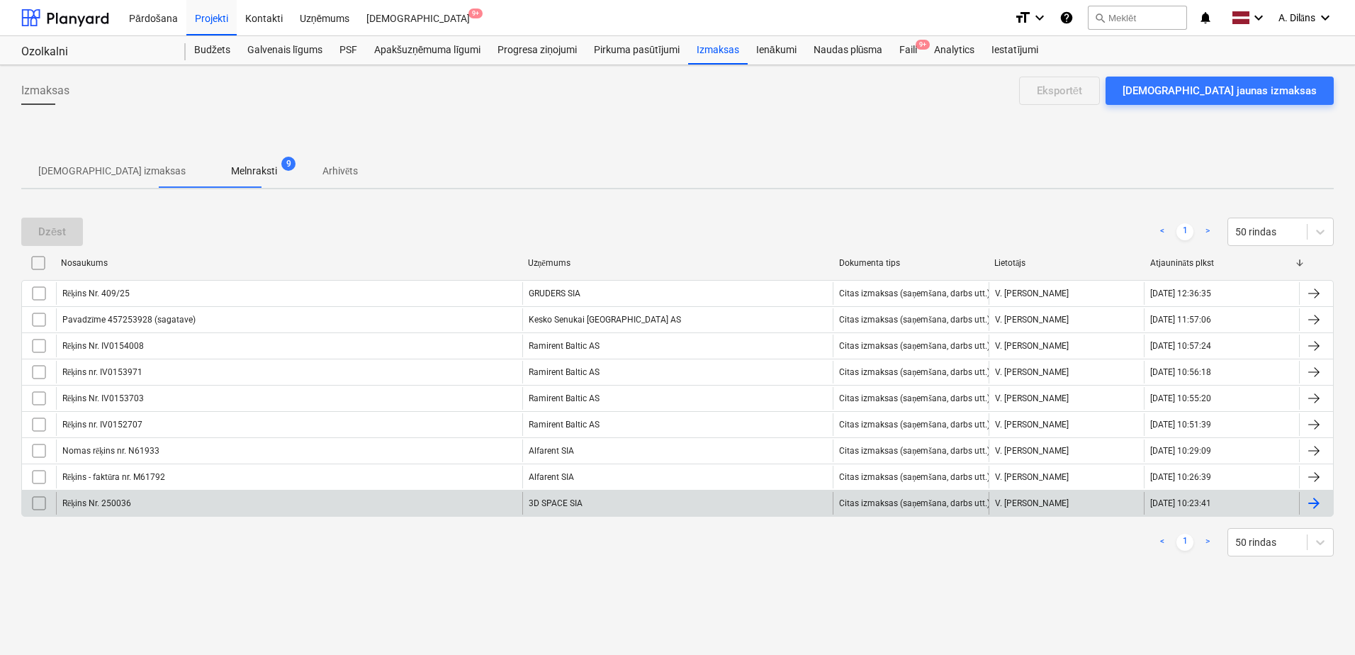
click at [475, 500] on div "Rēķins Nr. 250036" at bounding box center [289, 503] width 466 height 23
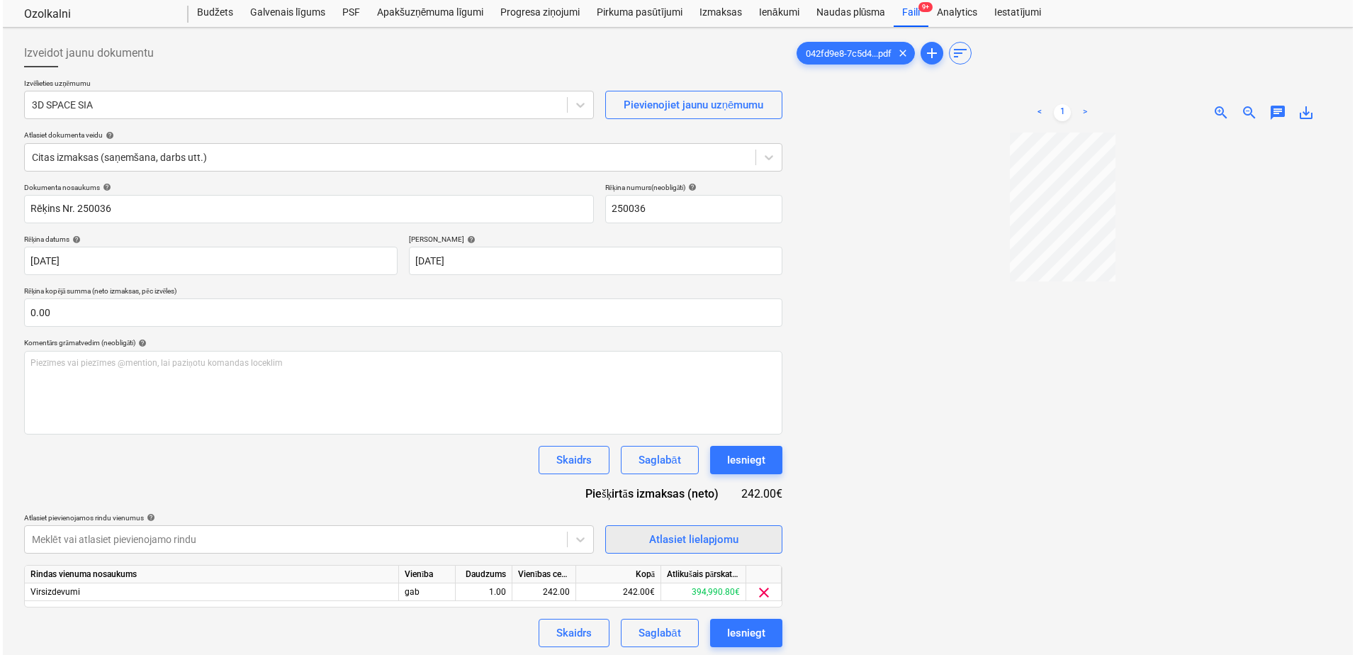
scroll to position [71, 0]
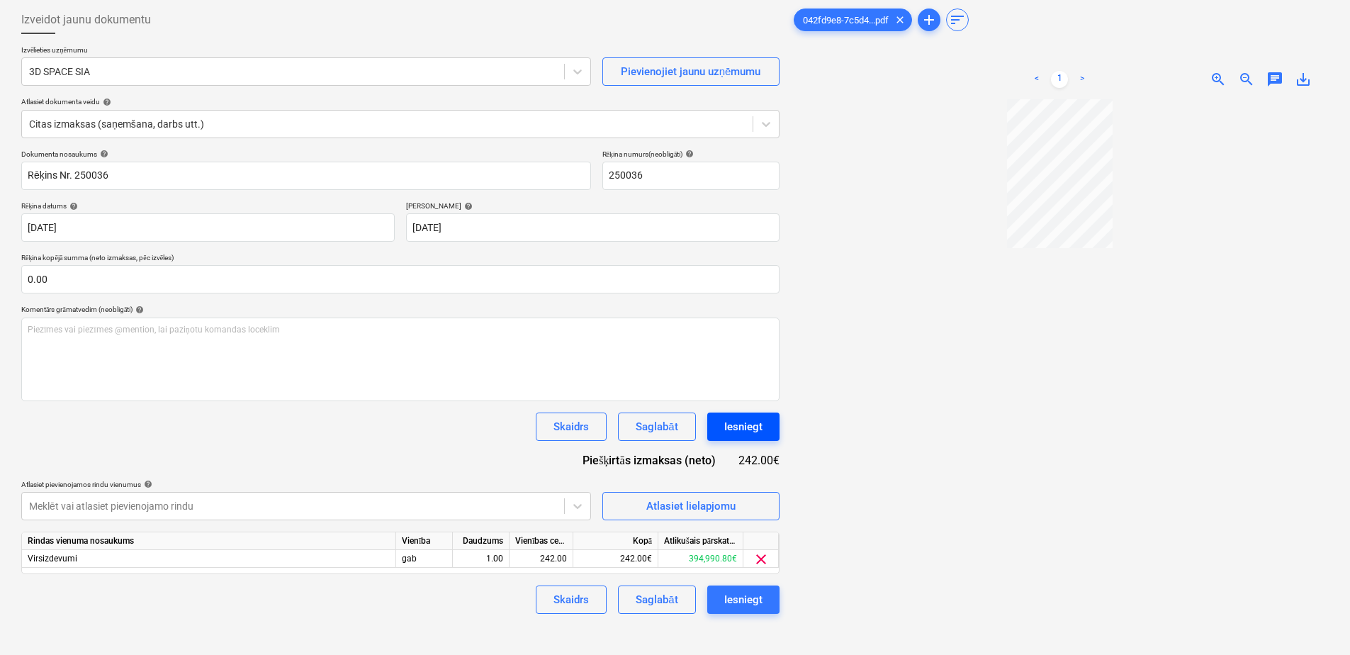
click at [754, 425] on div "Iesniegt" at bounding box center [743, 426] width 38 height 18
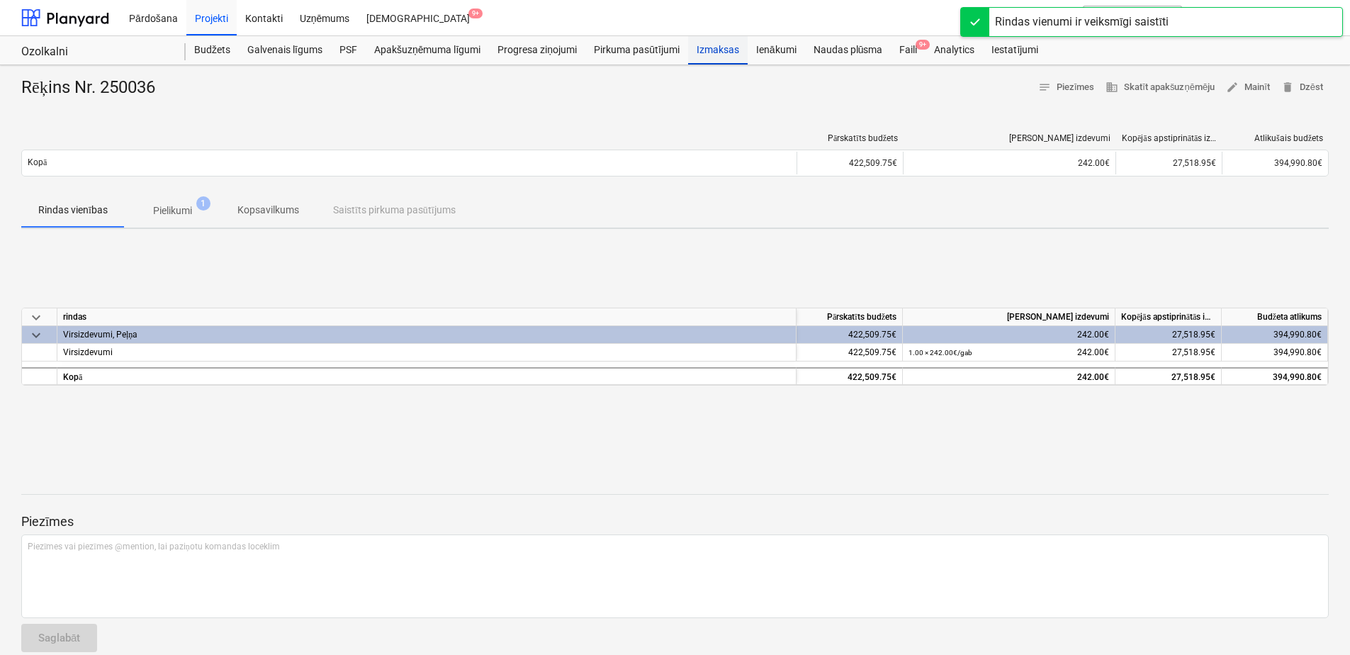
click at [713, 43] on div "Izmaksas" at bounding box center [718, 50] width 60 height 28
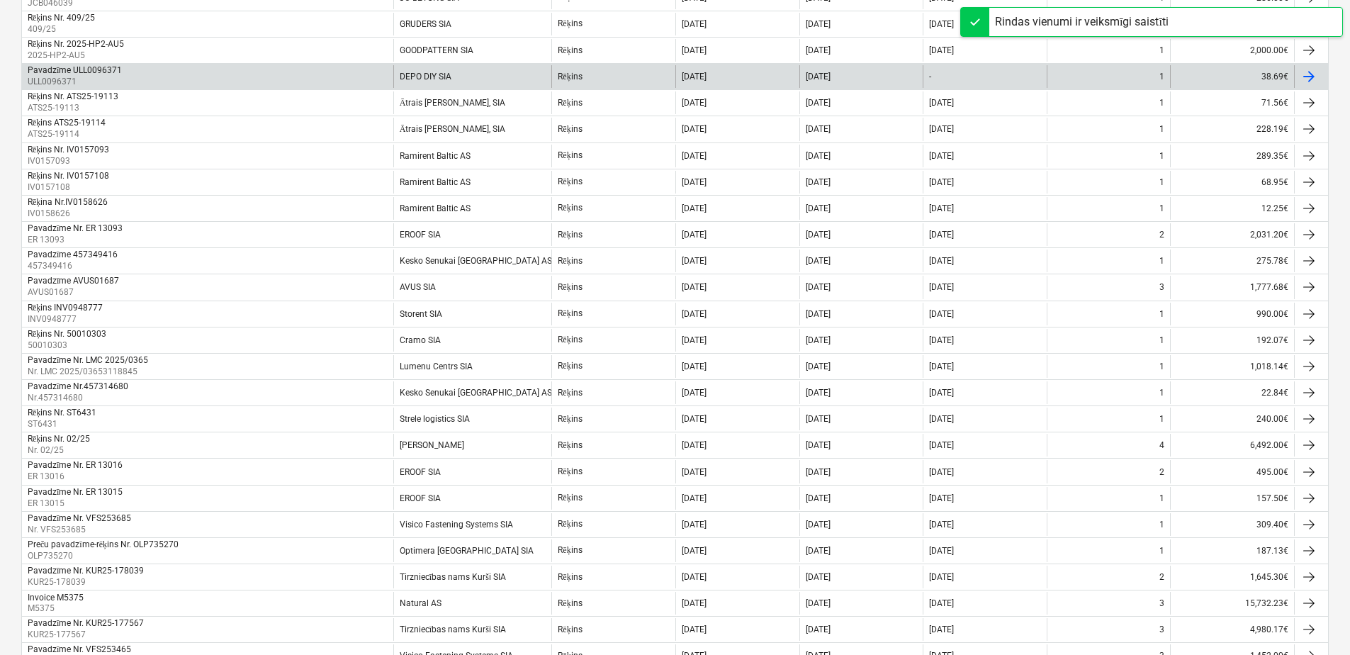
scroll to position [71, 0]
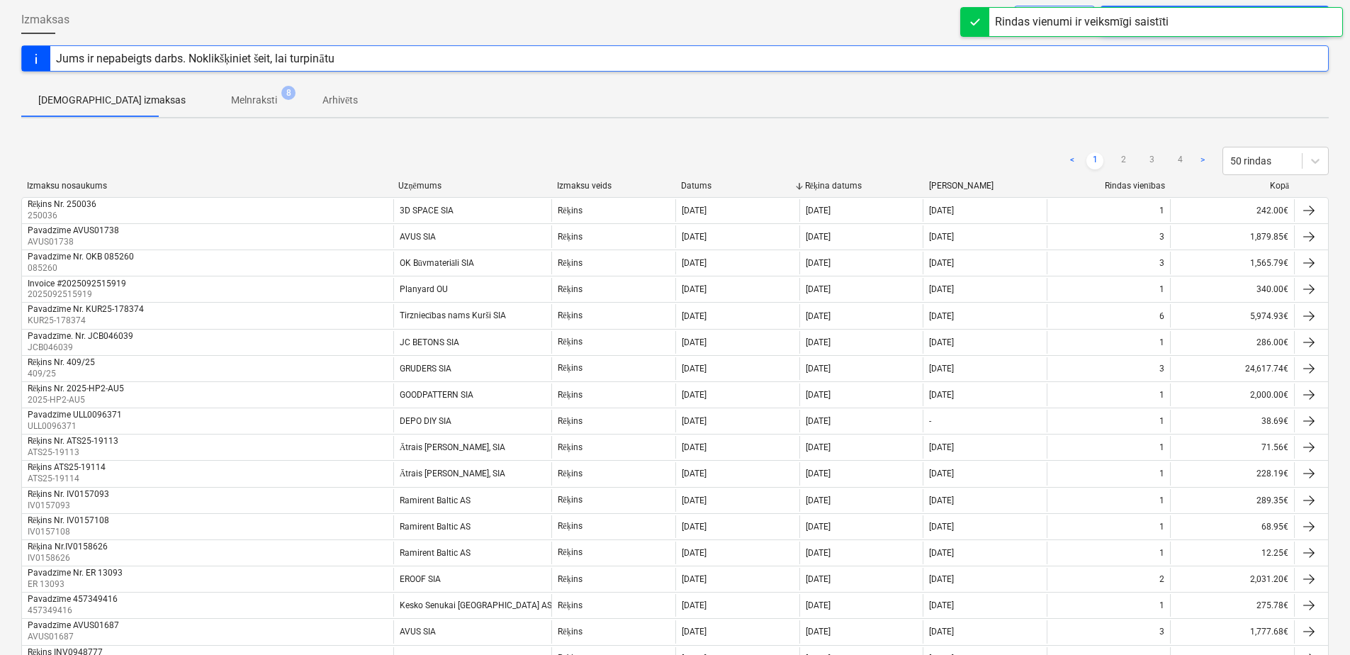
click at [221, 91] on span "Melnraksti 8" at bounding box center [254, 100] width 103 height 26
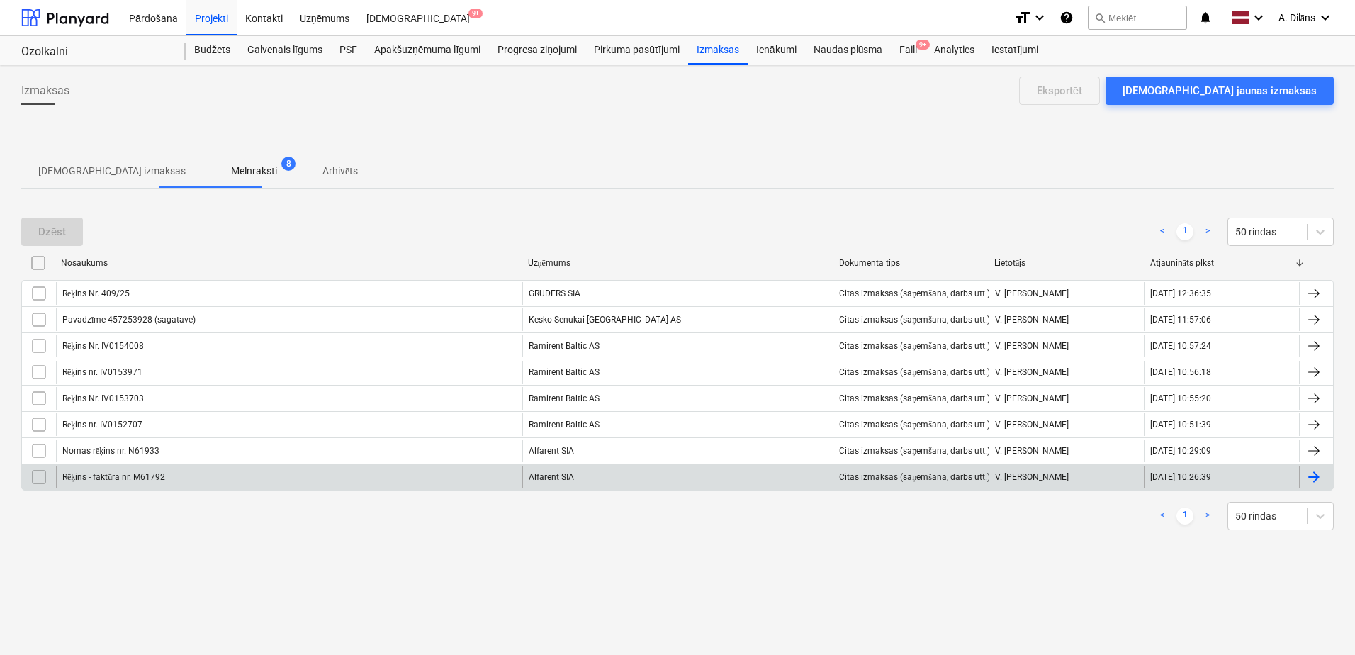
click at [433, 483] on div "Rēķins - faktūra nr. M61792" at bounding box center [289, 477] width 466 height 23
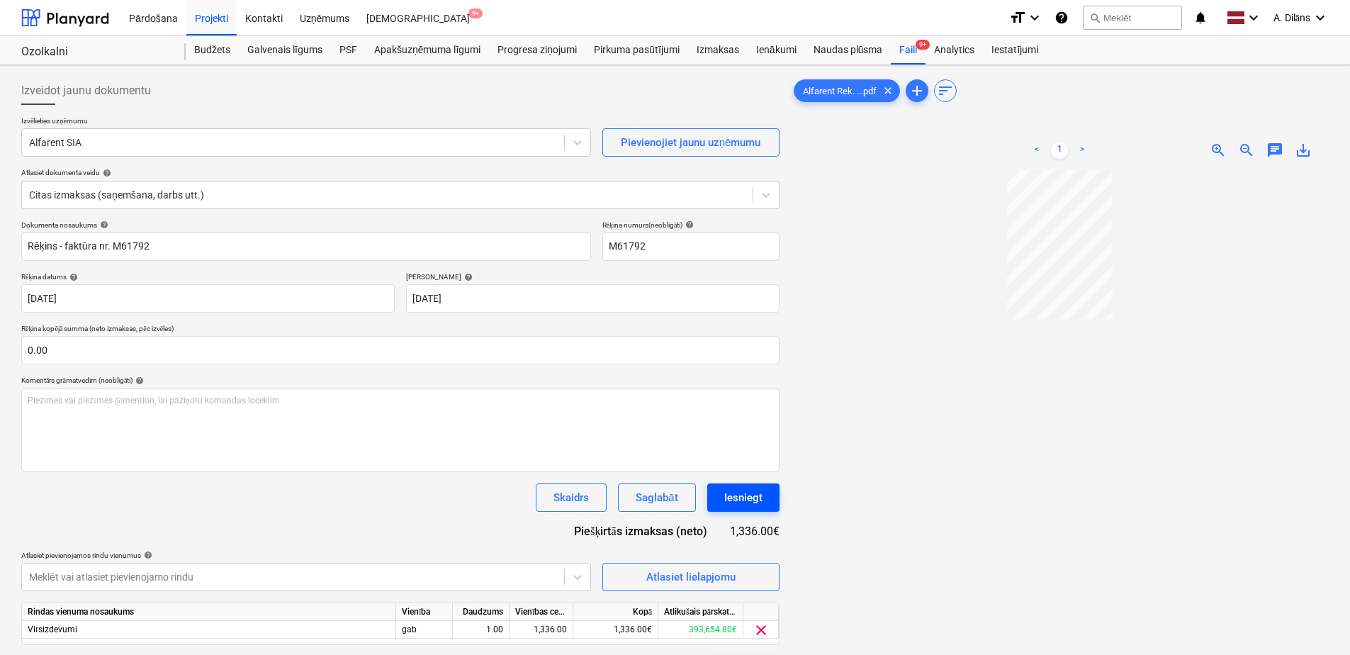
click at [750, 504] on div "Iesniegt" at bounding box center [743, 497] width 38 height 18
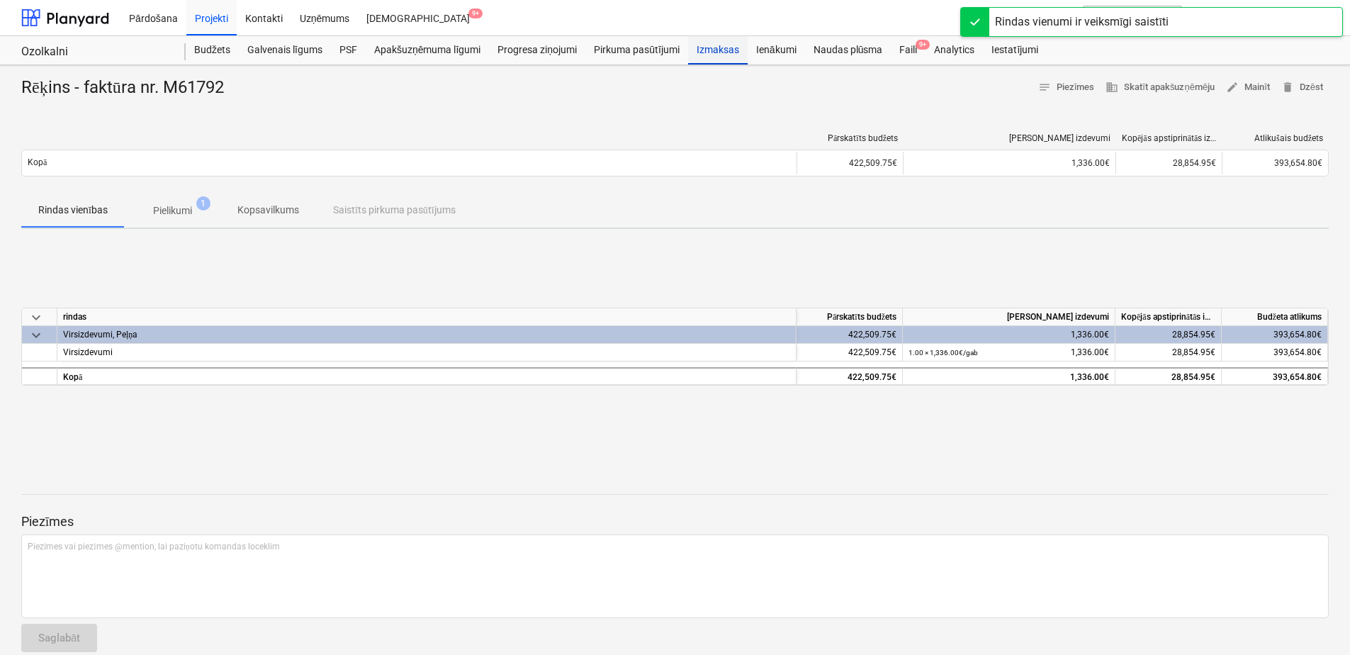
click at [712, 51] on div "Izmaksas" at bounding box center [718, 50] width 60 height 28
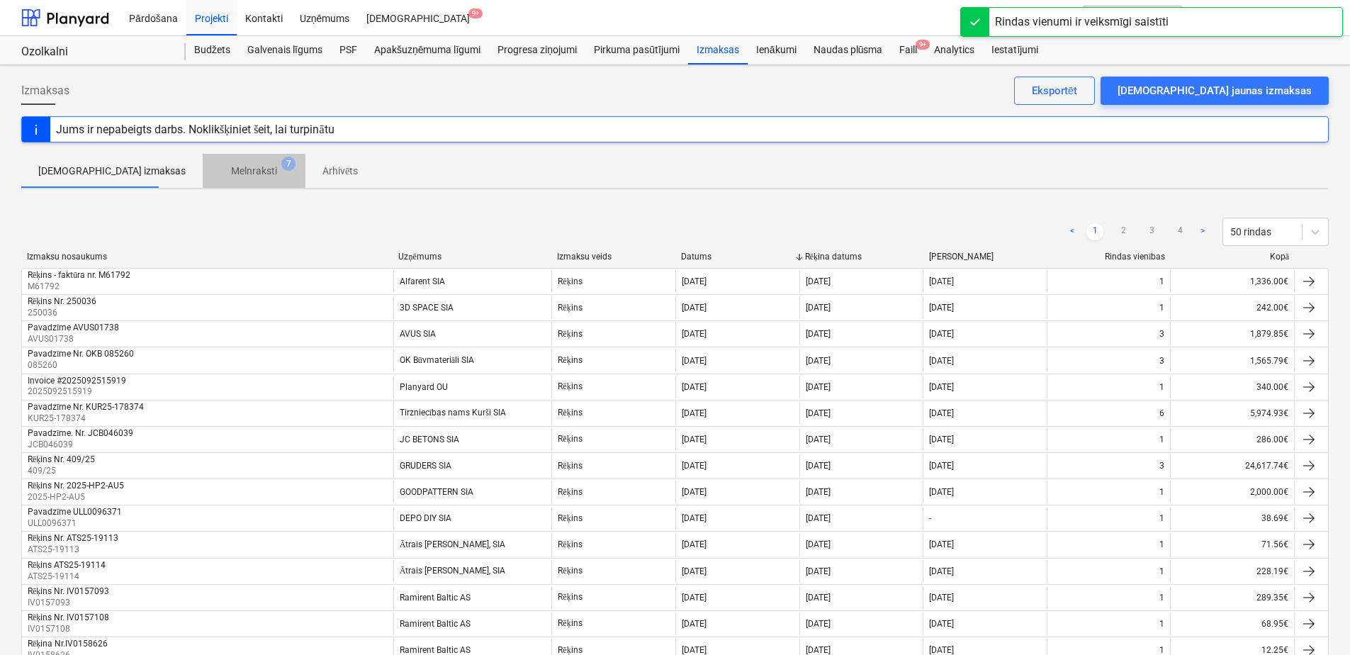
click at [233, 175] on p "Melnraksti" at bounding box center [254, 171] width 46 height 15
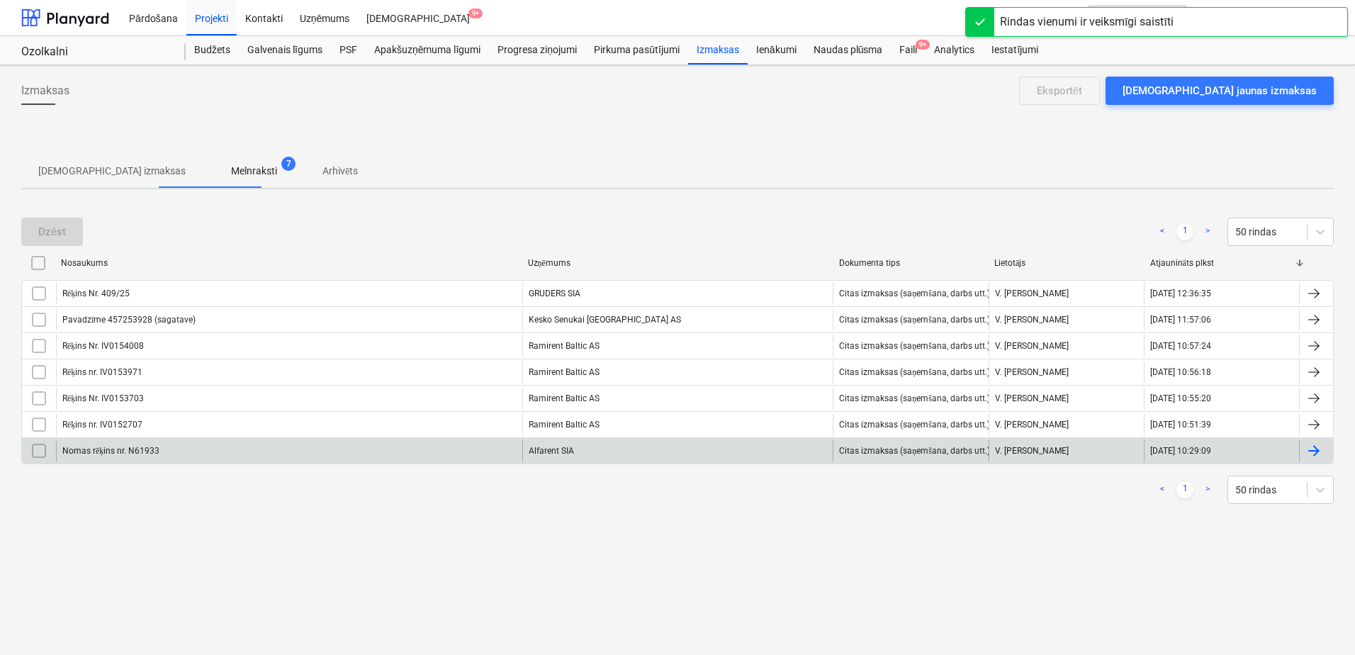
click at [601, 457] on div "Alfarent SIA" at bounding box center [677, 450] width 311 height 23
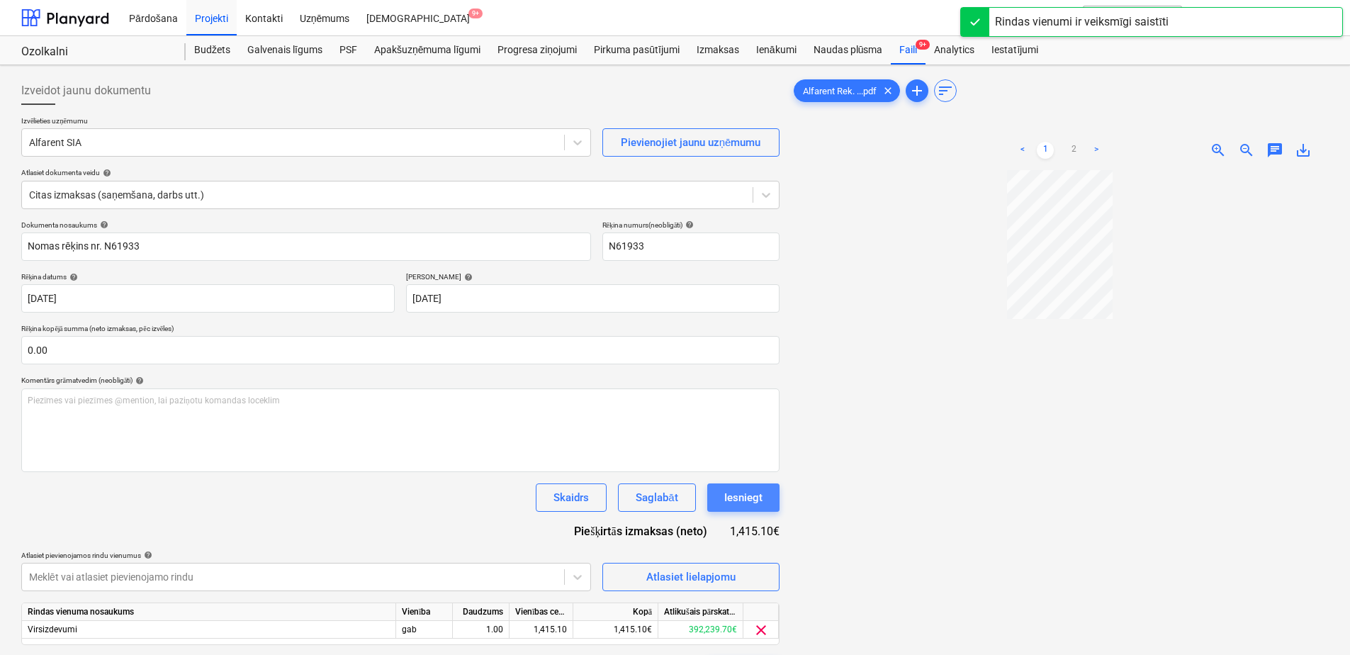
click at [748, 502] on div "Iesniegt" at bounding box center [743, 497] width 38 height 18
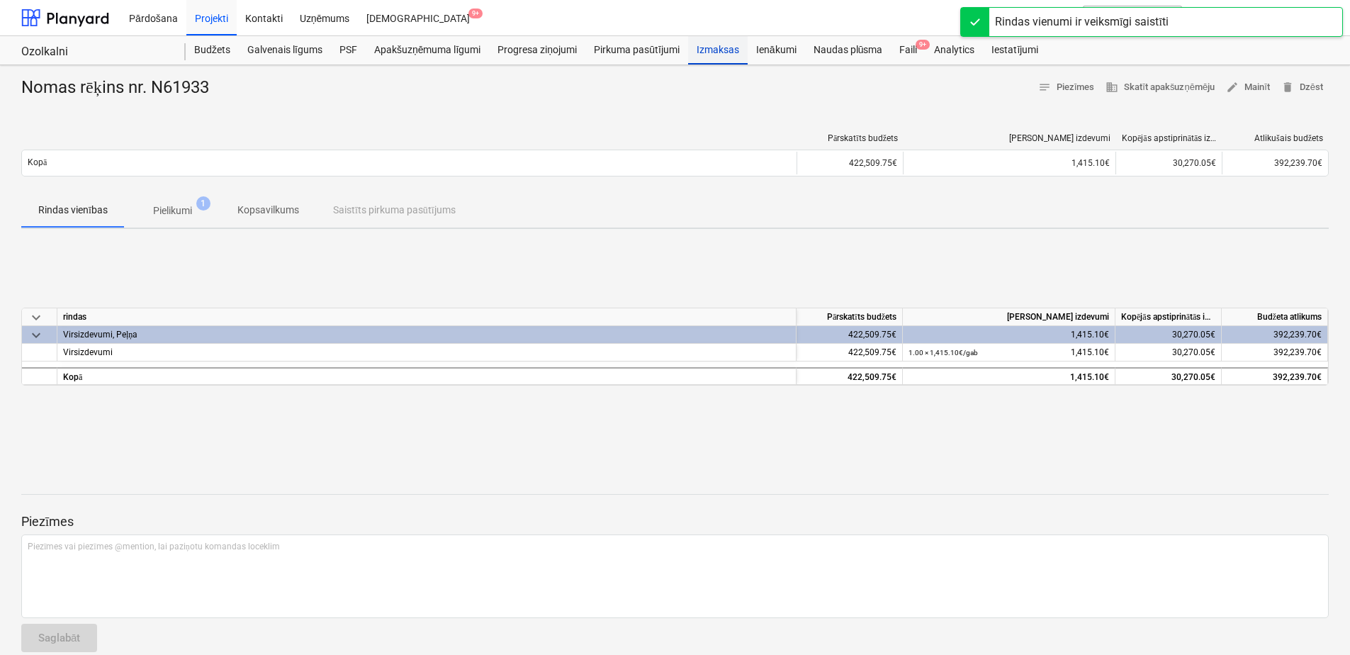
click at [709, 48] on div "Izmaksas" at bounding box center [718, 50] width 60 height 28
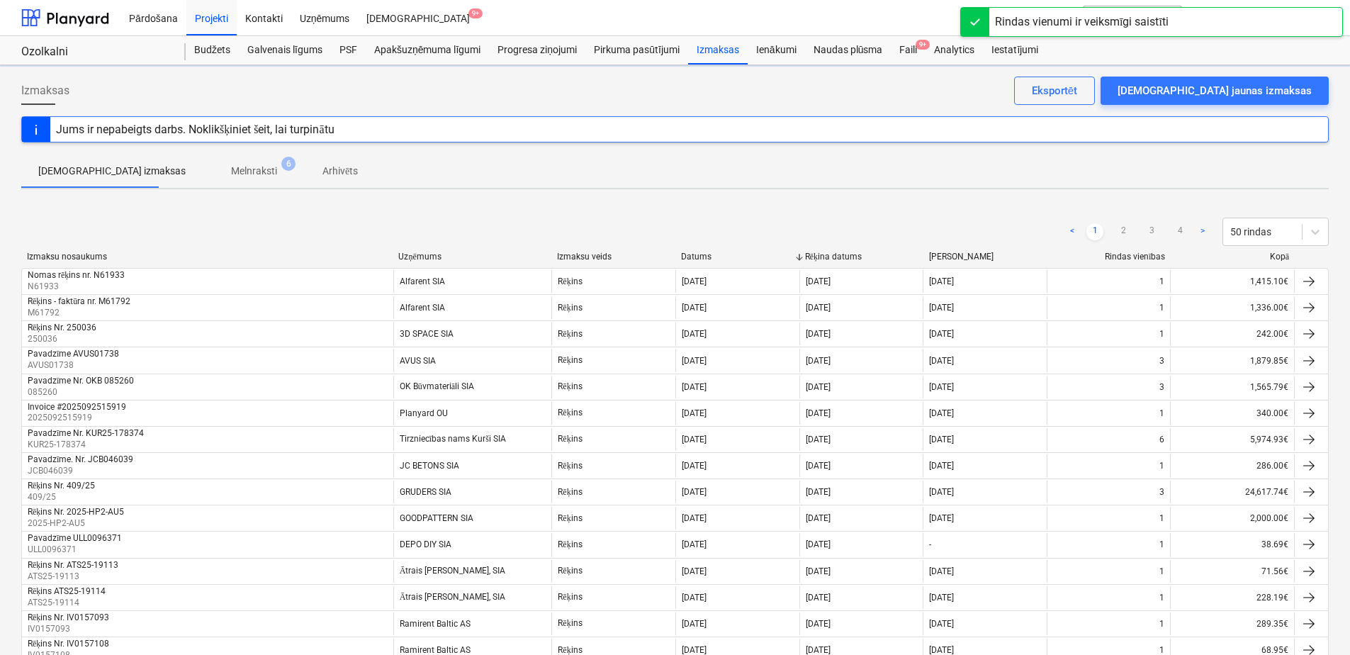
click at [235, 169] on span "Melnraksti 6" at bounding box center [254, 171] width 69 height 15
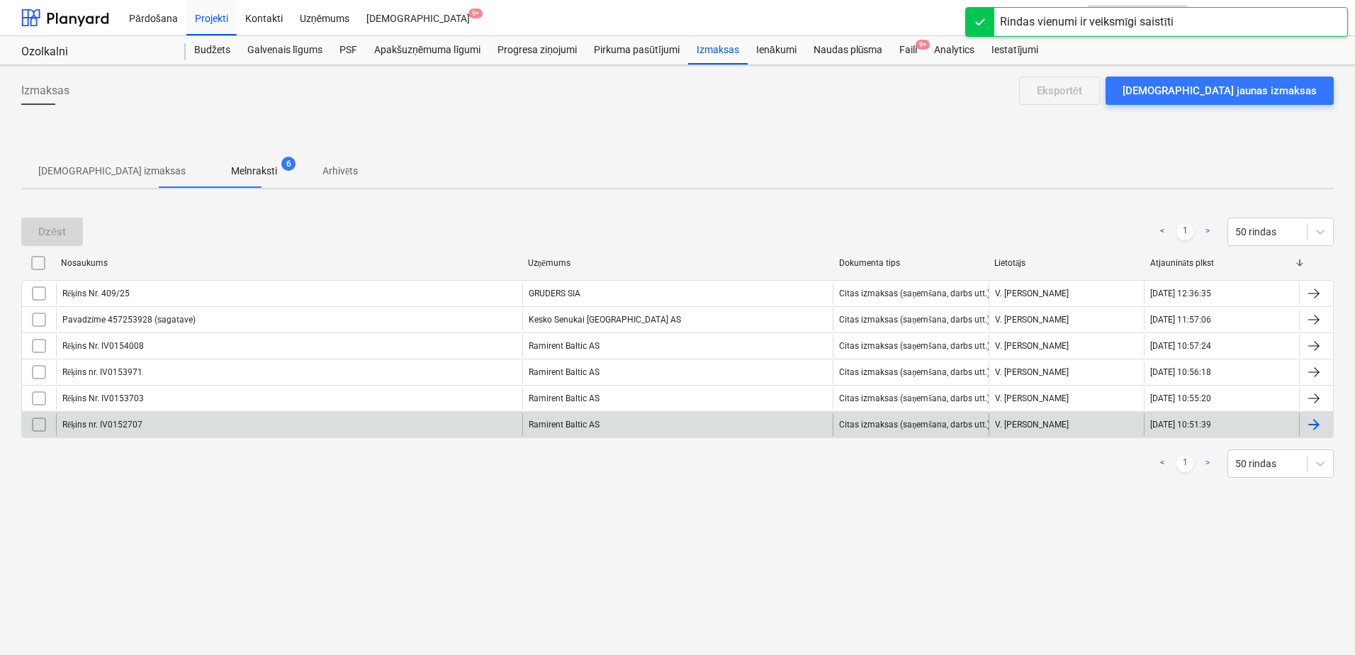
click at [420, 427] on div "Rēķins nr. IV0152707" at bounding box center [289, 424] width 466 height 23
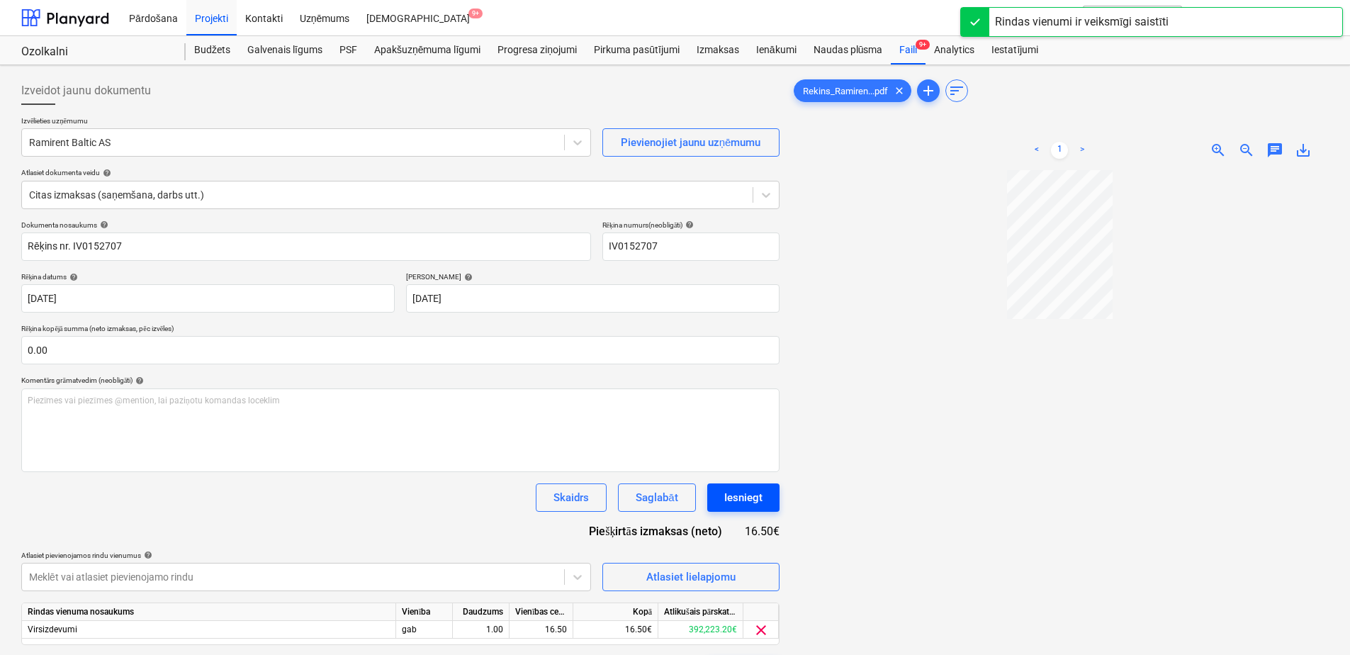
click at [750, 500] on div "Iesniegt" at bounding box center [743, 497] width 38 height 18
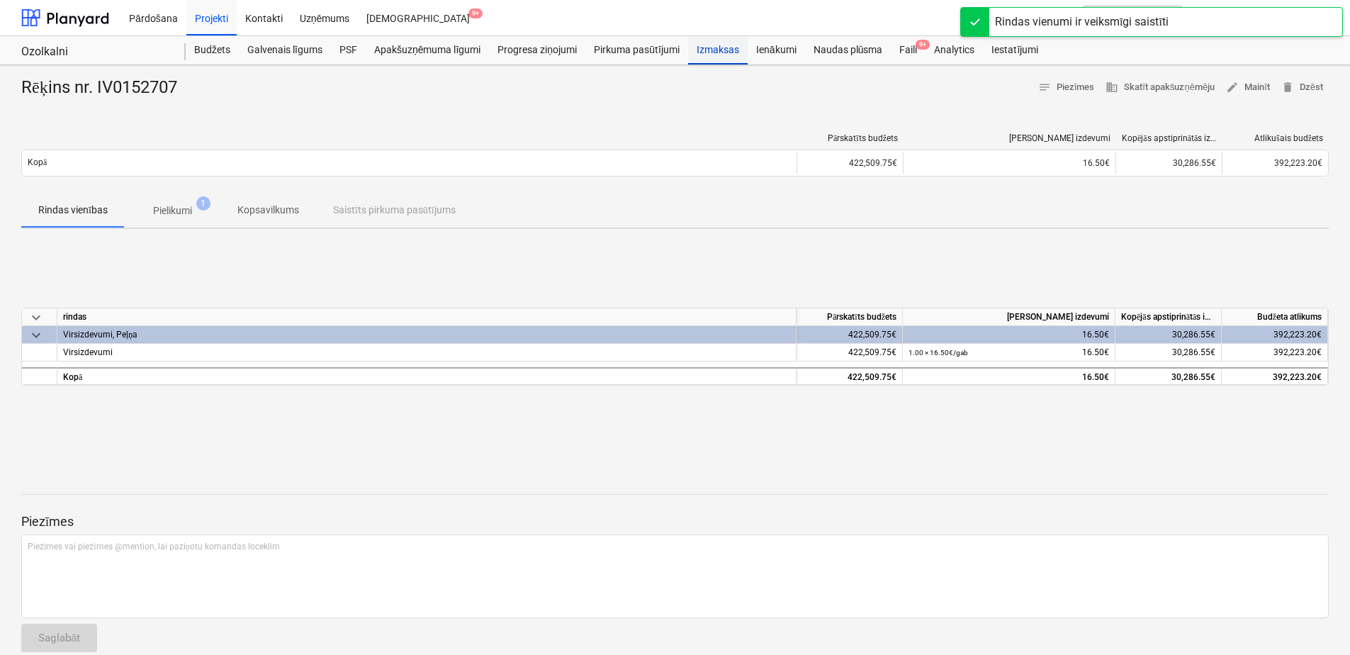
click at [728, 41] on div "Izmaksas" at bounding box center [718, 50] width 60 height 28
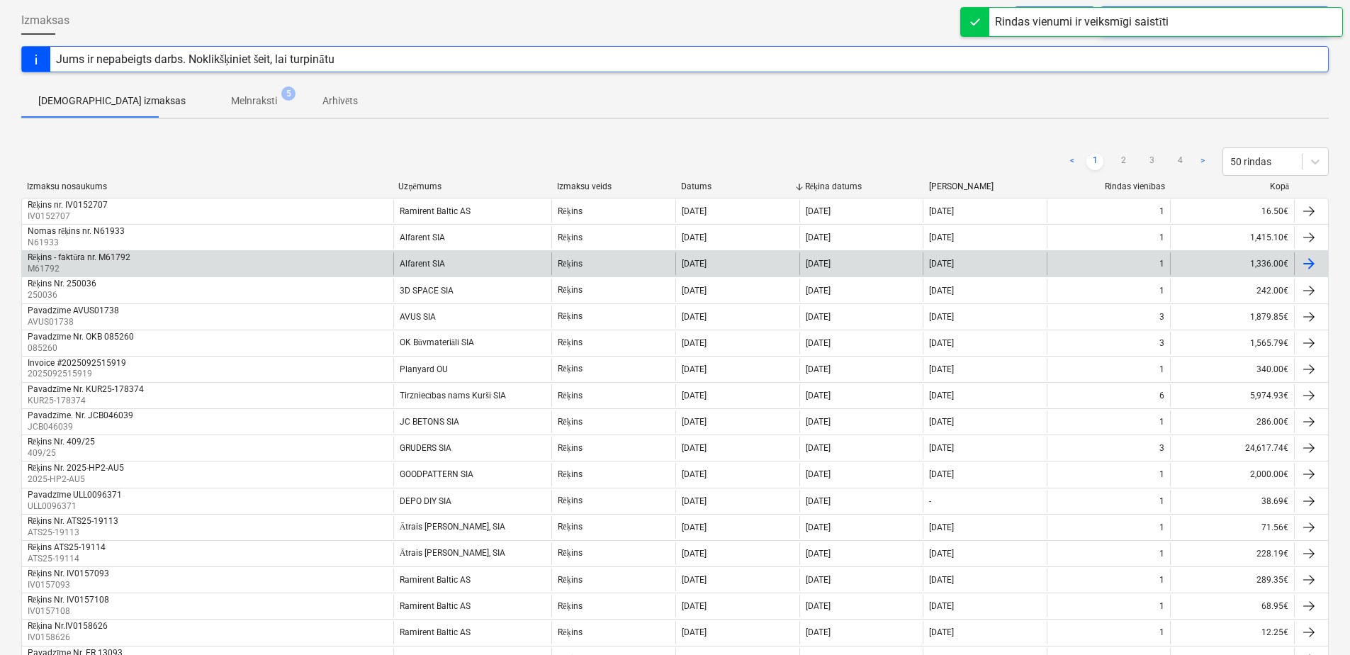
scroll to position [71, 0]
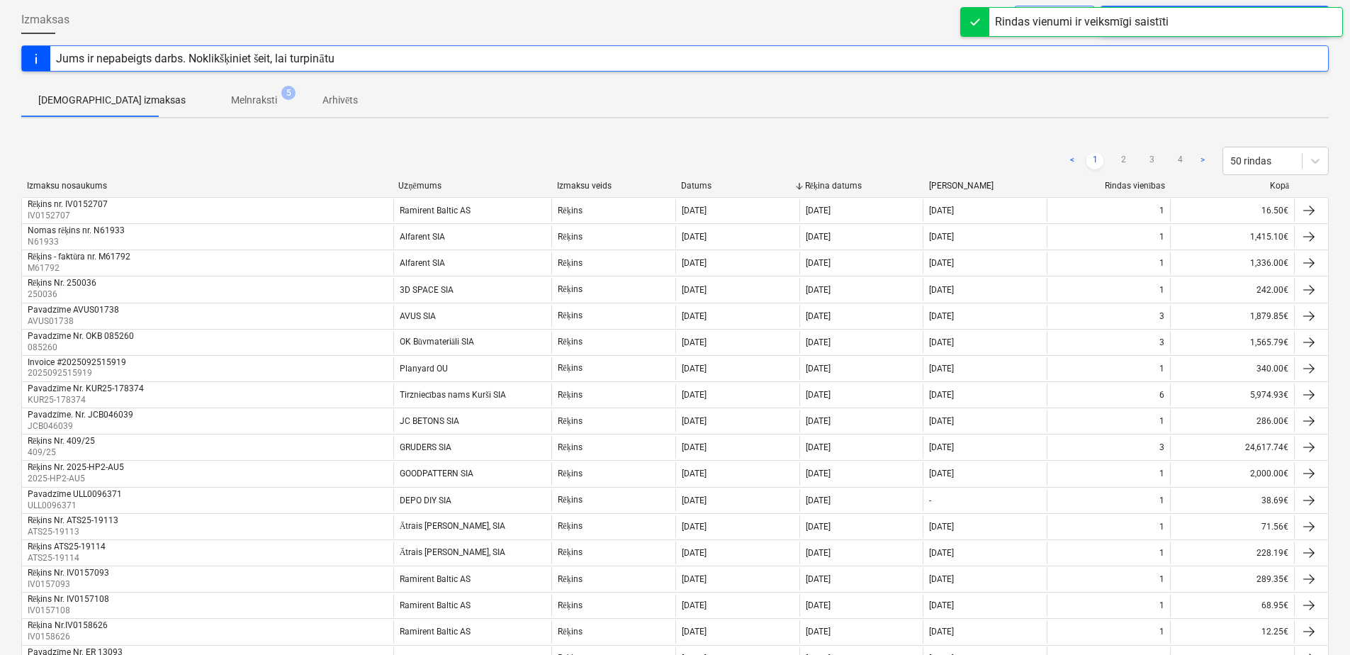
click at [223, 91] on span "Melnraksti 5" at bounding box center [254, 100] width 103 height 26
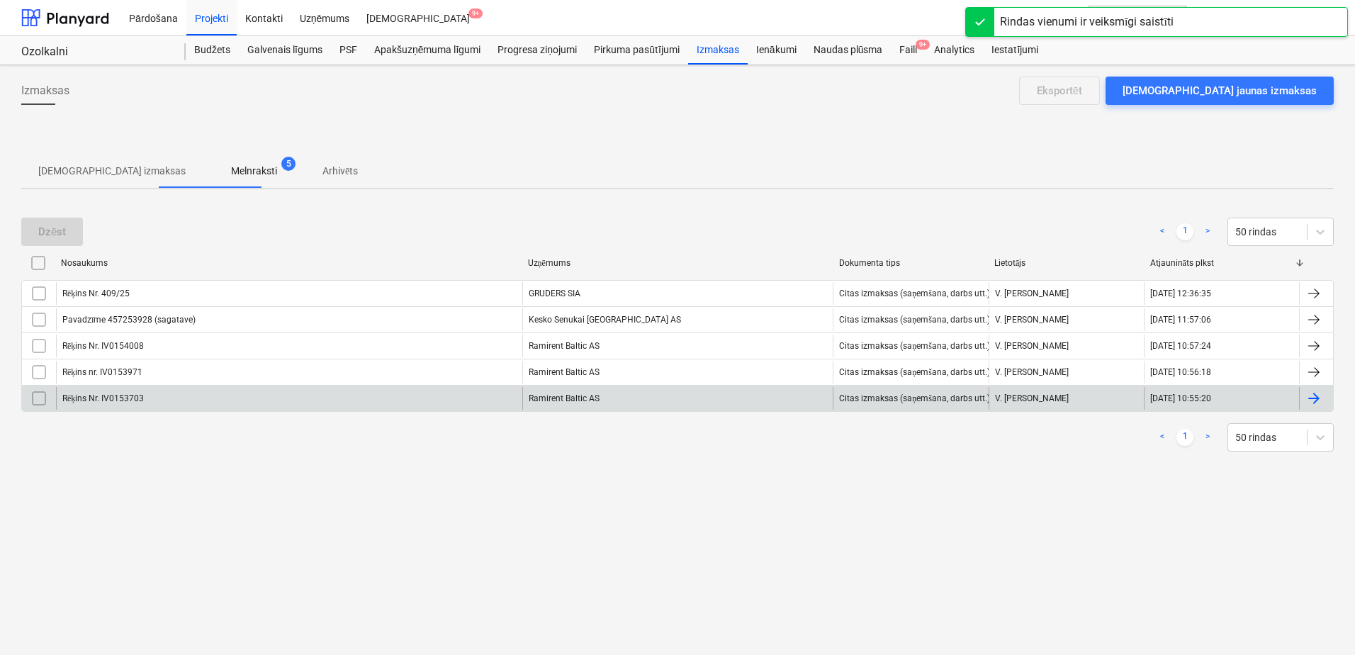
click at [416, 404] on div "Rēķins Nr. IV0153703" at bounding box center [289, 398] width 466 height 23
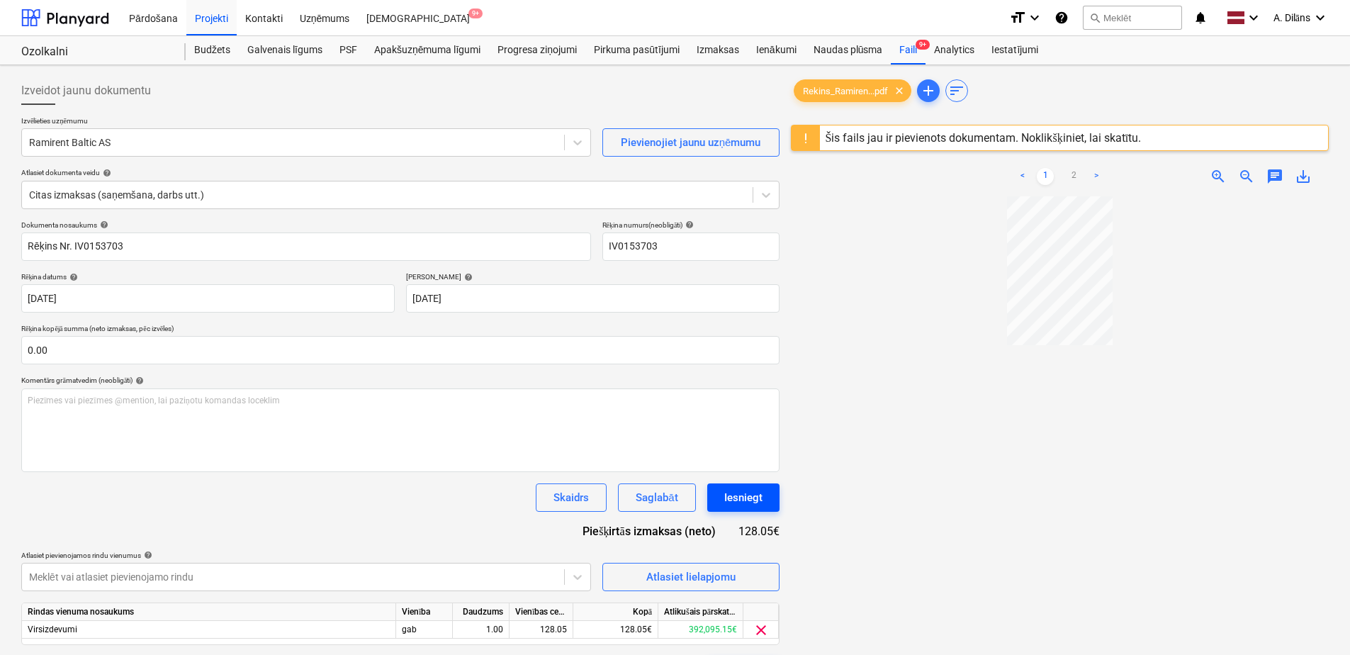
click at [758, 495] on div "Iesniegt" at bounding box center [743, 497] width 38 height 18
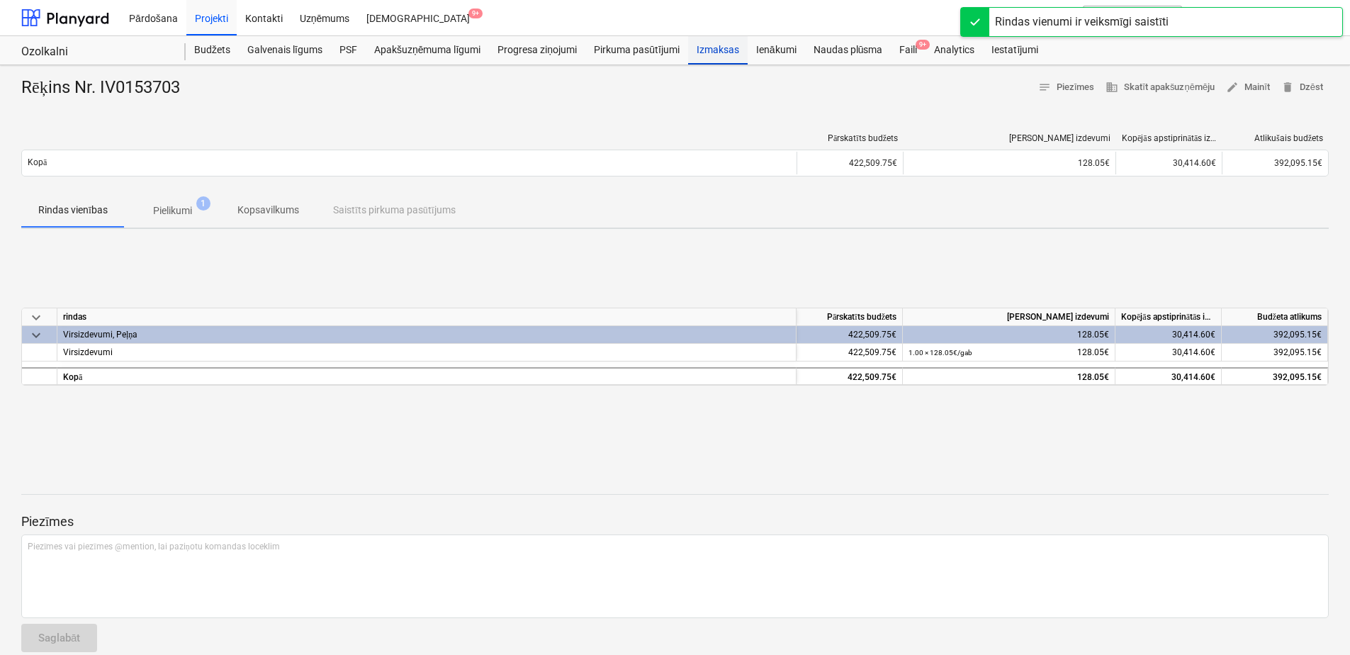
click at [724, 48] on div "Izmaksas" at bounding box center [718, 50] width 60 height 28
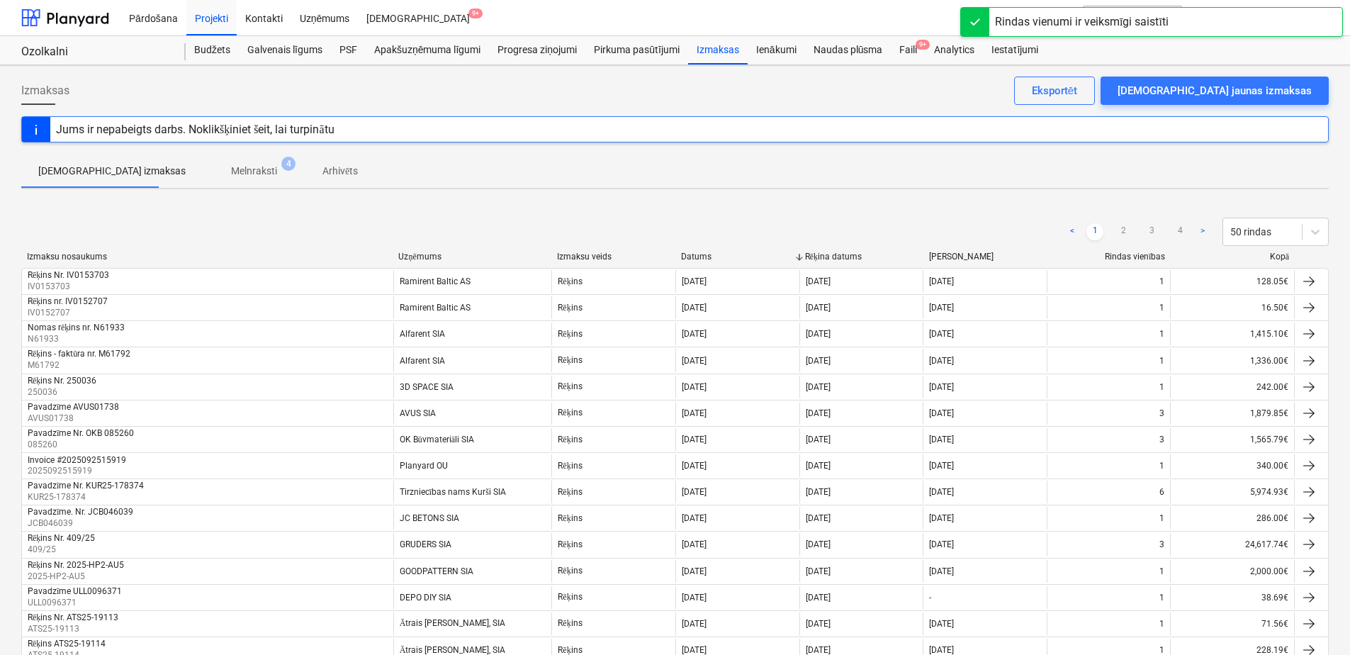
click at [222, 159] on span "Melnraksti 4" at bounding box center [254, 171] width 103 height 26
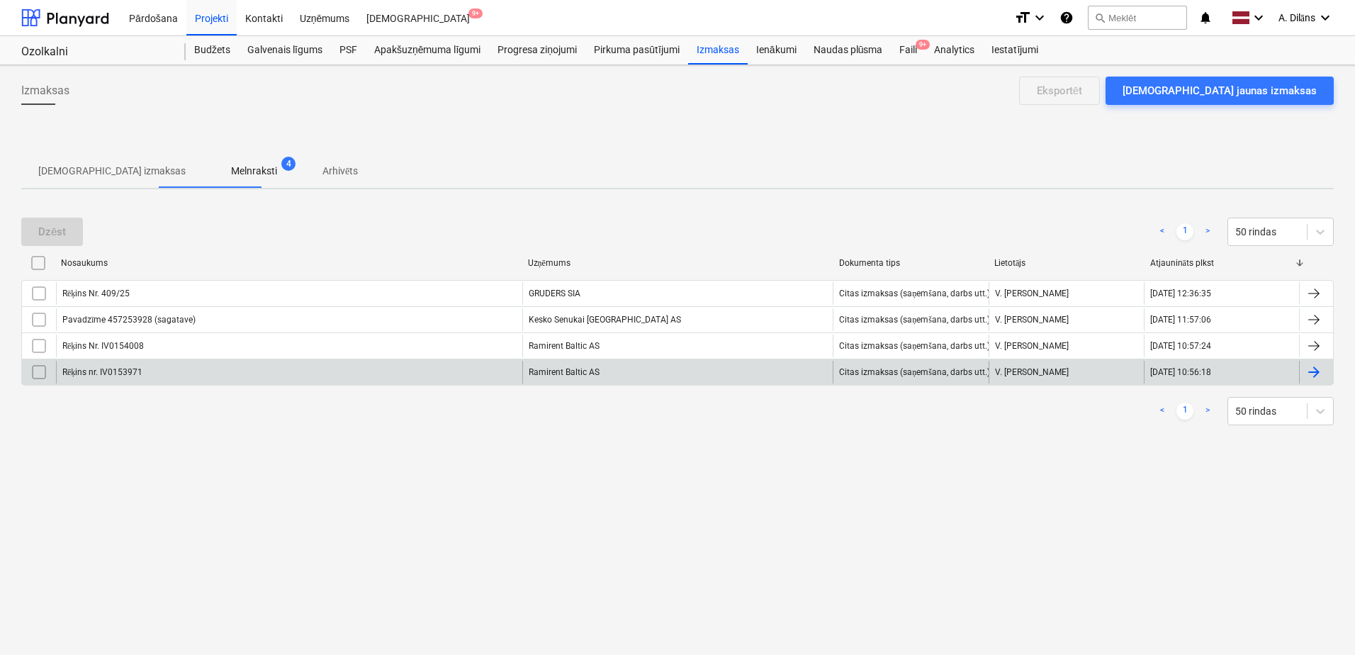
click at [435, 364] on div "Rēķins nr. IV0153971" at bounding box center [289, 372] width 466 height 23
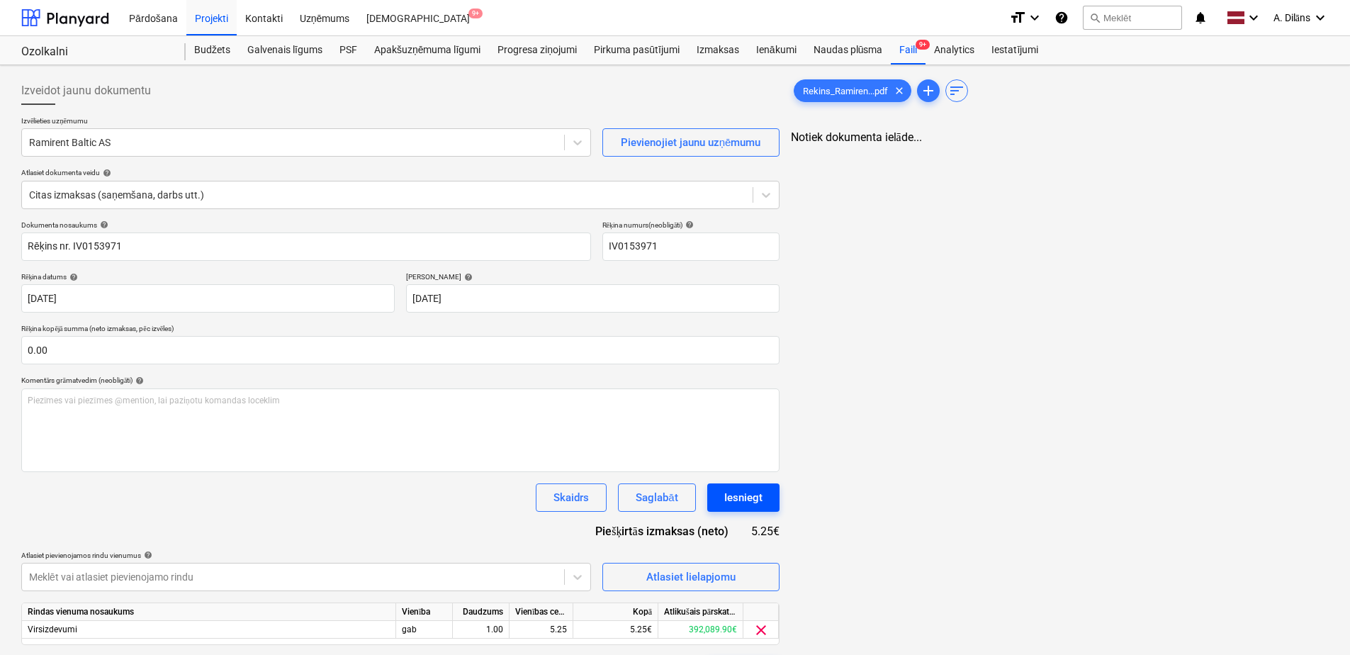
click at [752, 510] on button "Iesniegt" at bounding box center [743, 497] width 72 height 28
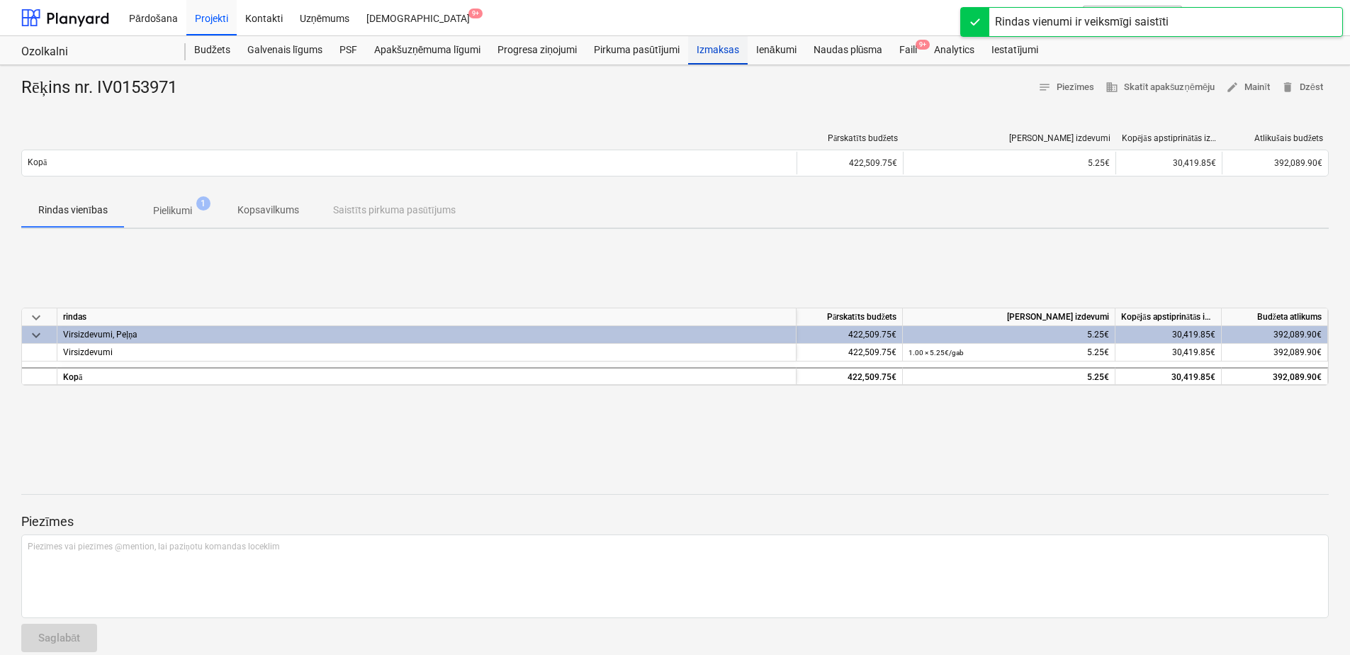
click at [730, 48] on div "Izmaksas" at bounding box center [718, 50] width 60 height 28
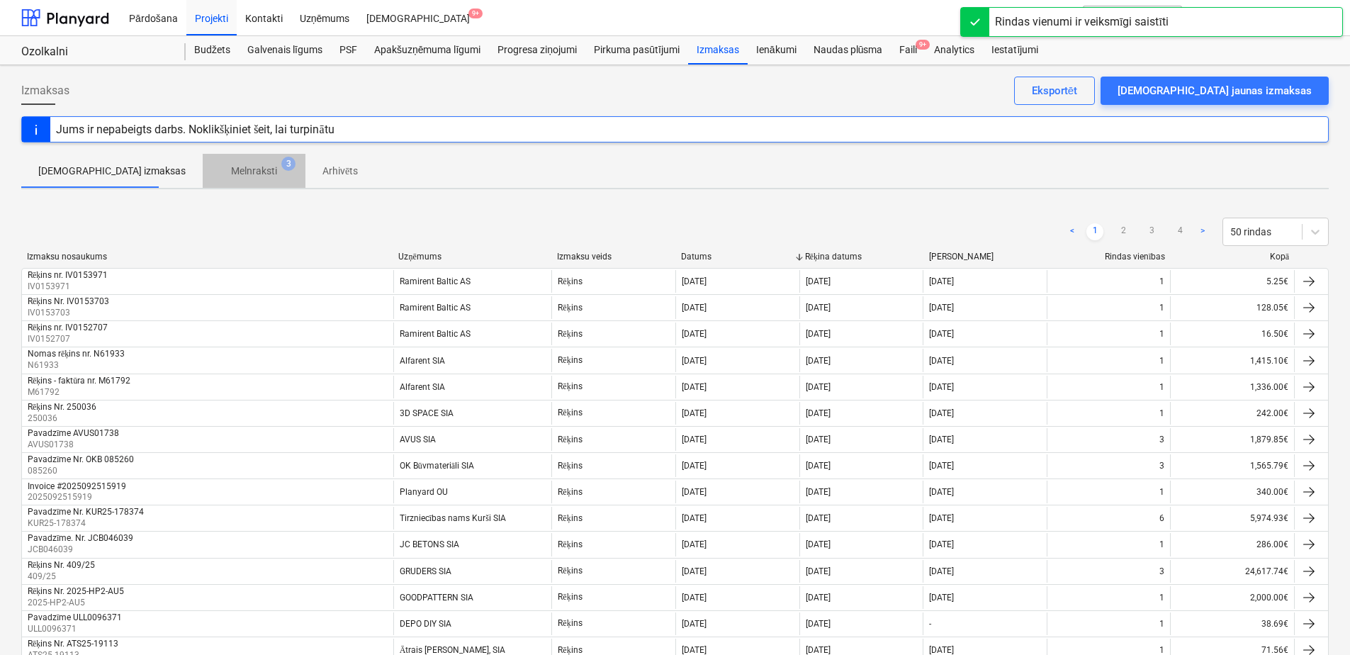
click at [231, 169] on p "Melnraksti" at bounding box center [254, 171] width 46 height 15
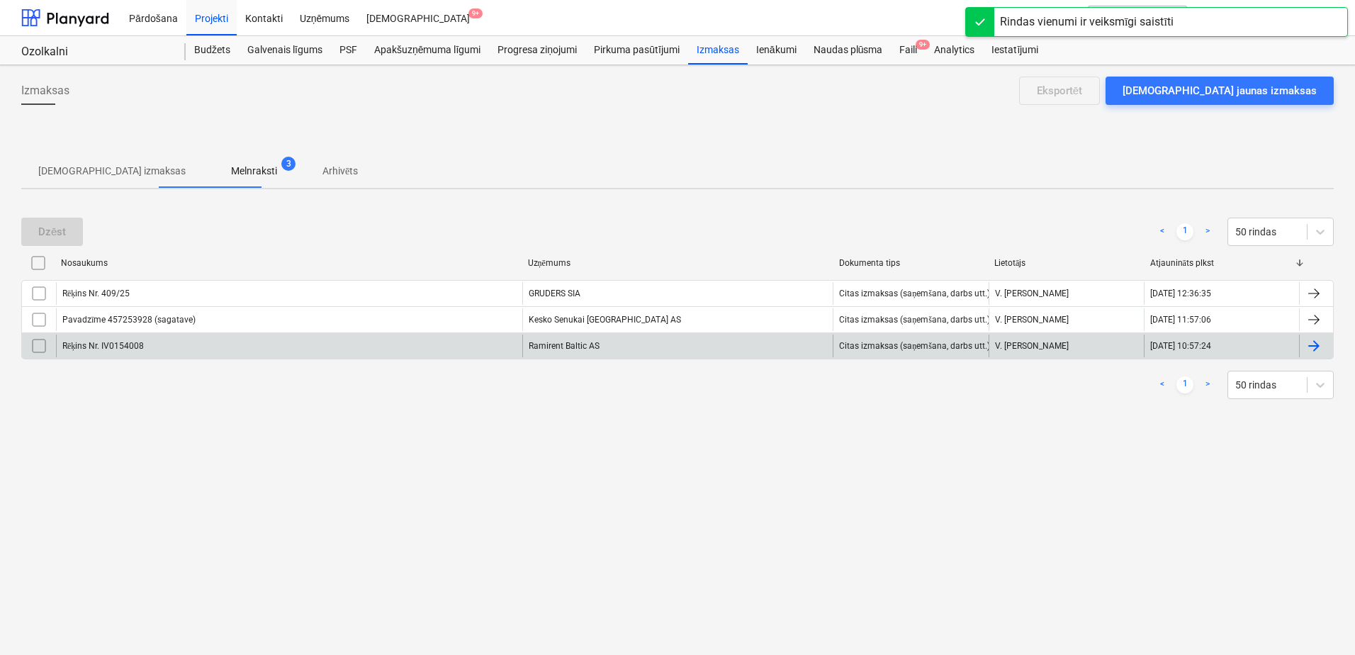
click at [608, 346] on div "Ramirent Baltic AS" at bounding box center [677, 345] width 311 height 23
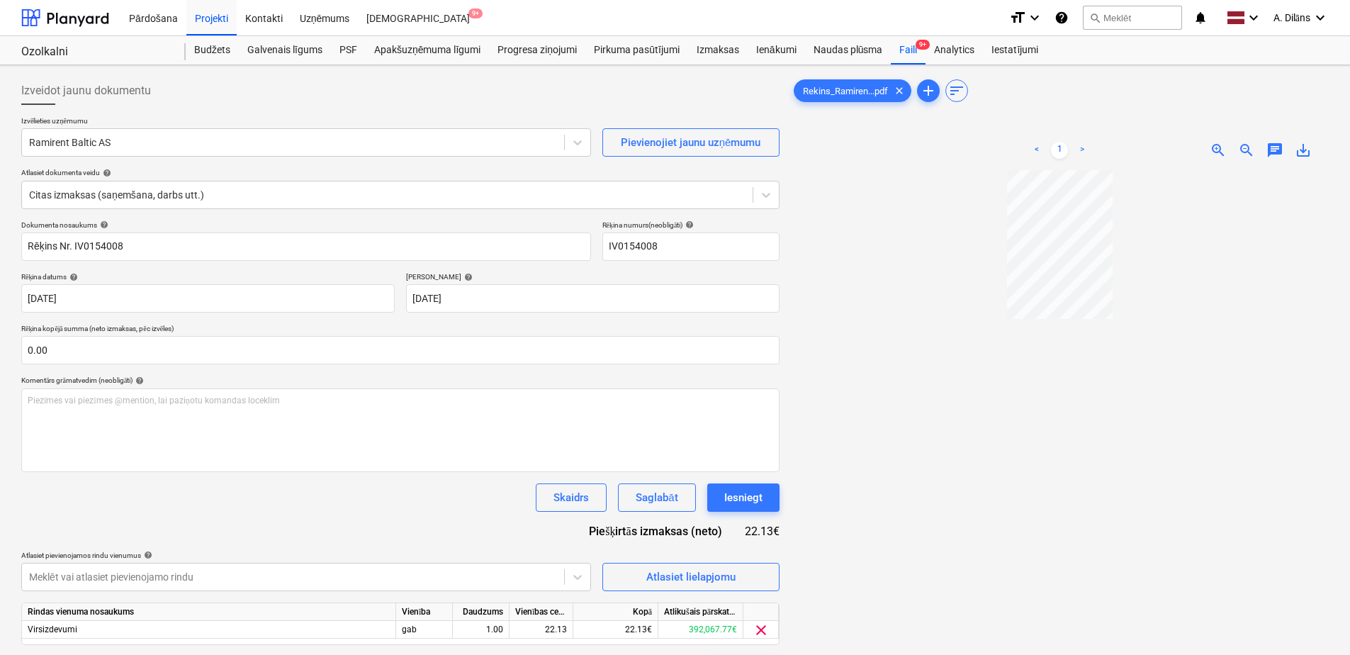
click at [1221, 152] on span "zoom_in" at bounding box center [1218, 150] width 17 height 17
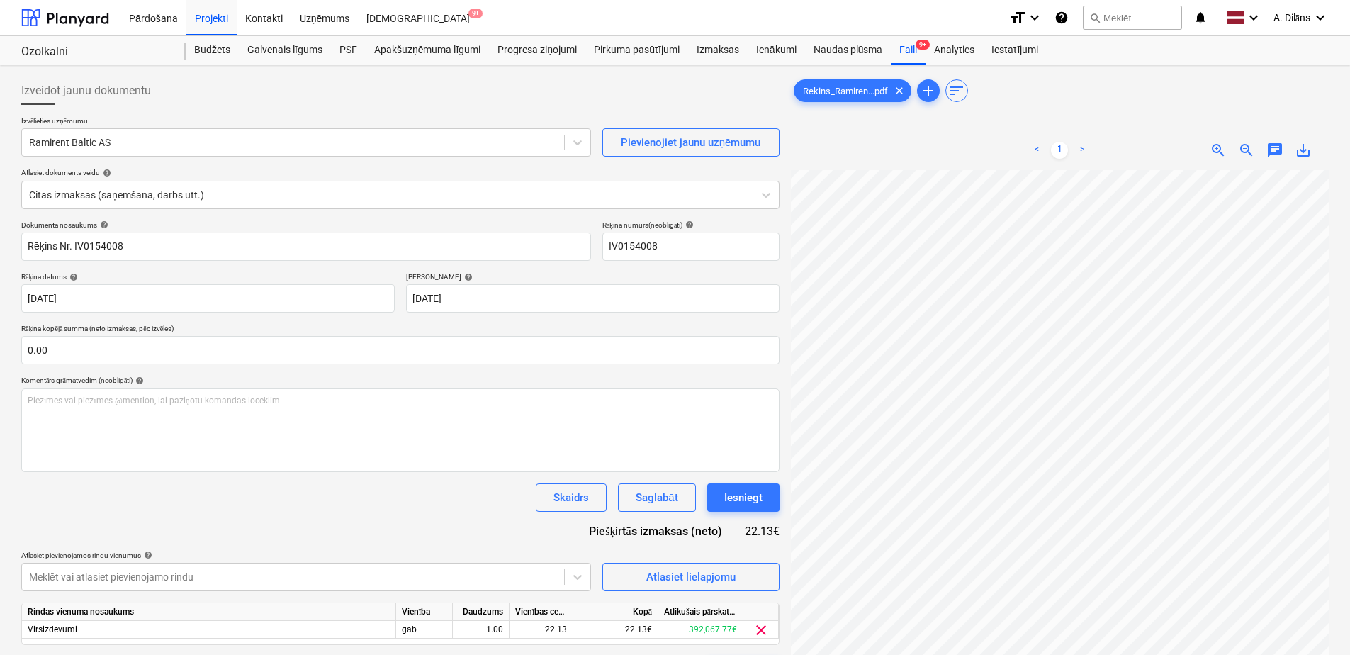
scroll to position [199, 0]
click at [746, 492] on div "Iesniegt" at bounding box center [743, 497] width 38 height 18
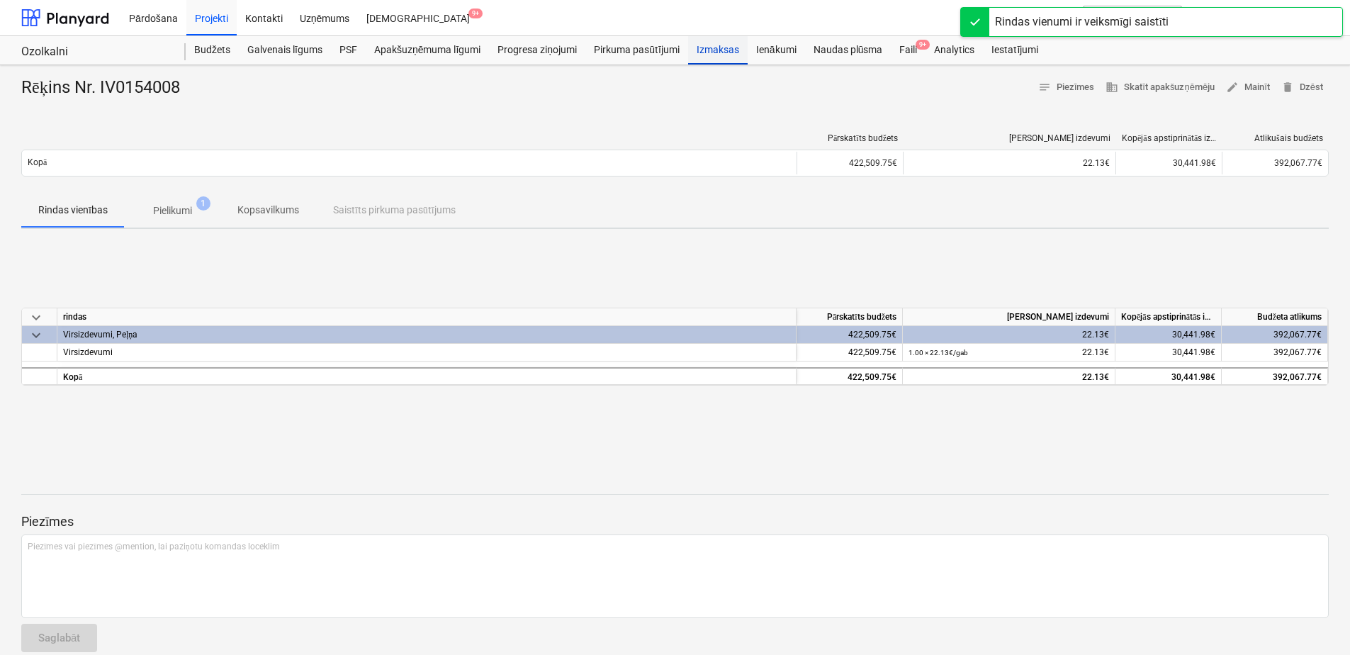
click at [726, 47] on div "Izmaksas" at bounding box center [718, 50] width 60 height 28
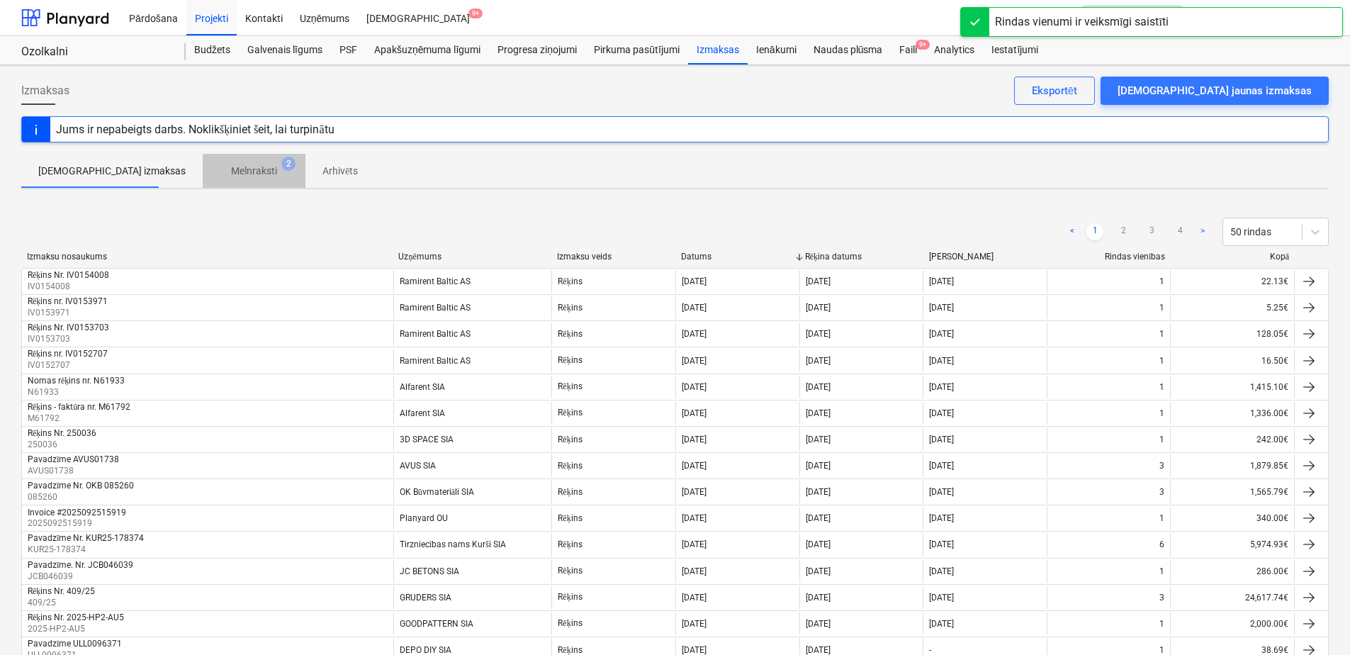
click at [235, 172] on span "Melnraksti 2" at bounding box center [254, 171] width 69 height 15
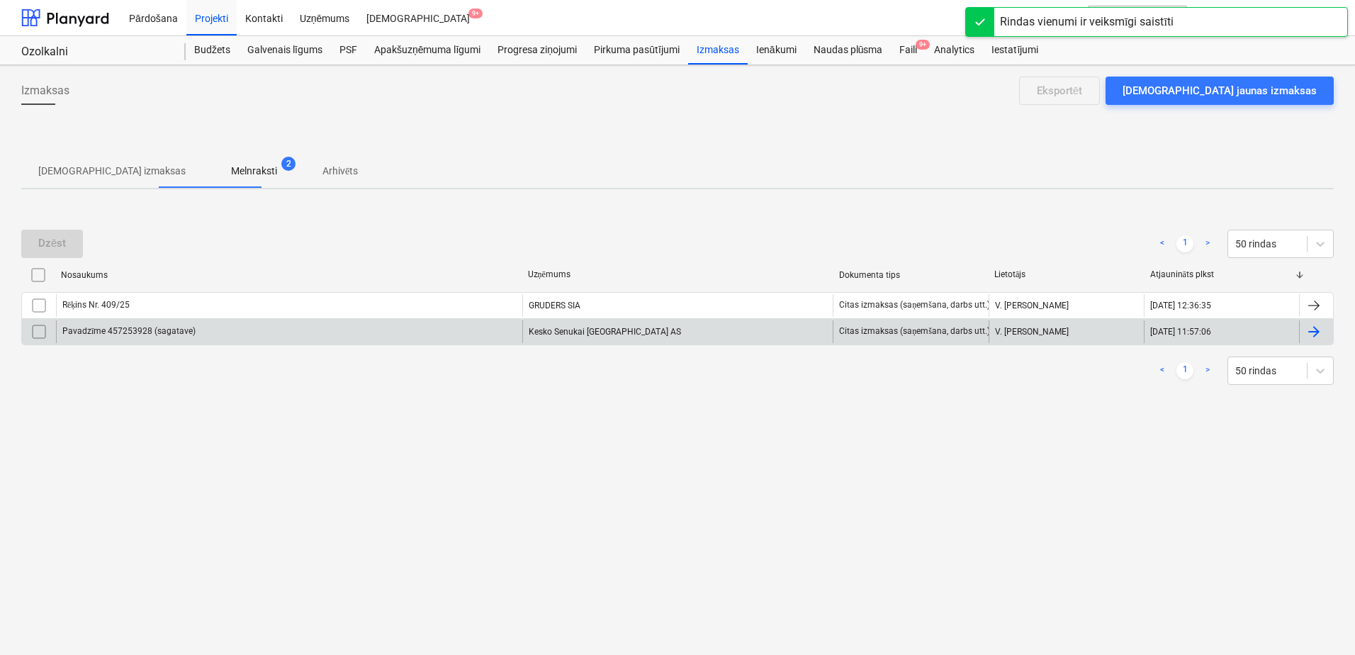
click at [328, 329] on div "Pavadzīme 457253928 (sagatave)" at bounding box center [289, 331] width 466 height 23
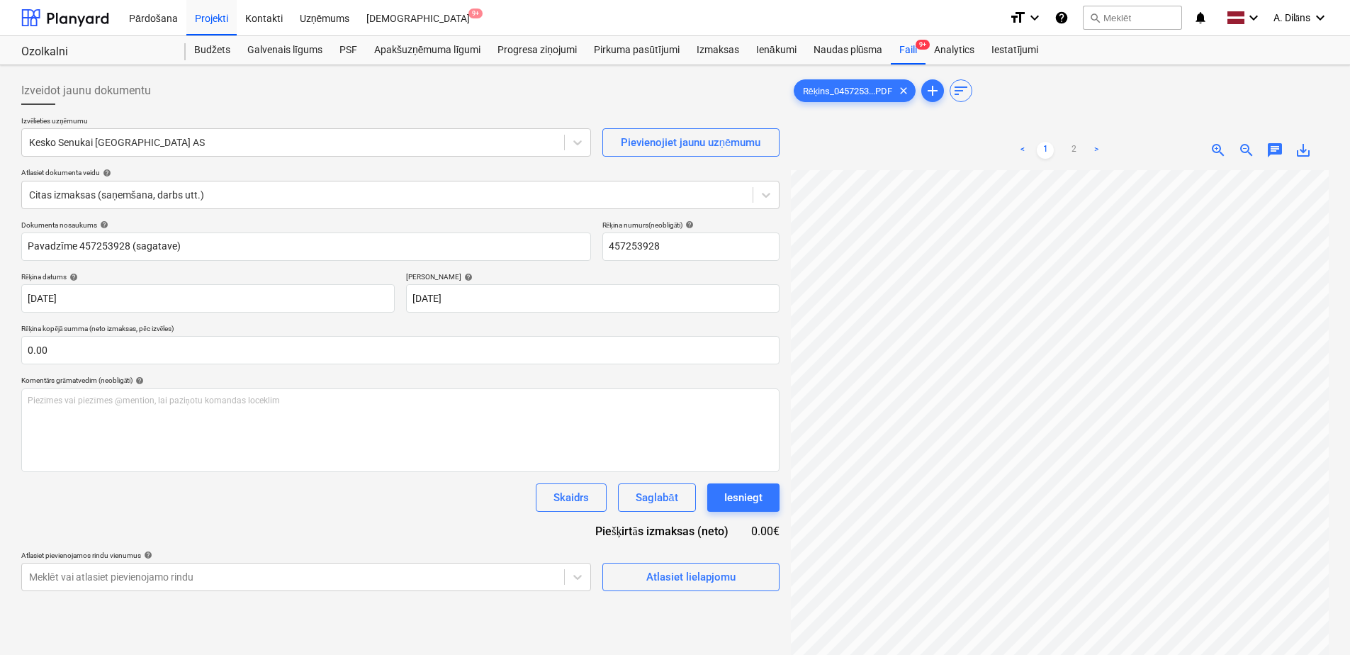
click at [494, 275] on div "Termiņš help" at bounding box center [592, 276] width 373 height 9
